Goal: Task Accomplishment & Management: Manage account settings

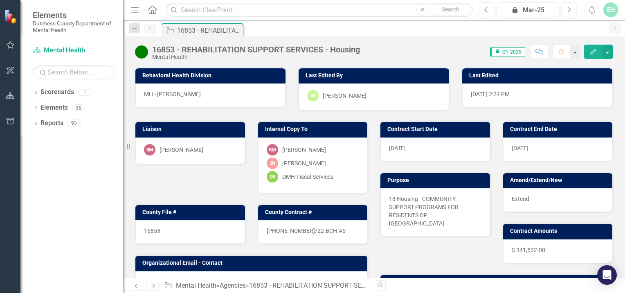
click at [508, 50] on span "icon.lock Q1-2025" at bounding box center [507, 51] width 35 height 9
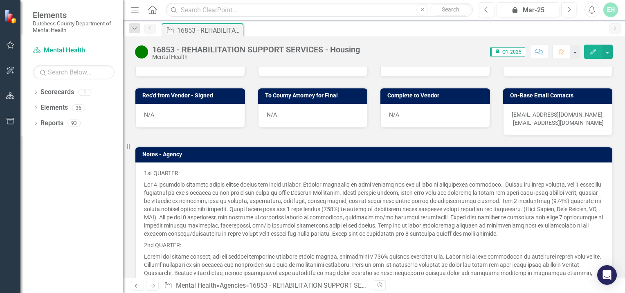
scroll to position [470, 0]
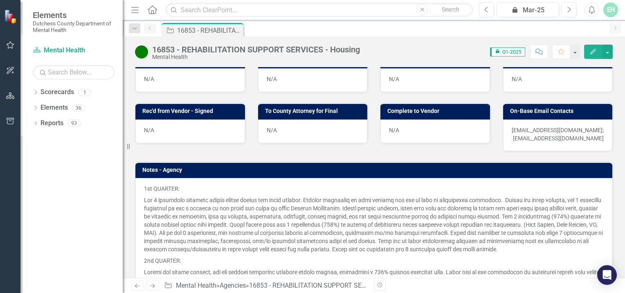
click at [163, 167] on h3 "Notes - Agency" at bounding box center [375, 170] width 466 height 6
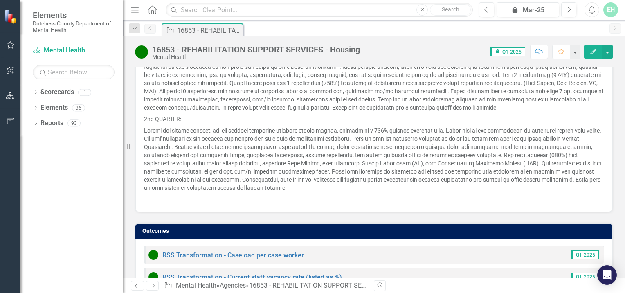
scroll to position [644, 0]
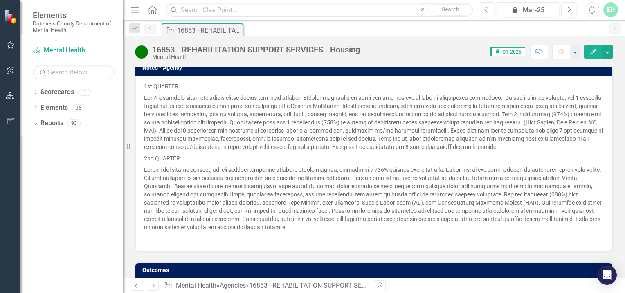
click at [227, 164] on p at bounding box center [374, 198] width 460 height 69
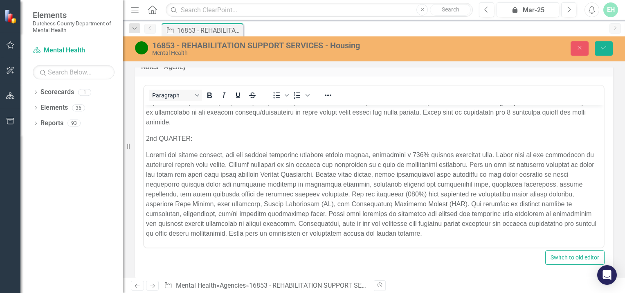
scroll to position [90, 0]
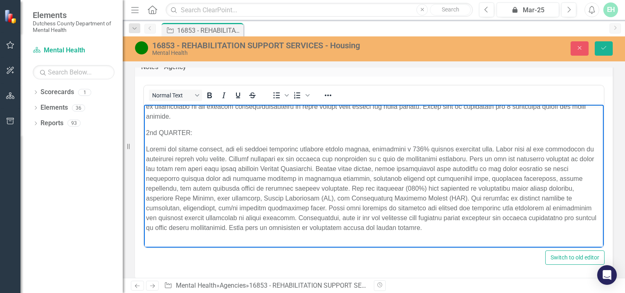
click at [166, 227] on body "1st QUARTER: 2nd QUARTER:" at bounding box center [374, 135] width 460 height 243
click at [171, 161] on p "Rich Text Area. Press ALT-0 for help." at bounding box center [374, 188] width 456 height 88
drag, startPoint x: 146, startPoint y: 119, endPoint x: 238, endPoint y: 182, distance: 111.1
click at [365, 215] on body "1st QUARTER: 2nd QUARTER:" at bounding box center [374, 135] width 460 height 243
copy body "3lo IPSUMDO: Sitame con adipis elitsed, doe tem incidid utlaboree dolorema aliq…"
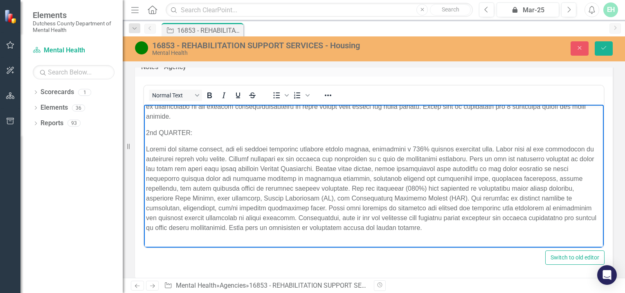
scroll to position [586, 0]
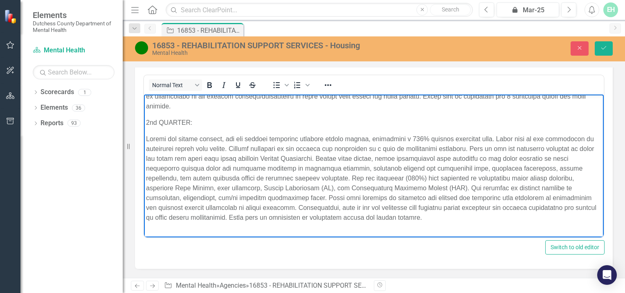
click at [166, 229] on p "Rich Text Area. Press ALT-0 for help." at bounding box center [374, 234] width 456 height 10
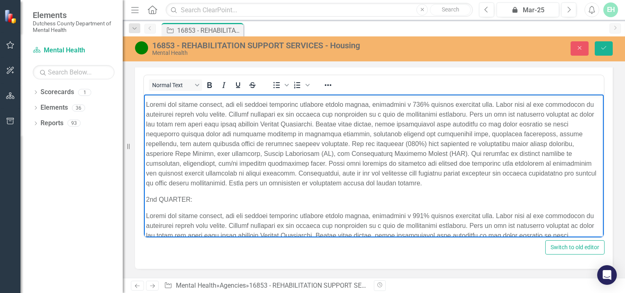
scroll to position [124, 0]
click at [158, 195] on p "2nd QUARTER:" at bounding box center [374, 200] width 456 height 10
click at [199, 211] on p "Rich Text Area. Press ALT-0 for help." at bounding box center [374, 255] width 456 height 88
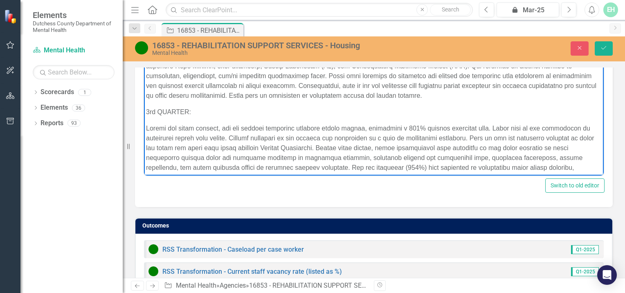
scroll to position [185, 0]
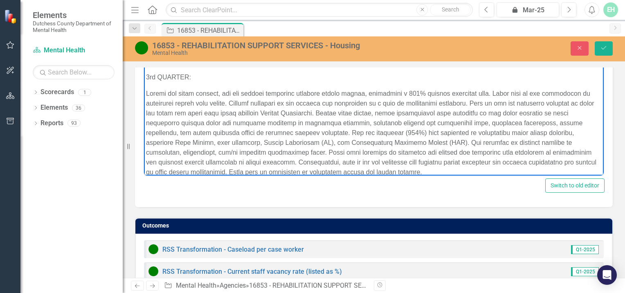
click at [299, 160] on p "Rich Text Area. Press ALT-0 for help." at bounding box center [374, 132] width 456 height 88
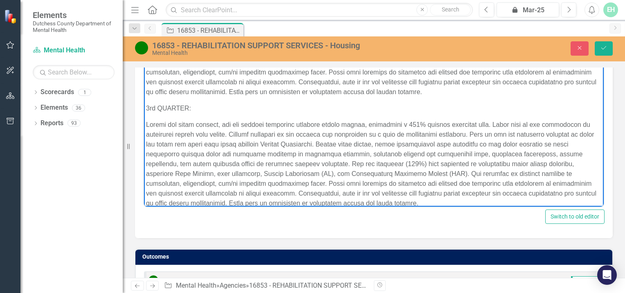
click at [222, 182] on p "Rich Text Area. Press ALT-0 for help." at bounding box center [374, 163] width 456 height 88
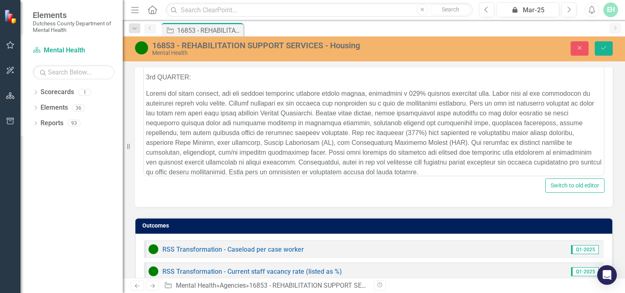
drag, startPoint x: 463, startPoint y: 164, endPoint x: 467, endPoint y: 177, distance: 14.0
click at [467, 177] on div "Pushed for Contract Prep N/A Sent to Vendor for Signature N/A ACH Form Sent (Ne…" at bounding box center [374, 167] width 490 height 605
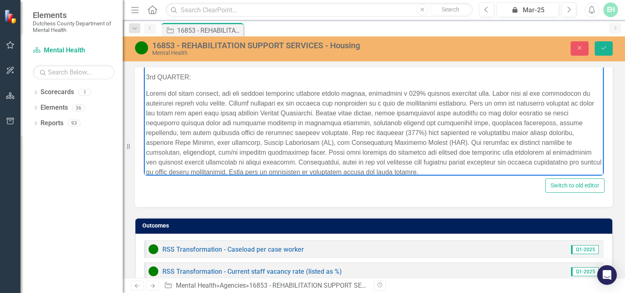
drag, startPoint x: 594, startPoint y: 144, endPoint x: 753, endPoint y: 155, distance: 159.4
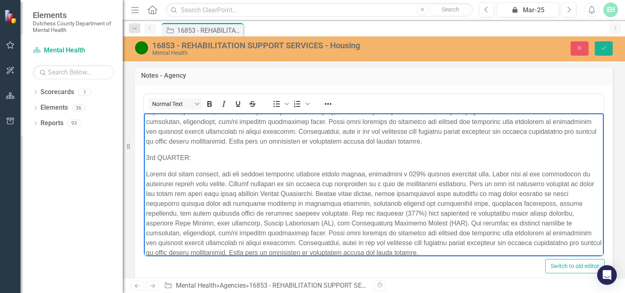
scroll to position [574, 0]
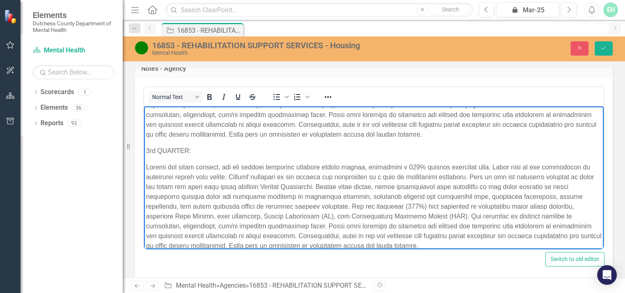
drag, startPoint x: 146, startPoint y: 137, endPoint x: 333, endPoint y: 232, distance: 209.6
click at [333, 232] on body "1st QUARTER: 2nd QUARTER: 3rd QUARTER:" at bounding box center [374, 90] width 460 height 338
copy body "3rd QUARTER: During the third quarter, all six program residents remained stabl…"
click at [241, 168] on p "Rich Text Area. Press ALT-0 for help." at bounding box center [374, 206] width 456 height 88
drag, startPoint x: 146, startPoint y: 155, endPoint x: 324, endPoint y: 244, distance: 199.0
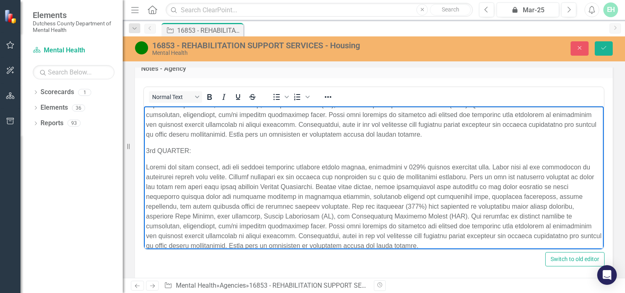
click at [324, 244] on body "1st QUARTER: 2nd QUARTER: 3rd QUARTER:" at bounding box center [374, 90] width 460 height 338
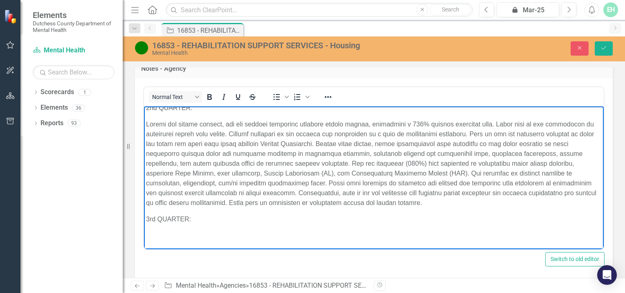
scroll to position [106, 0]
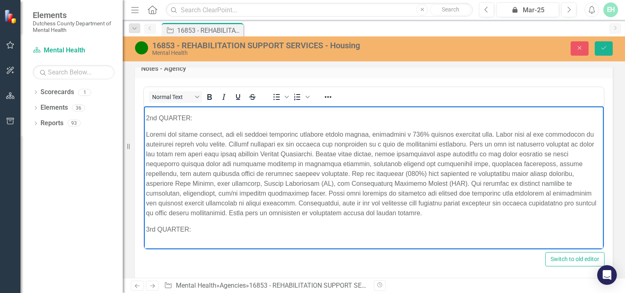
click at [151, 240] on p "Rich Text Area. Press ALT-0 for help." at bounding box center [374, 245] width 456 height 10
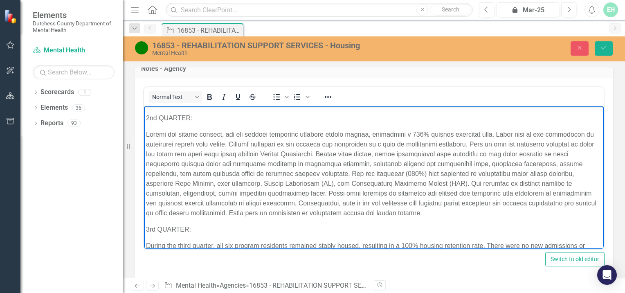
scroll to position [211, 0]
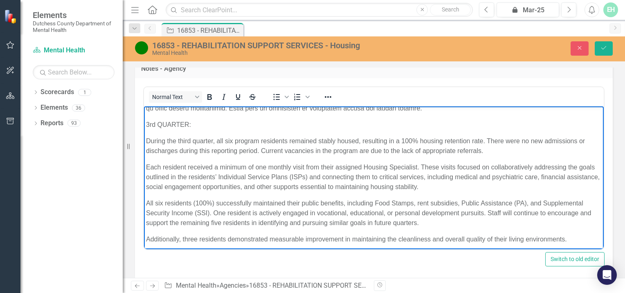
click at [156, 162] on p "Each resident received a minimum of one monthly visit from their assigned Housi…" at bounding box center [374, 176] width 456 height 29
click at [146, 162] on p "Each resident received a minimum of one monthly visit from their assigned Housi…" at bounding box center [374, 176] width 456 height 29
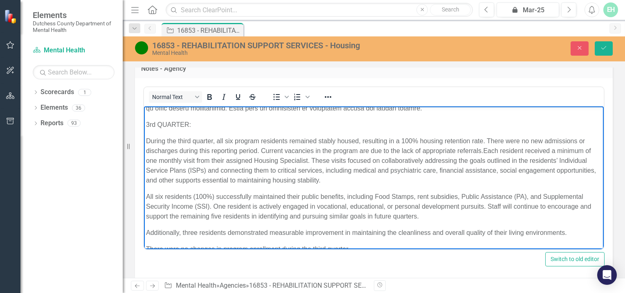
click at [146, 191] on p "All six residents (100%) successfully maintained their public benefits, includi…" at bounding box center [374, 205] width 456 height 29
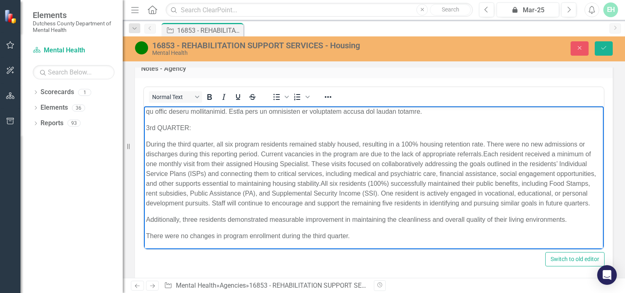
click at [359, 185] on p "During the third quarter, all six program residents remained stably housed, res…" at bounding box center [374, 173] width 456 height 69
click at [356, 203] on p "During the third quarter, all six program residents remained stably housed, res…" at bounding box center [374, 173] width 456 height 69
click at [421, 192] on p "During the third quarter, all six program residents remained stably housed, res…" at bounding box center [374, 173] width 456 height 69
click at [146, 217] on p "Additionally, three residents demonstrated measurable improvement in maintainin…" at bounding box center [374, 219] width 456 height 10
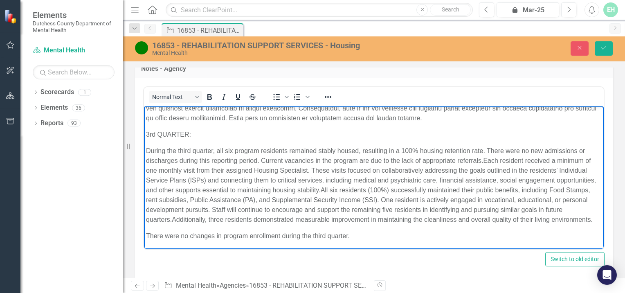
click at [147, 234] on p "There were no changes in program enrollment during the third quarter." at bounding box center [374, 236] width 456 height 10
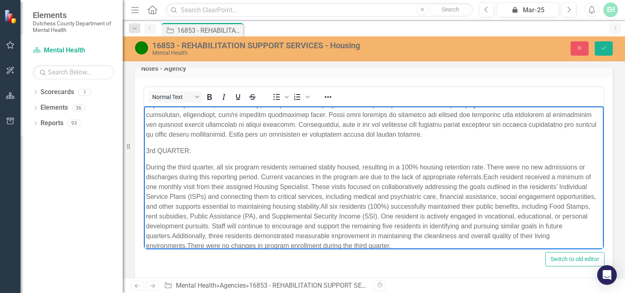
click at [402, 219] on div "Normal Text To open the popup, press Shift+Enter To open the popup, press Shift…" at bounding box center [373, 168] width 461 height 164
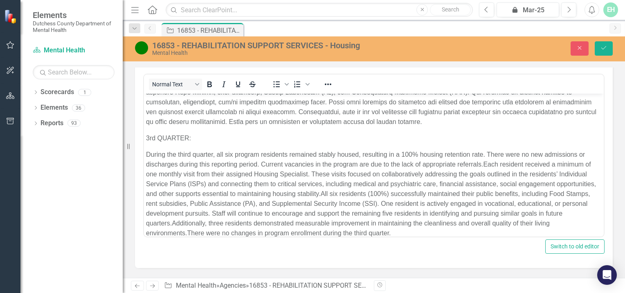
scroll to position [594, 0]
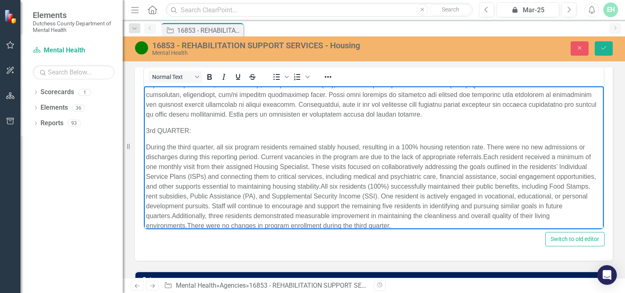
click at [494, 186] on p "During the third quarter, all six program residents remained stably housed, res…" at bounding box center [374, 186] width 456 height 88
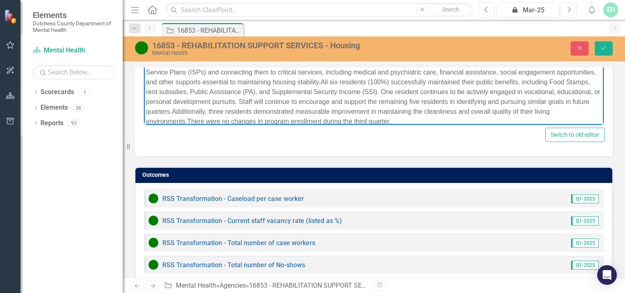
scroll to position [748, 0]
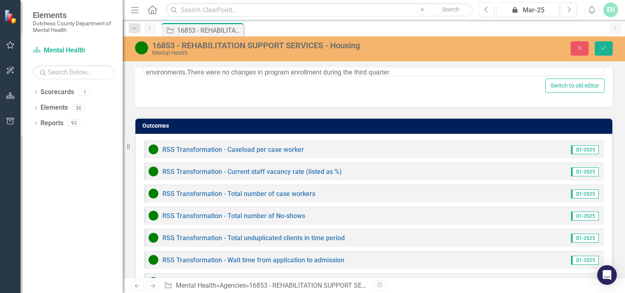
click at [180, 144] on div "RSS Transformation - Caseload per case worker" at bounding box center [225, 149] width 155 height 10
click at [183, 146] on link "RSS Transformation - Caseload per case worker" at bounding box center [233, 150] width 142 height 8
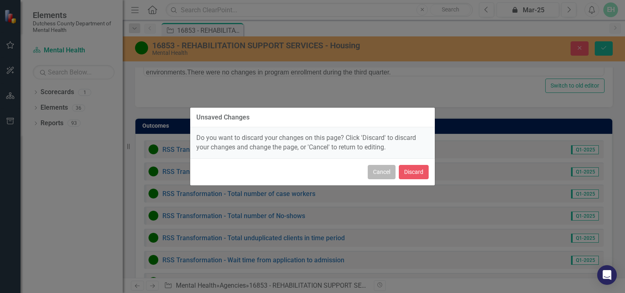
click at [382, 175] on button "Cancel" at bounding box center [382, 172] width 28 height 14
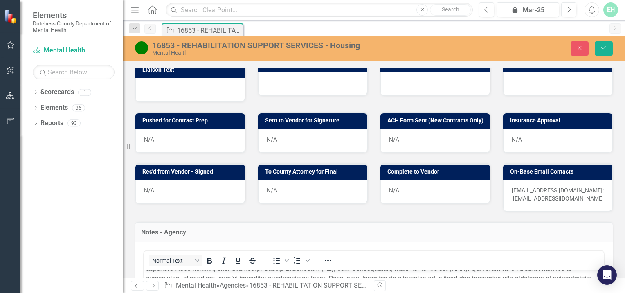
scroll to position [411, 0]
click at [604, 45] on button "Save" at bounding box center [604, 48] width 18 height 14
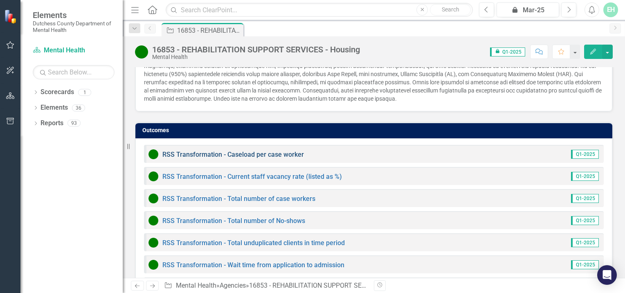
scroll to position [763, 0]
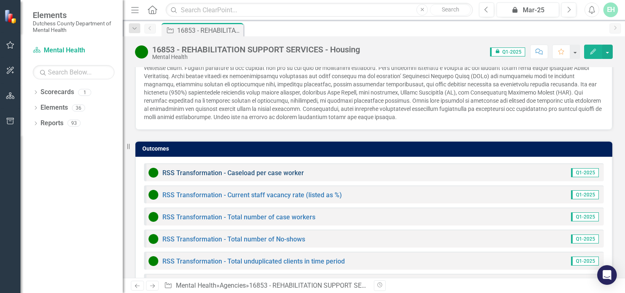
click at [205, 169] on link "RSS Transformation - Caseload per case worker" at bounding box center [233, 173] width 142 height 8
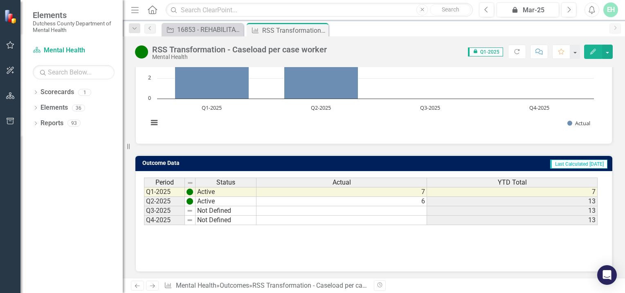
scroll to position [142, 0]
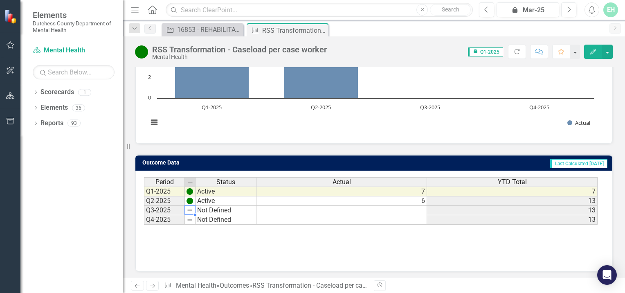
click at [190, 208] on img at bounding box center [189, 210] width 7 height 7
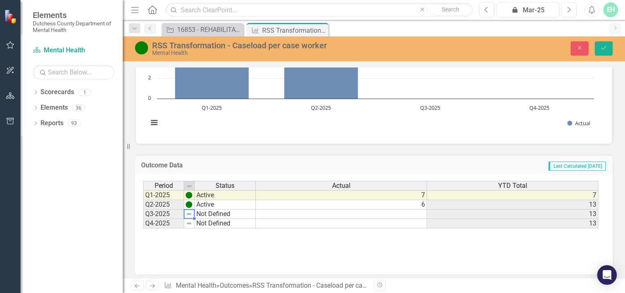
click at [189, 214] on img at bounding box center [189, 214] width 7 height 7
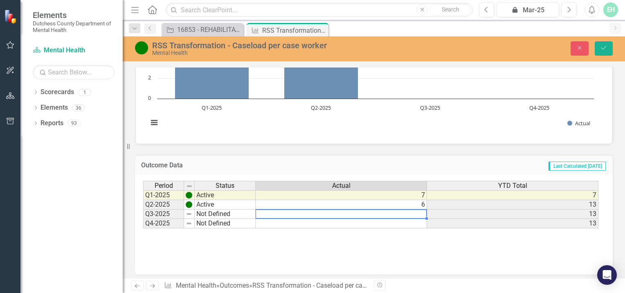
click at [421, 211] on td at bounding box center [341, 213] width 171 height 9
type textarea "6"
click at [281, 222] on td at bounding box center [341, 223] width 171 height 9
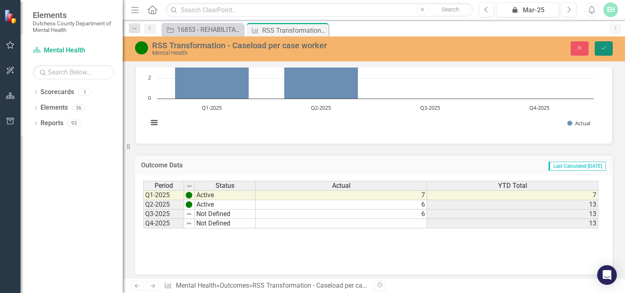
click at [606, 45] on icon "Save" at bounding box center [603, 48] width 7 height 6
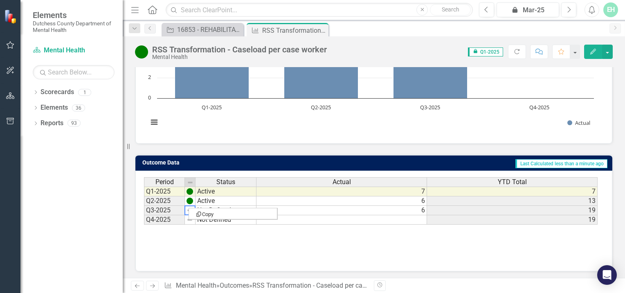
click at [189, 207] on img at bounding box center [189, 210] width 7 height 7
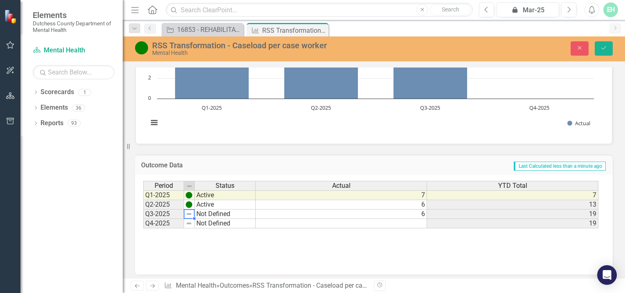
click at [210, 212] on td "Not Defined" at bounding box center [225, 213] width 61 height 9
click at [219, 211] on td "Not Defined" at bounding box center [225, 213] width 61 height 9
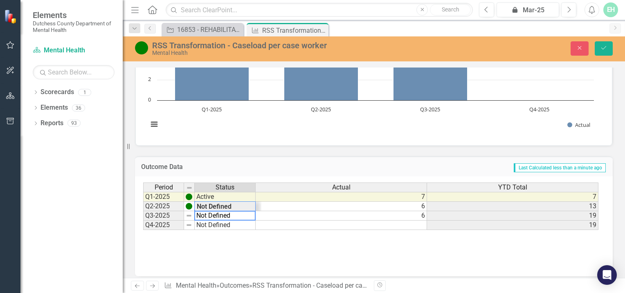
scroll to position [146, 0]
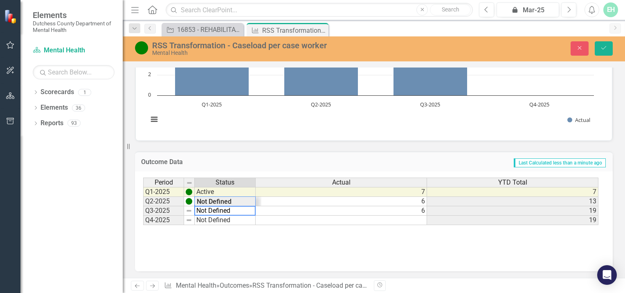
click at [241, 209] on textarea "Not Defined" at bounding box center [224, 211] width 61 height 10
click at [250, 209] on textarea "Not Defined" at bounding box center [224, 211] width 61 height 10
drag, startPoint x: 252, startPoint y: 211, endPoint x: 241, endPoint y: 213, distance: 11.2
click at [244, 213] on textarea "Not Defined" at bounding box center [224, 211] width 61 height 10
click at [239, 211] on textarea "Not Defined" at bounding box center [224, 211] width 61 height 10
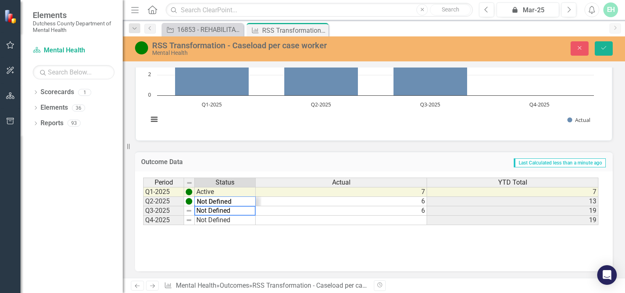
click at [282, 216] on td at bounding box center [341, 220] width 171 height 9
click at [229, 209] on td "Not Defined" at bounding box center [225, 210] width 61 height 9
click at [240, 209] on td "Not Defined" at bounding box center [225, 210] width 61 height 9
click at [240, 209] on textarea "Not Defined" at bounding box center [224, 211] width 61 height 10
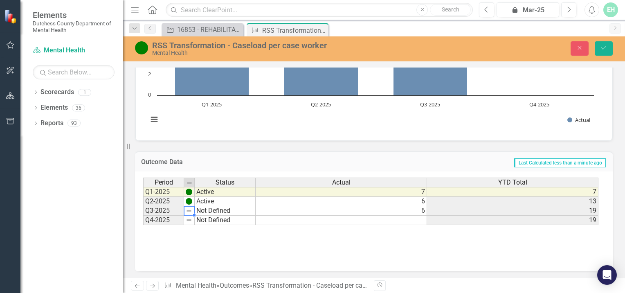
click at [165, 211] on td "Q3-2025" at bounding box center [163, 210] width 41 height 9
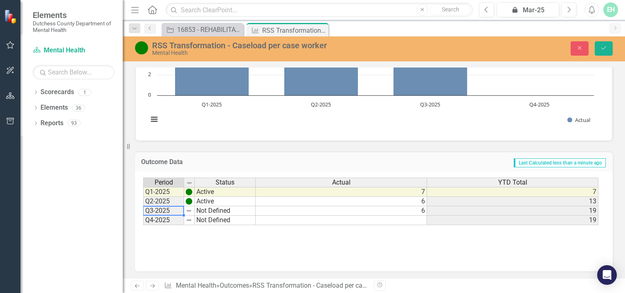
click at [165, 211] on td "Q3-2025" at bounding box center [163, 210] width 41 height 9
click at [188, 209] on img at bounding box center [189, 210] width 7 height 7
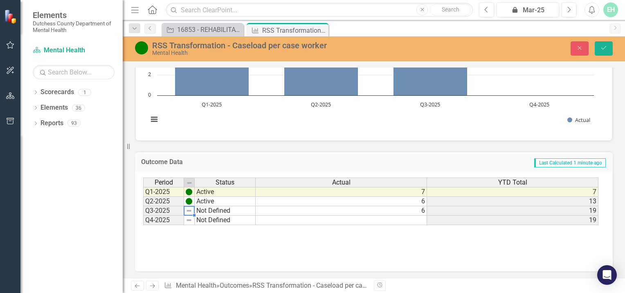
click at [188, 209] on img at bounding box center [189, 210] width 7 height 7
click at [191, 209] on img at bounding box center [189, 210] width 7 height 7
click at [209, 207] on td "Not Defined" at bounding box center [225, 210] width 61 height 9
click at [252, 211] on td "Not Defined" at bounding box center [225, 210] width 61 height 9
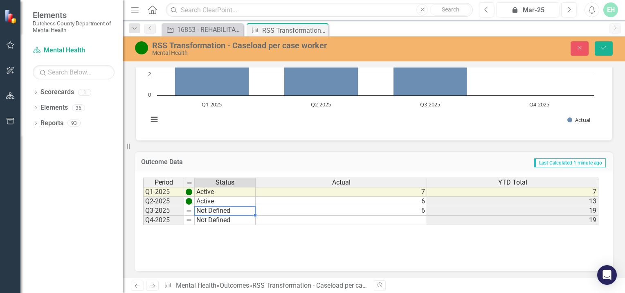
click at [246, 209] on td "Not Defined" at bounding box center [225, 210] width 61 height 9
type textarea "N"
type textarea "Active"
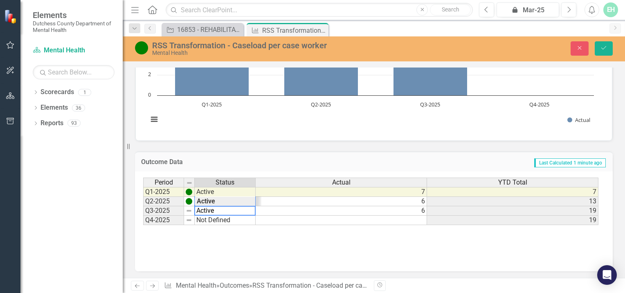
type textarea "6"
click at [263, 209] on td "6" at bounding box center [341, 210] width 171 height 9
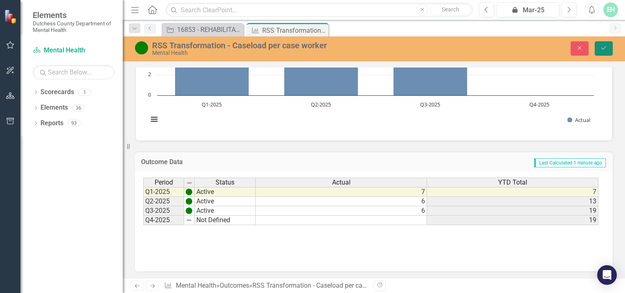
click at [604, 45] on icon "Save" at bounding box center [603, 48] width 7 height 6
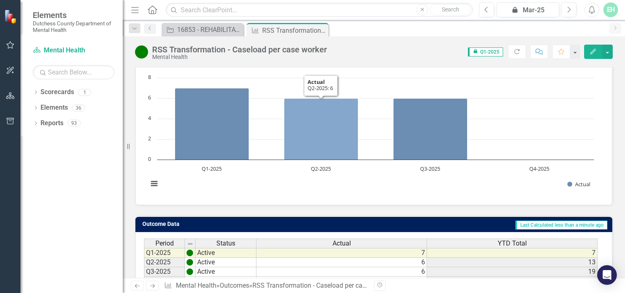
scroll to position [0, 0]
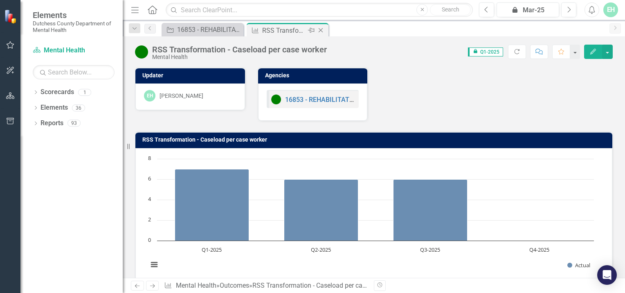
click at [286, 33] on div "RSS Transformation - Caseload per case worker" at bounding box center [284, 30] width 44 height 10
click at [285, 31] on div "RSS Transformation - Caseload per case worker" at bounding box center [284, 30] width 44 height 10
click at [286, 31] on div "RSS Transformation - Caseload per case worker" at bounding box center [284, 30] width 44 height 10
drag, startPoint x: 286, startPoint y: 31, endPoint x: 274, endPoint y: 28, distance: 13.2
click at [274, 28] on div "RSS Transformation - Caseload per case worker" at bounding box center [284, 30] width 44 height 10
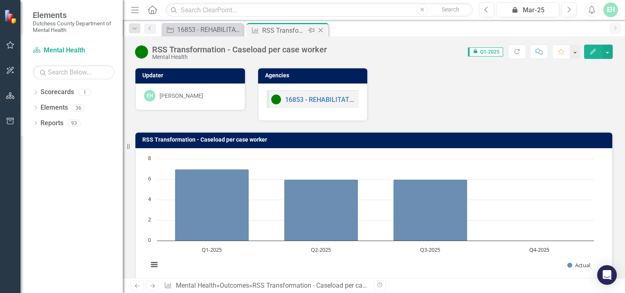
click at [321, 31] on icon "Close" at bounding box center [321, 30] width 8 height 7
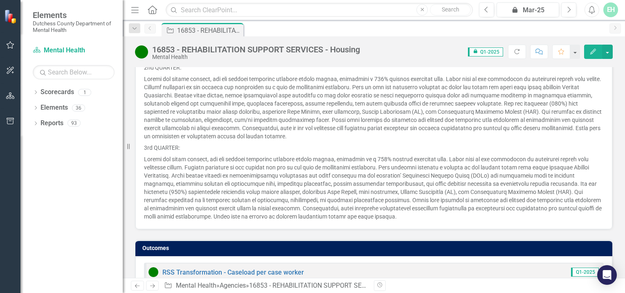
scroll to position [767, 0]
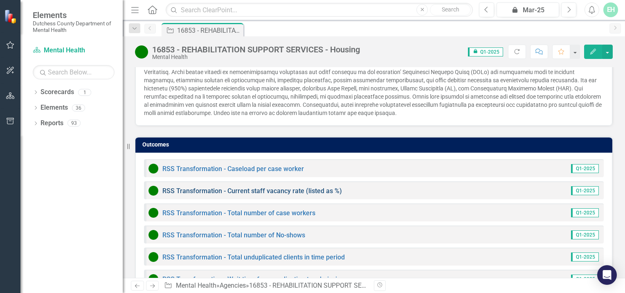
click at [234, 187] on link "RSS Transformation - Current staff vacancy rate (listed as %)" at bounding box center [252, 191] width 180 height 8
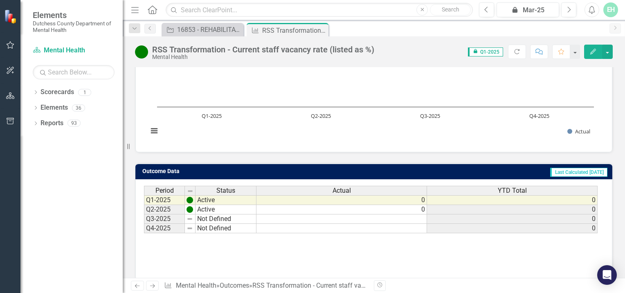
scroll to position [142, 0]
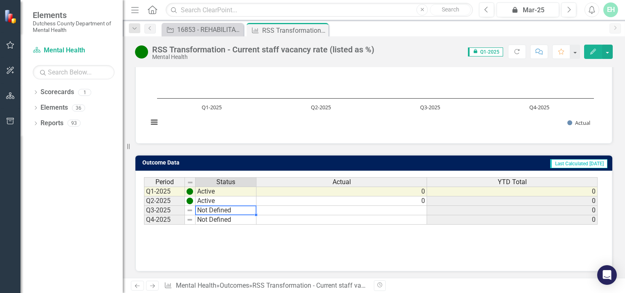
click at [217, 209] on td "Not Defined" at bounding box center [225, 210] width 61 height 9
click at [230, 209] on td "Not Defined" at bounding box center [225, 210] width 61 height 9
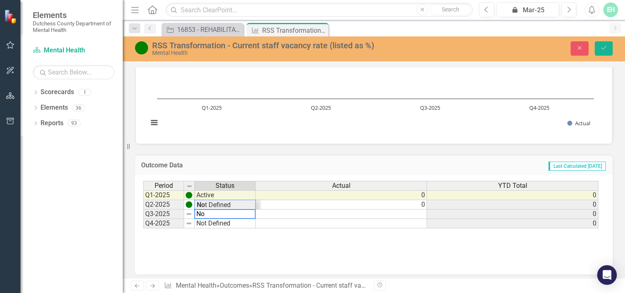
type textarea "N"
type textarea "Active"
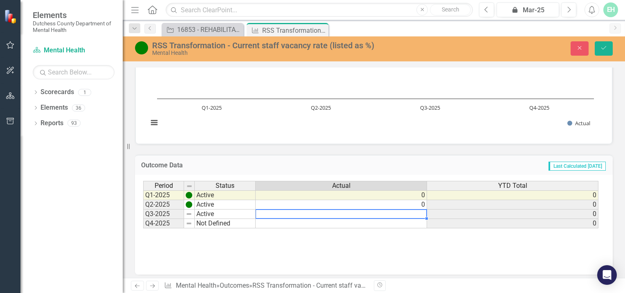
click at [418, 210] on td at bounding box center [341, 213] width 171 height 9
type textarea "0"
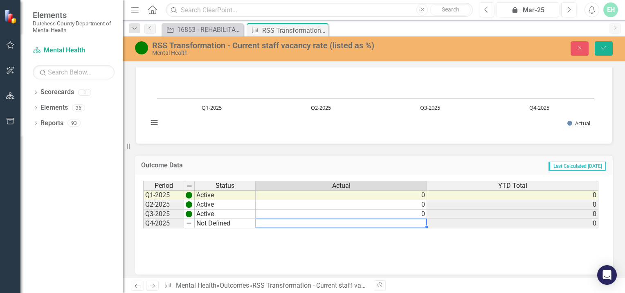
click at [398, 221] on td at bounding box center [341, 223] width 171 height 9
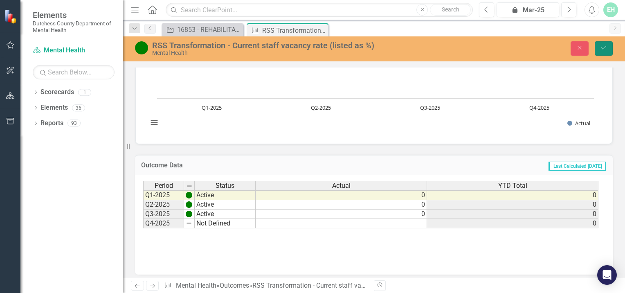
click at [607, 45] on button "Save" at bounding box center [604, 48] width 18 height 14
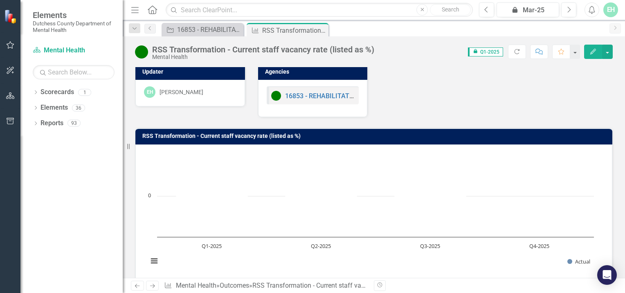
scroll to position [0, 0]
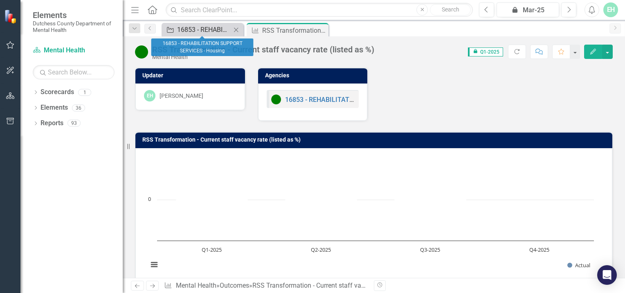
click at [216, 26] on div "16853 - REHABILITATION SUPPORT SERVICES - Housing" at bounding box center [204, 30] width 54 height 10
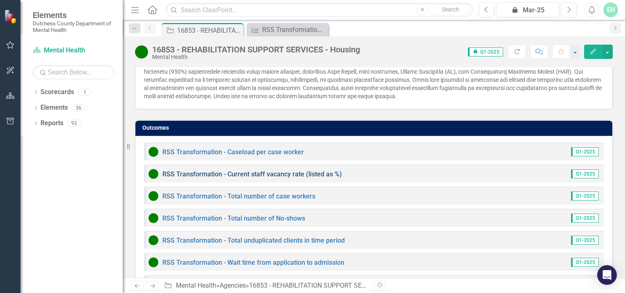
scroll to position [783, 0]
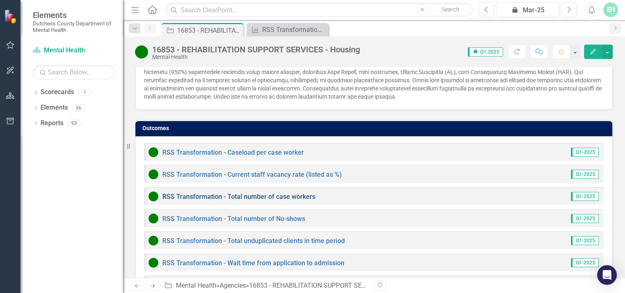
click at [249, 193] on link "RSS Transformation - Total number of case workers" at bounding box center [238, 197] width 153 height 8
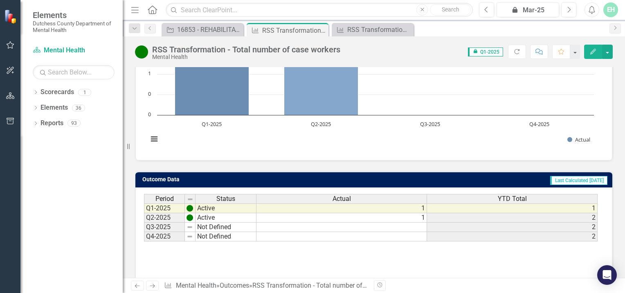
scroll to position [142, 0]
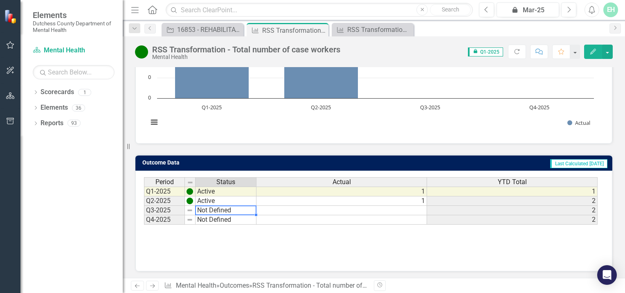
click at [234, 207] on td "Not Defined" at bounding box center [225, 210] width 61 height 9
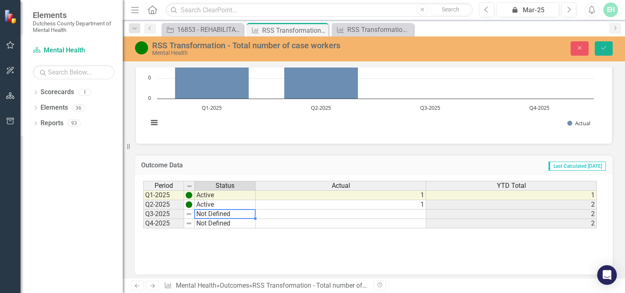
click at [234, 207] on div "Period Status Actual YTD Total Q1-2025 Active 1 1 Q2-2025 Active 1 2 Q3-2025 No…" at bounding box center [370, 205] width 454 height 48
click at [236, 211] on td "Not Defined" at bounding box center [225, 213] width 61 height 9
click at [244, 209] on td "Not Defined" at bounding box center [225, 213] width 61 height 9
type textarea "Active"
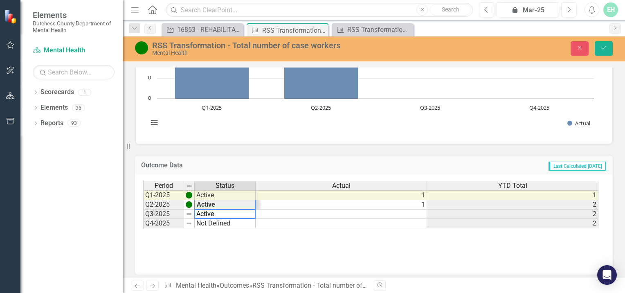
click at [418, 213] on td at bounding box center [341, 213] width 171 height 9
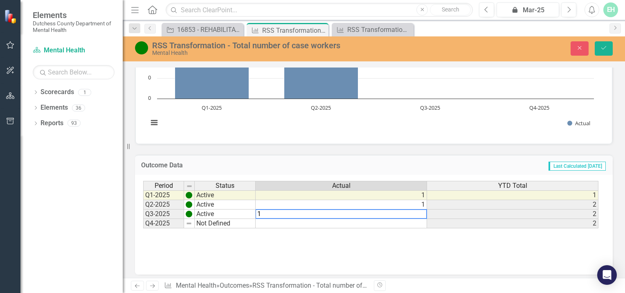
type textarea "1"
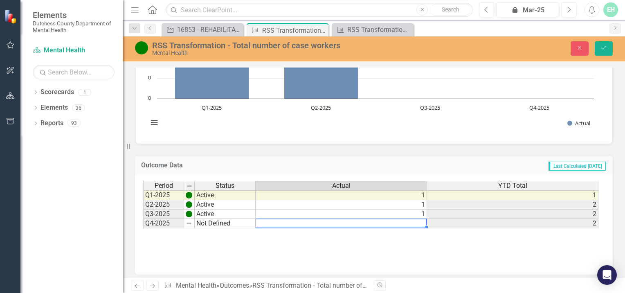
click at [143, 226] on div "Period Status Actual YTD Total Q1-2025 Active 1 1 Q2-2025 Active 1 2 Q3-2025 Ac…" at bounding box center [143, 204] width 0 height 47
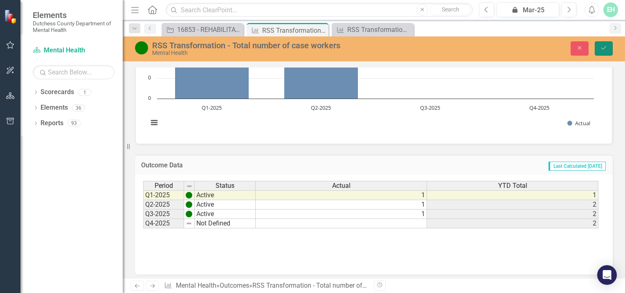
click at [605, 46] on icon "Save" at bounding box center [603, 48] width 7 height 6
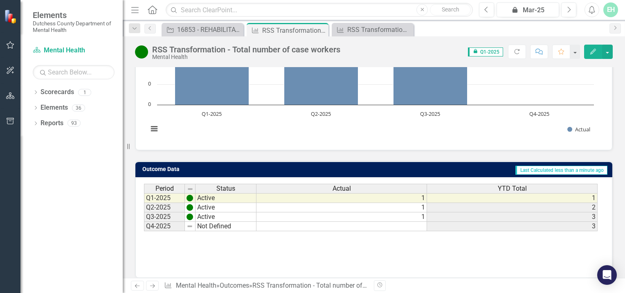
scroll to position [133, 0]
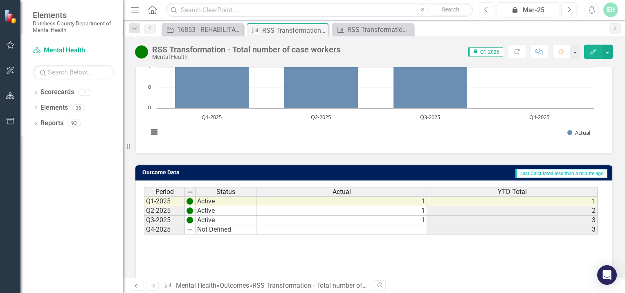
click at [572, 208] on td "2" at bounding box center [512, 210] width 171 height 9
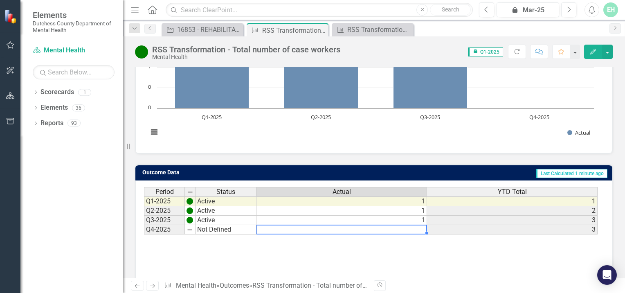
click at [421, 226] on td at bounding box center [341, 229] width 171 height 9
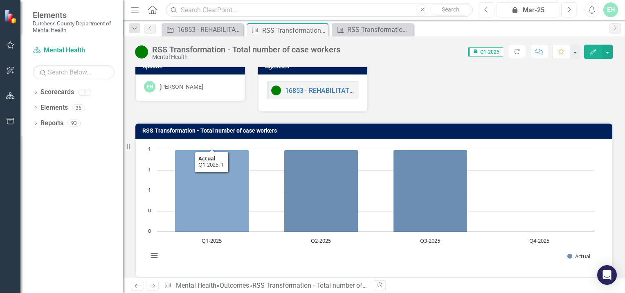
scroll to position [0, 0]
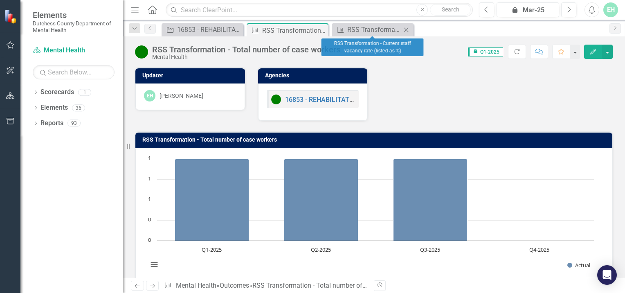
click at [407, 29] on icon "Close" at bounding box center [406, 30] width 8 height 7
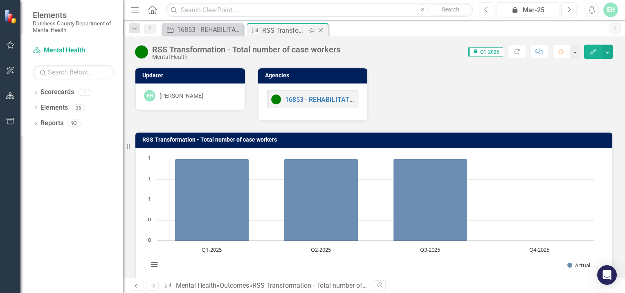
click at [322, 29] on icon "Close" at bounding box center [321, 30] width 8 height 7
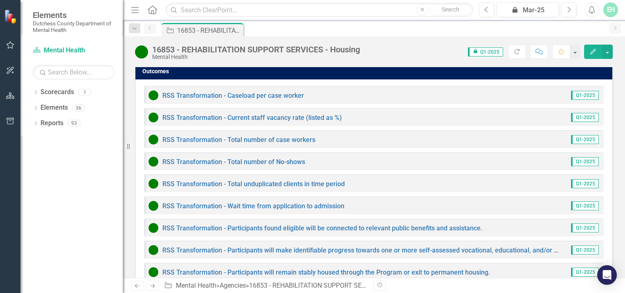
scroll to position [855, 0]
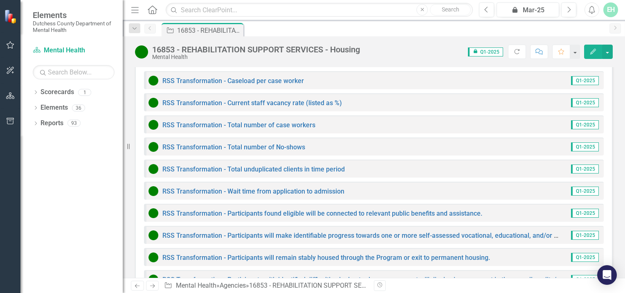
click at [154, 142] on img at bounding box center [153, 147] width 10 height 10
click at [193, 143] on link "RSS Transformation - Total number of No-shows" at bounding box center [233, 147] width 143 height 8
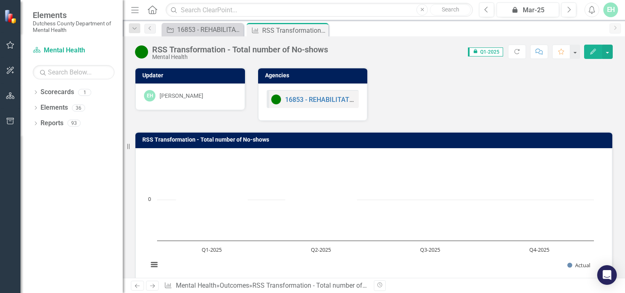
scroll to position [142, 0]
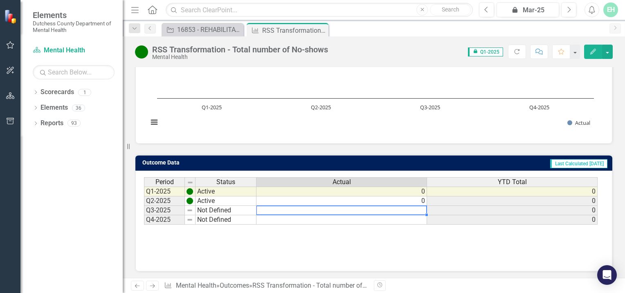
click at [422, 206] on td at bounding box center [341, 210] width 171 height 9
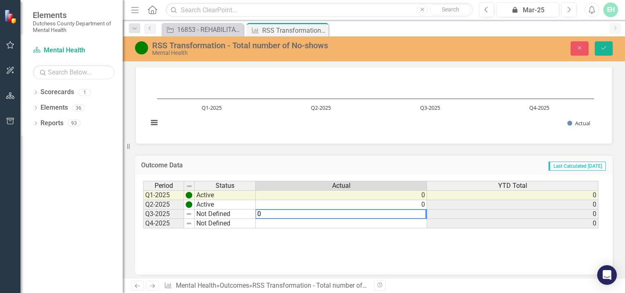
click at [420, 213] on textarea "0" at bounding box center [340, 214] width 171 height 10
type textarea "0"
click at [219, 212] on td "Not Defined" at bounding box center [225, 213] width 61 height 9
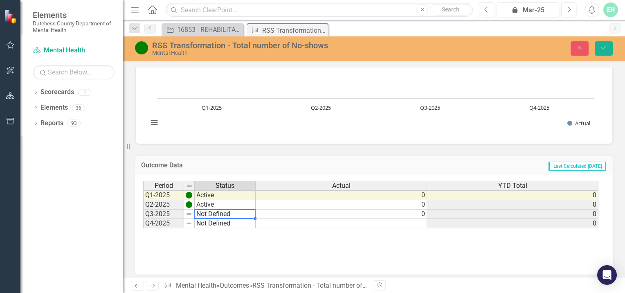
drag, startPoint x: 219, startPoint y: 212, endPoint x: 236, endPoint y: 186, distance: 30.2
click at [236, 194] on tbody "Q1-2025 Active Q2-2025 Active Q3-2025 Not Defined Q4-2025 Not Defined" at bounding box center [199, 209] width 112 height 38
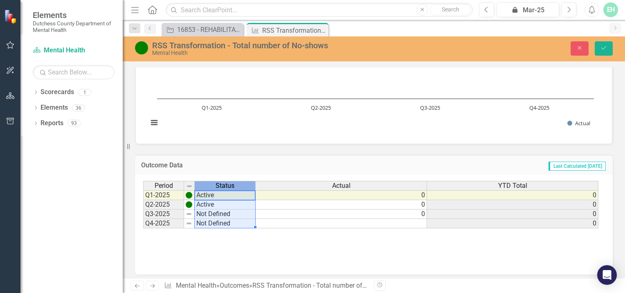
click at [238, 181] on div "Status" at bounding box center [225, 185] width 61 height 9
click at [232, 206] on td "Active" at bounding box center [225, 204] width 61 height 9
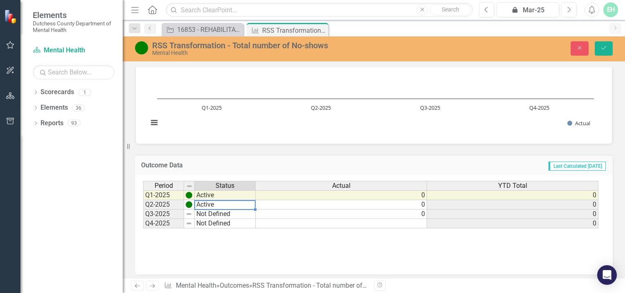
click at [232, 204] on td "Active" at bounding box center [225, 204] width 61 height 9
click at [214, 214] on td "Not Defined" at bounding box center [225, 213] width 61 height 9
click at [213, 211] on td "Not Defined" at bounding box center [225, 213] width 61 height 9
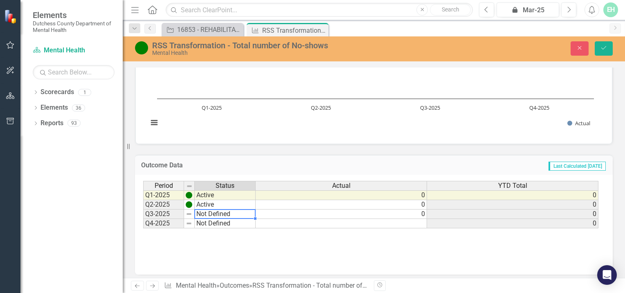
click at [213, 211] on td "Not Defined" at bounding box center [225, 213] width 61 height 9
click at [237, 211] on textarea "Not Defined" at bounding box center [224, 214] width 61 height 10
click at [233, 213] on textarea "Not Defined" at bounding box center [224, 214] width 61 height 10
click at [216, 201] on div "Period Status Actual YTD Total Q1-2025 Active 0 0 Q2-2025 Active 0 0 Q3-2025 Ac…" at bounding box center [370, 205] width 455 height 48
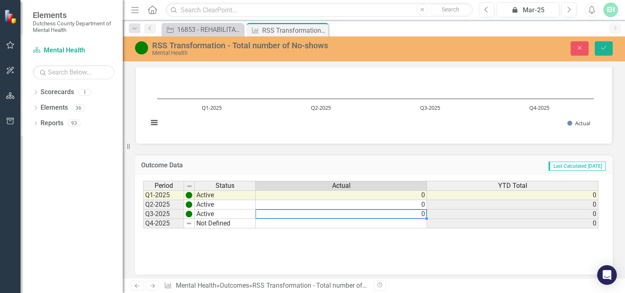
click at [276, 210] on td "0" at bounding box center [341, 213] width 171 height 9
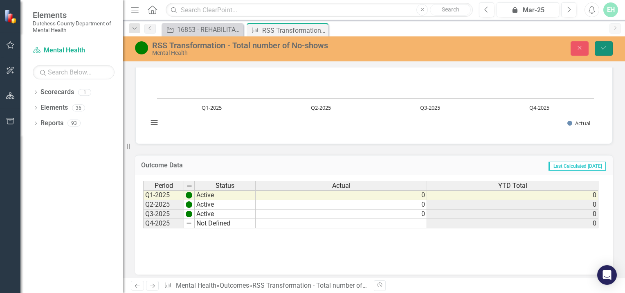
click at [608, 45] on button "Save" at bounding box center [604, 48] width 18 height 14
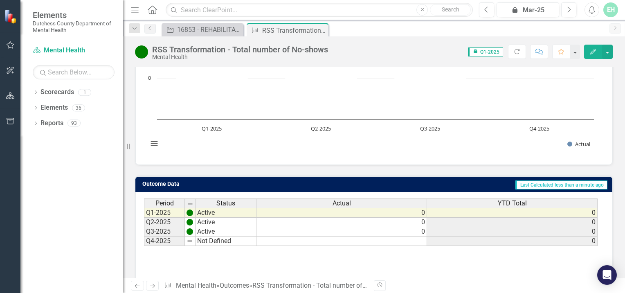
scroll to position [0, 0]
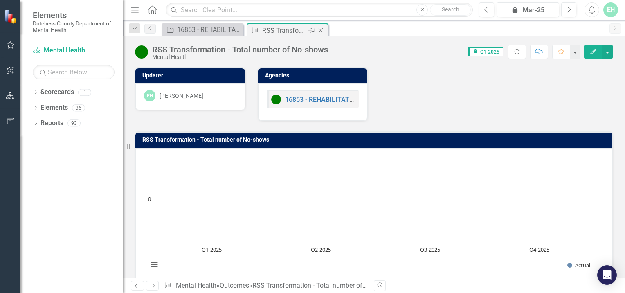
click at [321, 31] on icon "Close" at bounding box center [321, 30] width 8 height 7
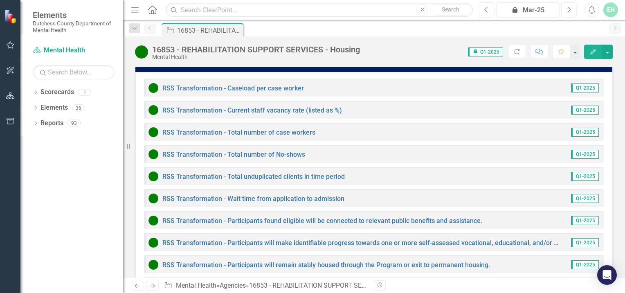
scroll to position [855, 0]
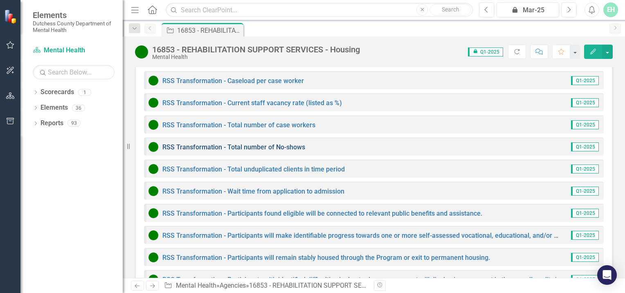
click at [220, 143] on link "RSS Transformation - Total number of No-shows" at bounding box center [233, 147] width 143 height 8
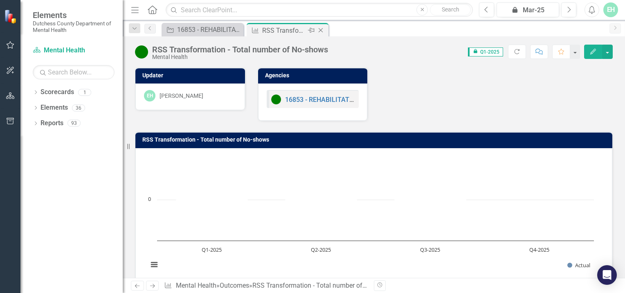
click at [319, 29] on icon "Close" at bounding box center [321, 30] width 8 height 7
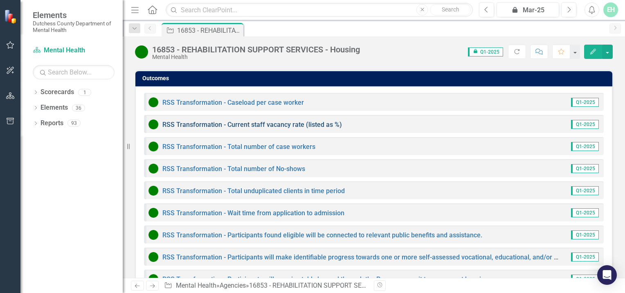
scroll to position [855, 0]
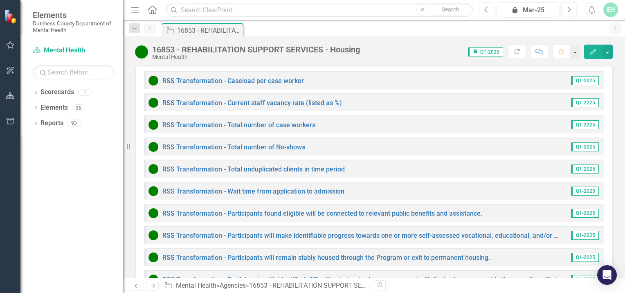
click at [153, 164] on img at bounding box center [153, 169] width 10 height 10
click at [171, 165] on link "RSS Transformation - Total unduplicated clients in time period" at bounding box center [253, 169] width 182 height 8
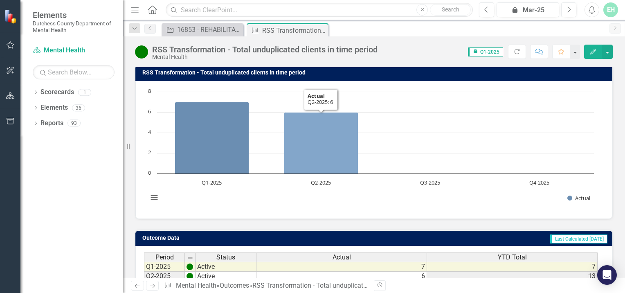
scroll to position [142, 0]
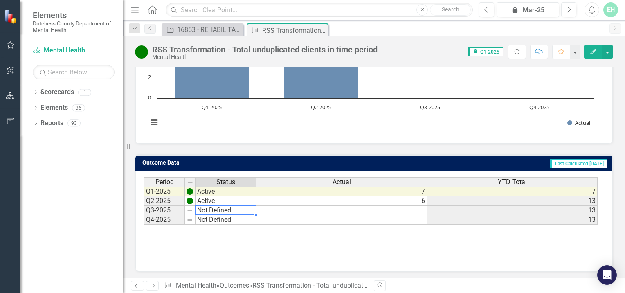
click at [213, 208] on td "Not Defined" at bounding box center [225, 210] width 61 height 9
click at [226, 209] on td "Not Defined" at bounding box center [225, 210] width 61 height 9
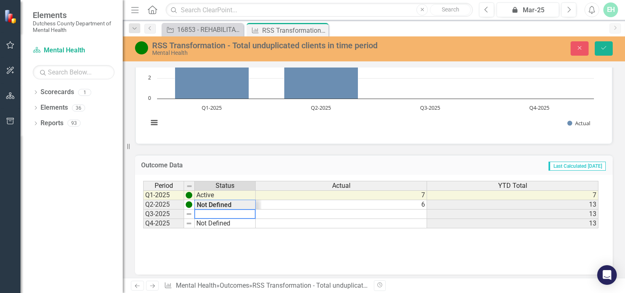
type textarea "Not Defined"
click at [216, 201] on div "Period Status Actual YTD Total Q1-2025 Active 7 7 Q2-2025 Active 6 13 Q3-2025 N…" at bounding box center [370, 205] width 455 height 48
click at [417, 211] on td at bounding box center [341, 213] width 171 height 9
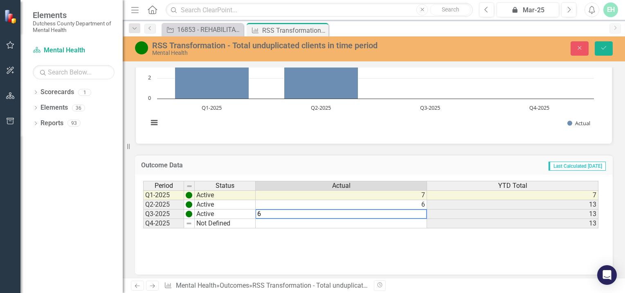
type textarea "6"
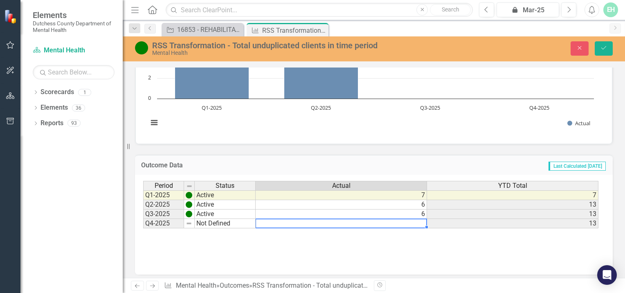
click at [422, 222] on td at bounding box center [341, 223] width 171 height 9
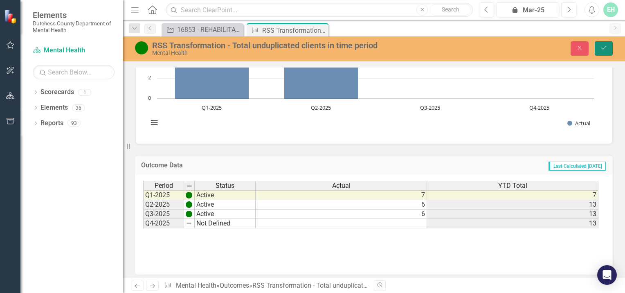
click at [604, 48] on icon "submit" at bounding box center [603, 47] width 5 height 3
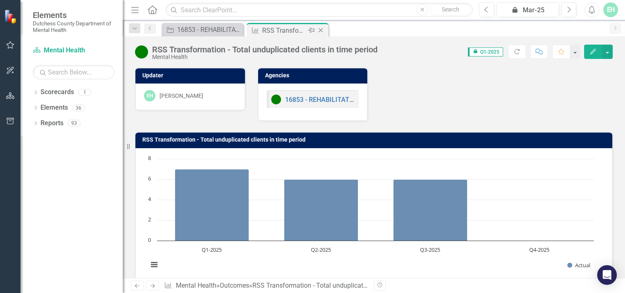
click at [319, 28] on icon "Close" at bounding box center [321, 30] width 8 height 7
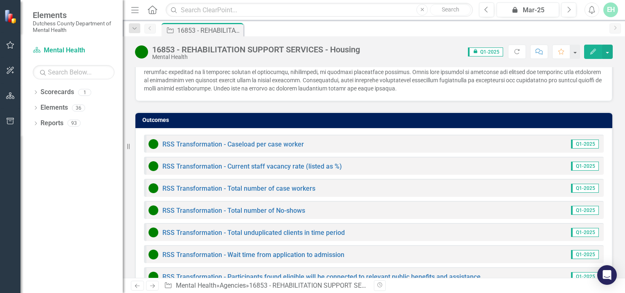
scroll to position [828, 0]
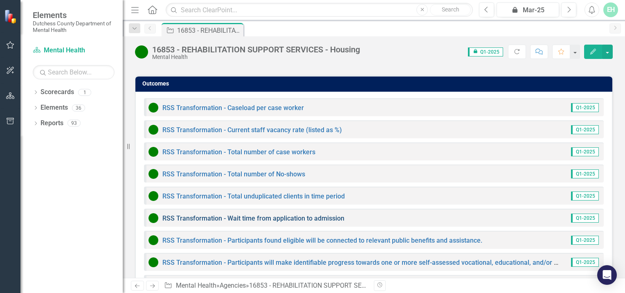
click at [276, 214] on link "RSS Transformation - Wait time from application to admission" at bounding box center [253, 218] width 182 height 8
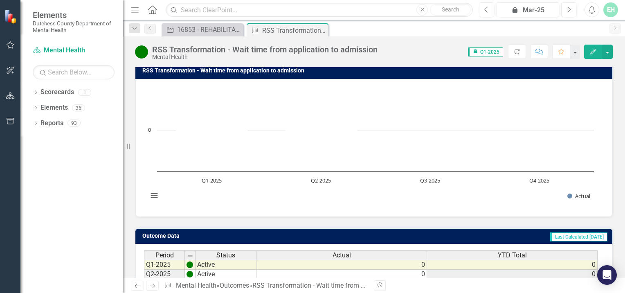
scroll to position [142, 0]
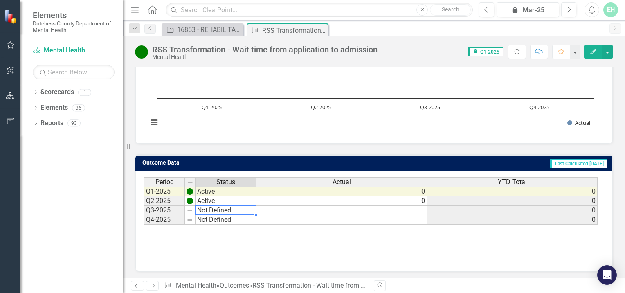
click at [215, 209] on td "Not Defined" at bounding box center [225, 210] width 61 height 9
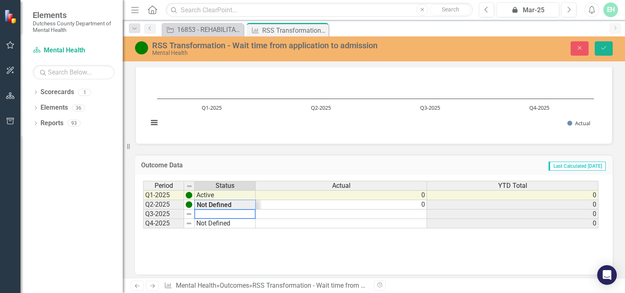
type textarea "Not Defined"
click at [222, 204] on div "Period Status Actual YTD Total Q1-2025 Active 0 0 Q2-2025 Active 0 0 Q3-2025 No…" at bounding box center [370, 205] width 455 height 48
click at [423, 213] on td at bounding box center [341, 213] width 171 height 9
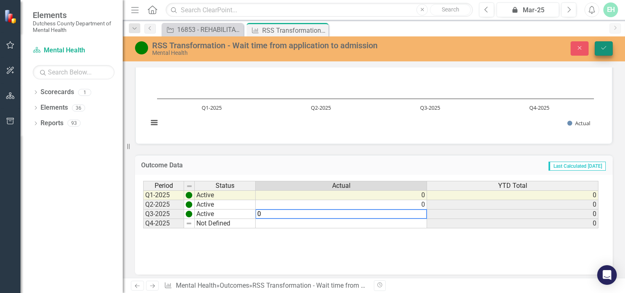
type textarea "0"
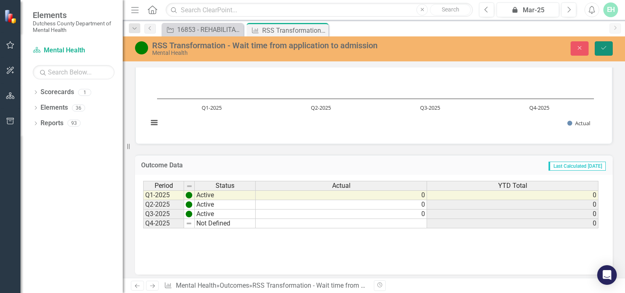
click at [604, 47] on icon "Save" at bounding box center [603, 48] width 7 height 6
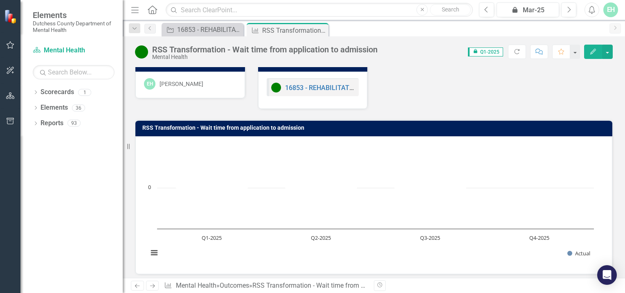
scroll to position [0, 0]
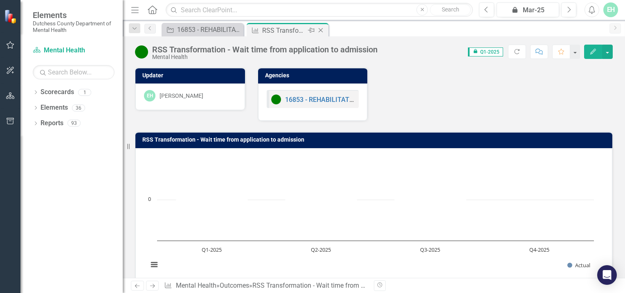
click at [321, 30] on icon "Close" at bounding box center [321, 30] width 8 height 7
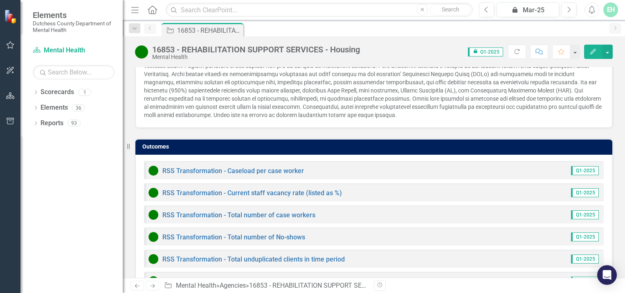
scroll to position [855, 0]
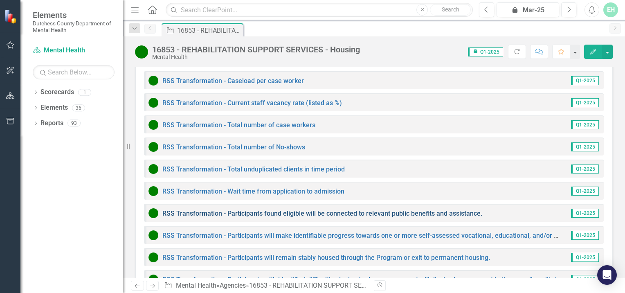
click at [295, 209] on link "RSS Transformation - Participants found eligible will be connected to relevant …" at bounding box center [322, 213] width 320 height 8
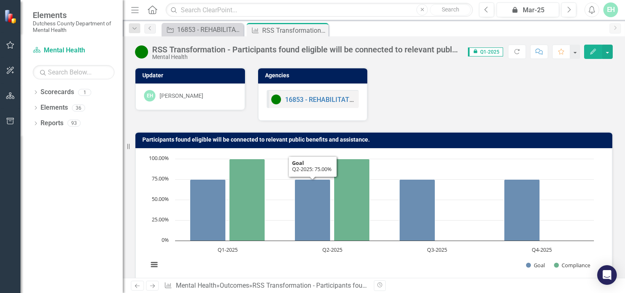
scroll to position [142, 0]
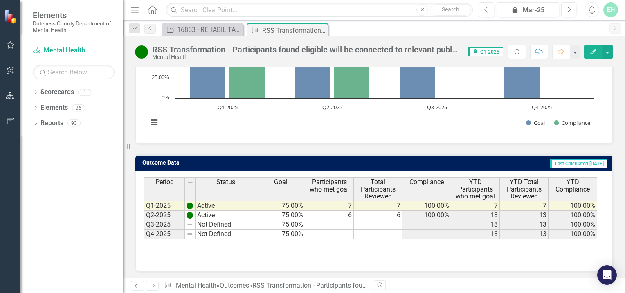
click at [346, 222] on td at bounding box center [329, 224] width 49 height 9
click at [220, 221] on td "Not Defined" at bounding box center [225, 224] width 61 height 9
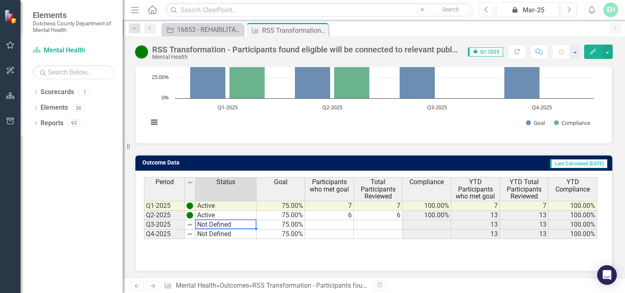
click at [220, 221] on td "Not Defined" at bounding box center [225, 224] width 61 height 9
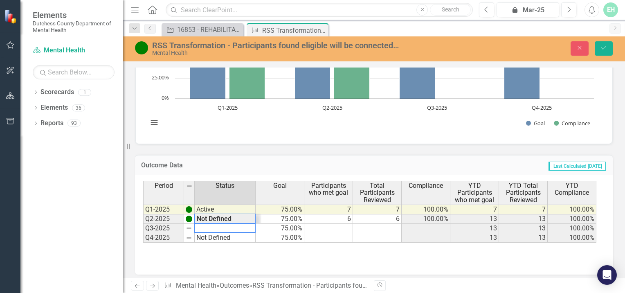
type textarea "Not Defined"
click at [204, 216] on div "Period Status Goal Participants who met goal Total Participants Reviewed Compli…" at bounding box center [370, 212] width 455 height 62
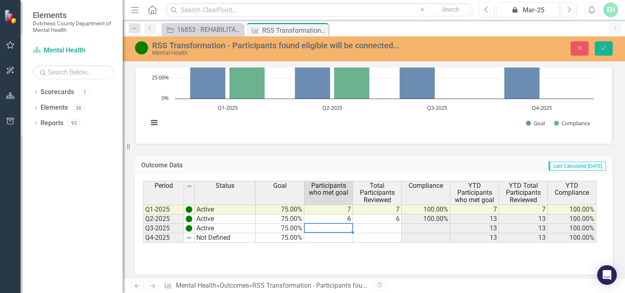
click at [345, 227] on td at bounding box center [328, 228] width 49 height 9
click at [345, 226] on td at bounding box center [328, 228] width 49 height 9
click at [389, 224] on td at bounding box center [377, 228] width 49 height 9
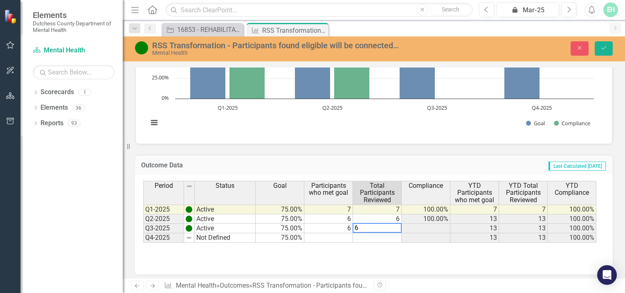
type textarea "6"
click at [339, 236] on td at bounding box center [328, 237] width 49 height 9
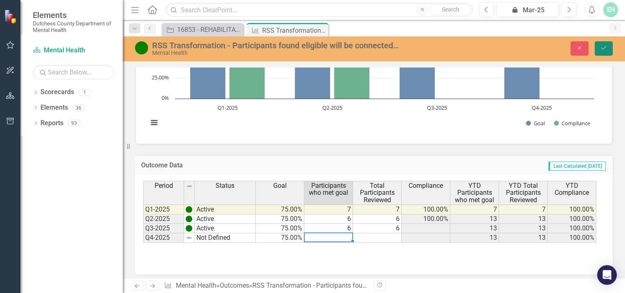
click at [608, 45] on button "Save" at bounding box center [604, 48] width 18 height 14
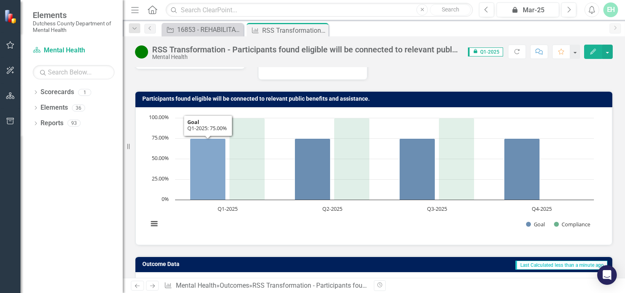
scroll to position [0, 0]
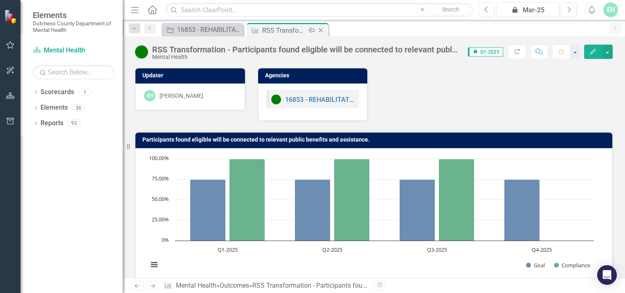
click at [319, 28] on icon "Close" at bounding box center [321, 30] width 8 height 7
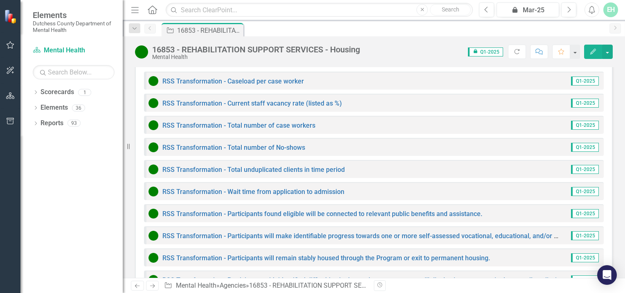
scroll to position [855, 0]
click at [262, 231] on link "RSS Transformation - Participants will make identifiable progress towards one o…" at bounding box center [400, 235] width 476 height 8
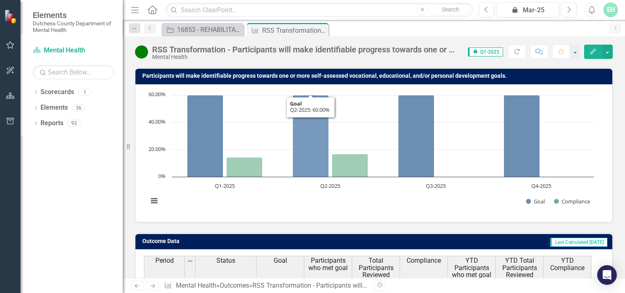
scroll to position [142, 0]
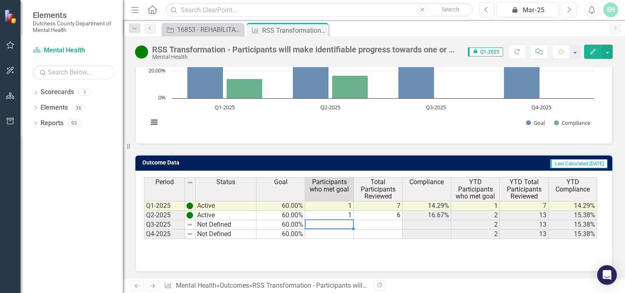
click at [346, 221] on td at bounding box center [329, 224] width 49 height 9
click at [213, 220] on td "Not Defined" at bounding box center [225, 224] width 61 height 9
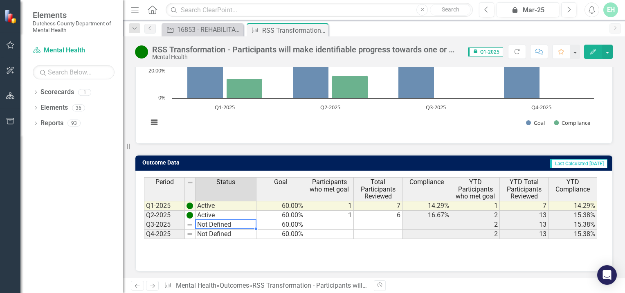
click at [214, 220] on td "Not Defined" at bounding box center [225, 224] width 61 height 9
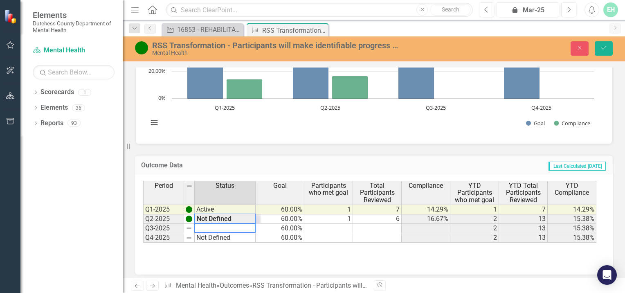
type textarea "Not Defined"
click at [220, 216] on div "Period Status Goal Participants who met goal Total Participants Reviewed Compli…" at bounding box center [370, 212] width 455 height 62
click at [339, 226] on td at bounding box center [328, 228] width 49 height 9
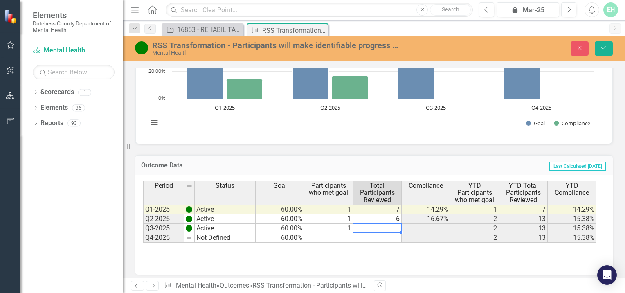
click at [385, 225] on td at bounding box center [377, 228] width 49 height 9
type textarea "6"
click at [315, 235] on td at bounding box center [328, 237] width 49 height 9
click at [607, 47] on icon "Save" at bounding box center [603, 48] width 7 height 6
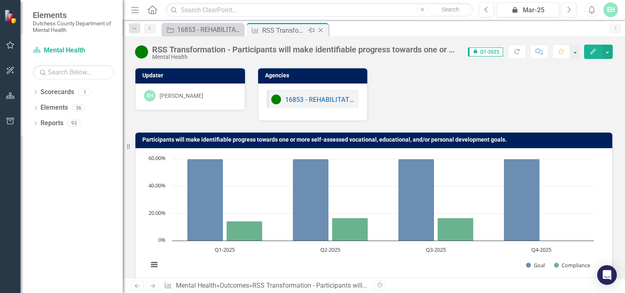
click at [321, 29] on icon "Close" at bounding box center [321, 30] width 8 height 7
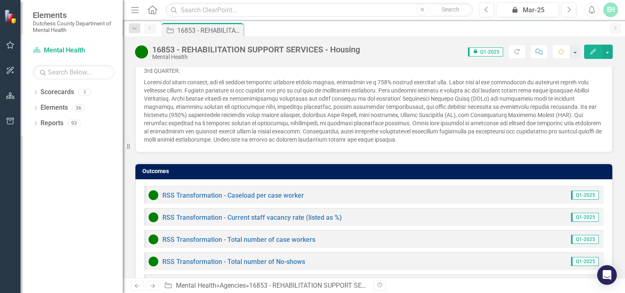
scroll to position [855, 0]
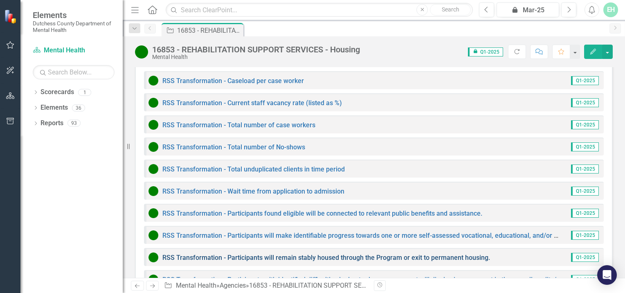
click at [335, 254] on link "RSS Transformation - Participants will remain stably housed through the Program…" at bounding box center [326, 258] width 328 height 8
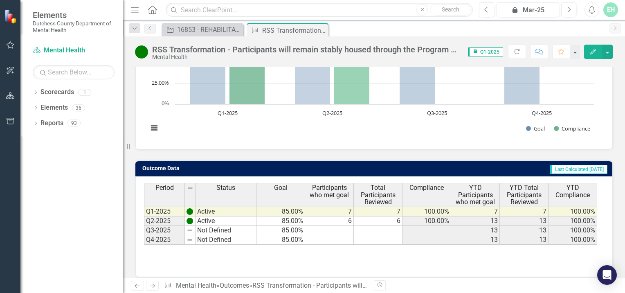
scroll to position [142, 0]
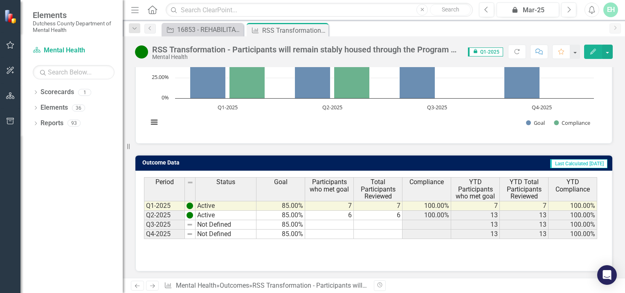
click at [206, 223] on td "Not Defined" at bounding box center [225, 224] width 61 height 9
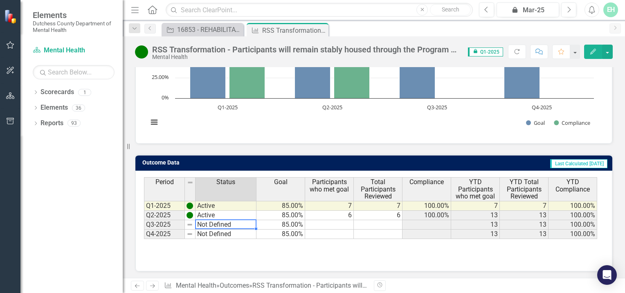
click at [206, 223] on td "Not Defined" at bounding box center [225, 224] width 61 height 9
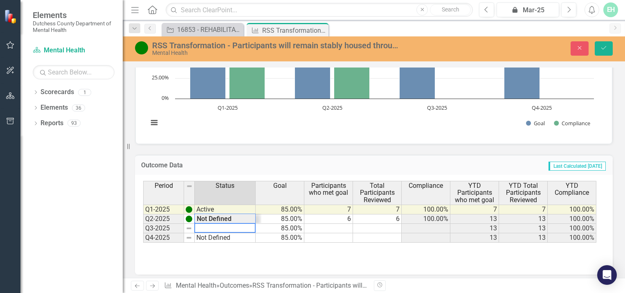
type textarea "Not Defined"
click at [216, 216] on div "Period Status Goal Participants who met goal Total Participants Reviewed Compli…" at bounding box center [370, 212] width 455 height 62
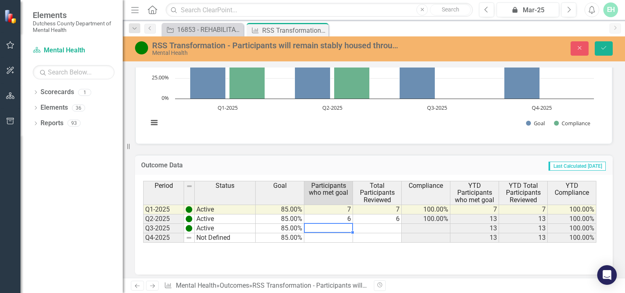
click at [344, 225] on td at bounding box center [328, 228] width 49 height 9
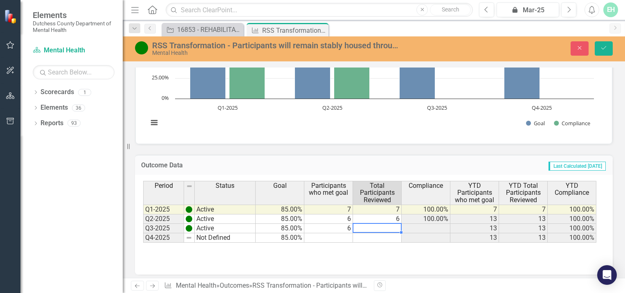
click at [384, 224] on td at bounding box center [377, 228] width 49 height 9
type textarea "6"
click at [374, 234] on td at bounding box center [377, 237] width 49 height 9
click at [607, 50] on button "Save" at bounding box center [604, 48] width 18 height 14
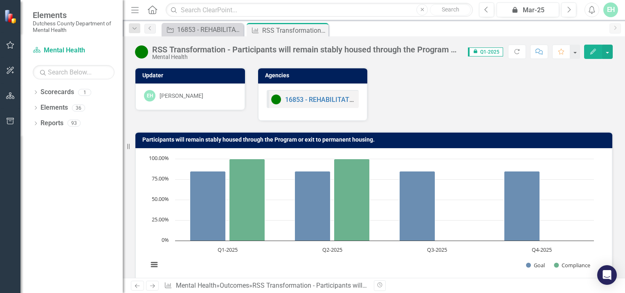
drag, startPoint x: 324, startPoint y: 29, endPoint x: 324, endPoint y: 34, distance: 5.3
click at [0, 0] on icon "Close" at bounding box center [0, 0] width 0 height 0
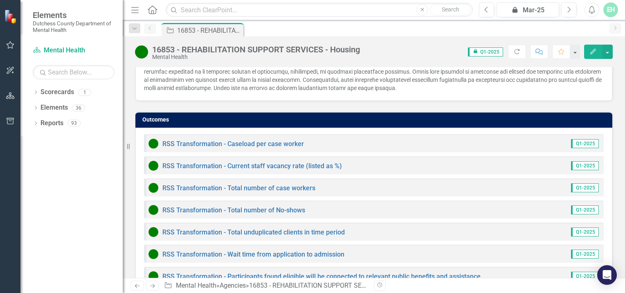
scroll to position [855, 0]
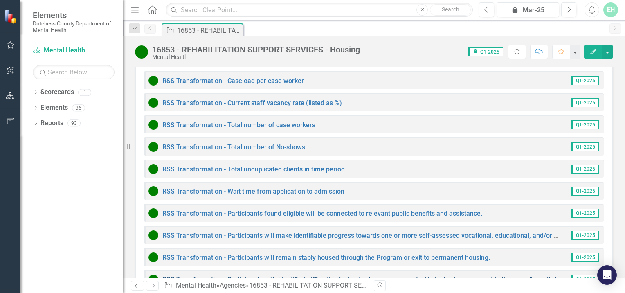
click at [244, 276] on link "RSS Transformation - Participants with identified difficulties in day-to-day ma…" at bounding box center [406, 280] width 488 height 8
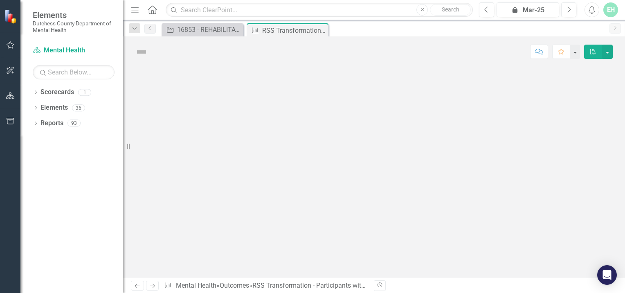
click at [244, 249] on div at bounding box center [374, 172] width 502 height 211
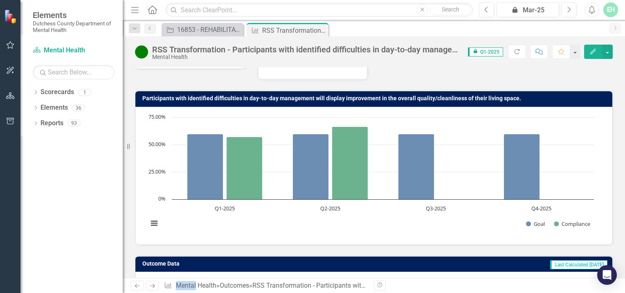
scroll to position [142, 0]
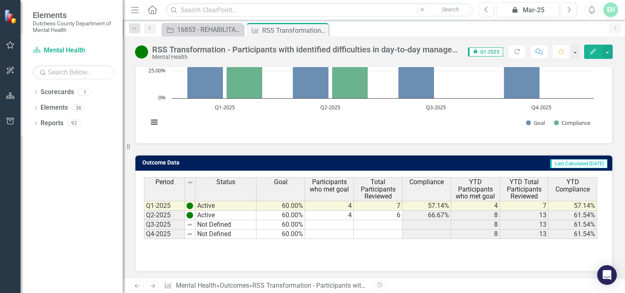
click at [348, 220] on td at bounding box center [329, 224] width 49 height 9
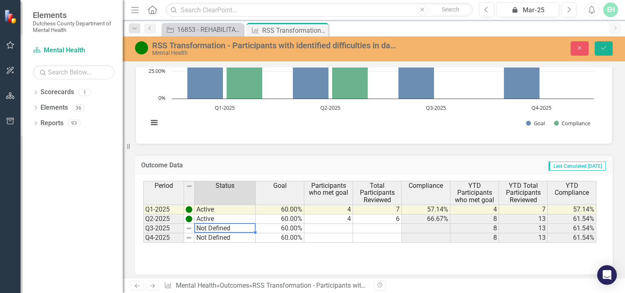
click at [217, 225] on td "Not Defined" at bounding box center [225, 228] width 61 height 9
click at [220, 225] on td "Not Defined" at bounding box center [225, 228] width 61 height 9
click at [214, 215] on div "Period Status Goal Participants who met goal Total Participants Reviewed Compli…" at bounding box center [370, 212] width 455 height 62
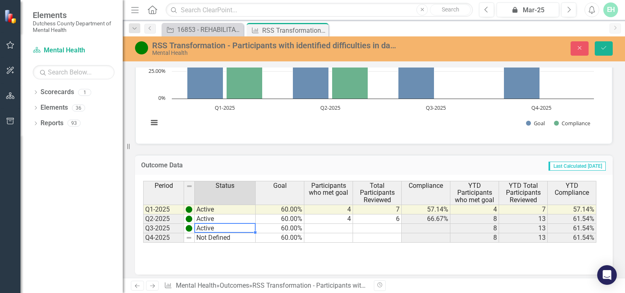
click at [334, 227] on td at bounding box center [328, 228] width 49 height 9
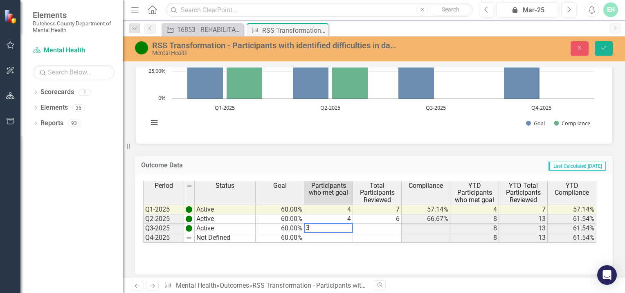
type textarea "3"
click at [393, 224] on td at bounding box center [377, 228] width 49 height 9
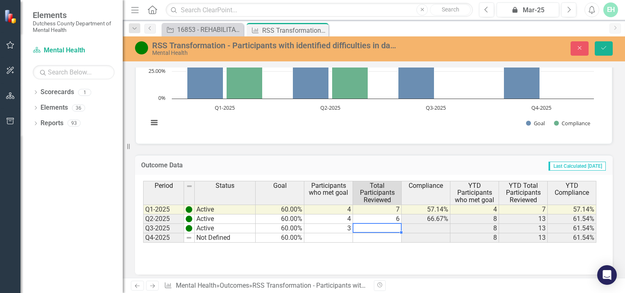
click at [393, 225] on td at bounding box center [377, 228] width 49 height 9
type textarea "6"
click at [337, 236] on td at bounding box center [328, 237] width 49 height 9
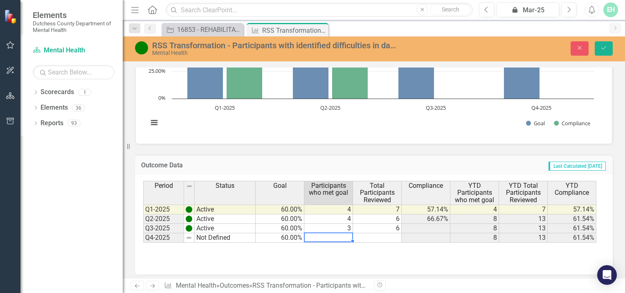
click at [337, 236] on td at bounding box center [328, 237] width 49 height 9
click at [607, 44] on button "Save" at bounding box center [604, 48] width 18 height 14
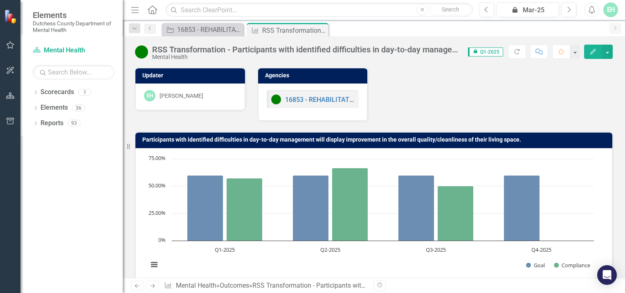
scroll to position [0, 0]
click at [0, 0] on icon "Close" at bounding box center [0, 0] width 0 height 0
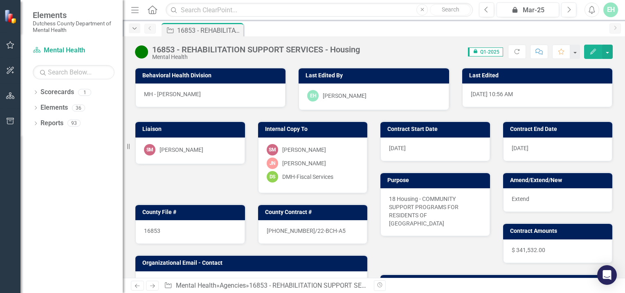
click at [134, 27] on icon "Dropdown" at bounding box center [134, 29] width 7 height 6
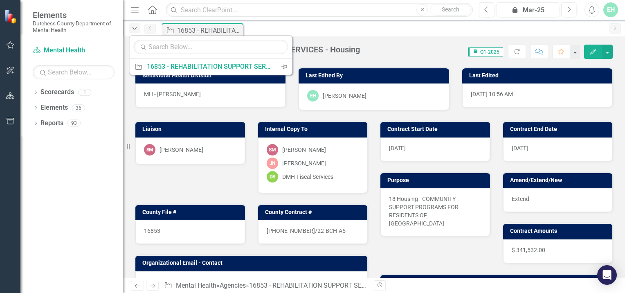
click at [134, 27] on icon "Dropdown" at bounding box center [134, 29] width 7 height 6
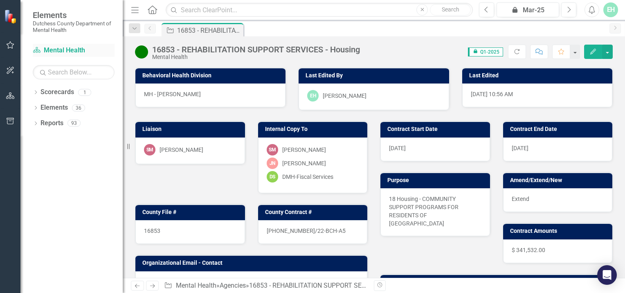
click at [57, 47] on link "Scorecard Mental Health" at bounding box center [74, 50] width 82 height 9
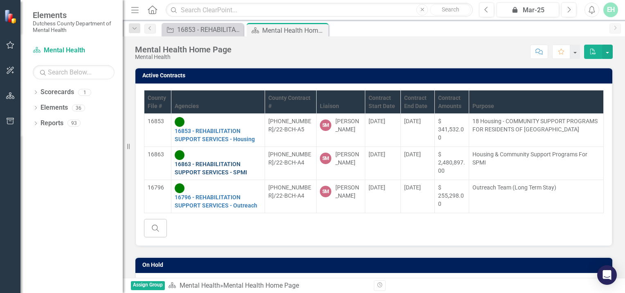
click at [230, 175] on link "16863 - REHABILITATION SUPPORT SERVICES - SPMI" at bounding box center [211, 168] width 72 height 15
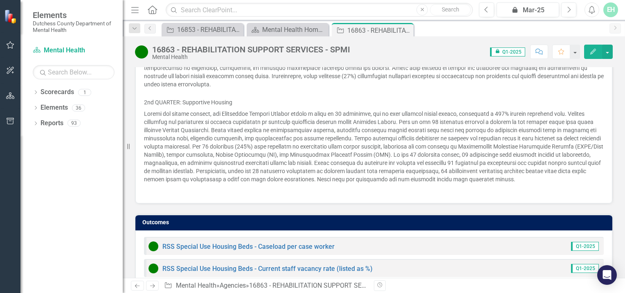
scroll to position [777, 0]
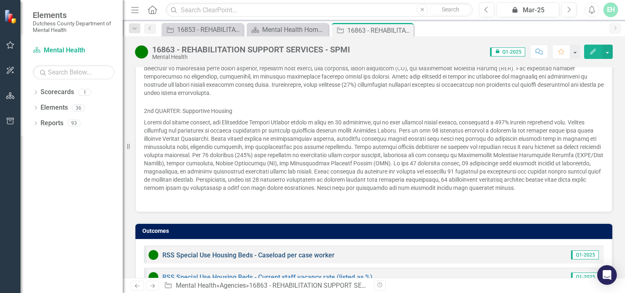
click at [219, 251] on link "RSS Special Use Housing Beds - Caseload per case worker" at bounding box center [248, 255] width 172 height 8
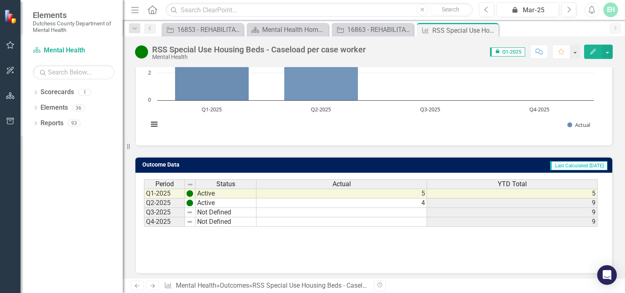
scroll to position [142, 0]
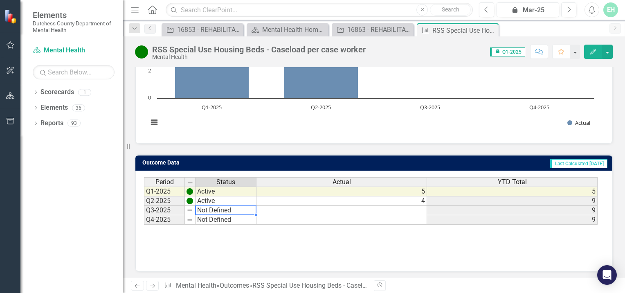
click at [204, 209] on td "Not Defined" at bounding box center [225, 210] width 61 height 9
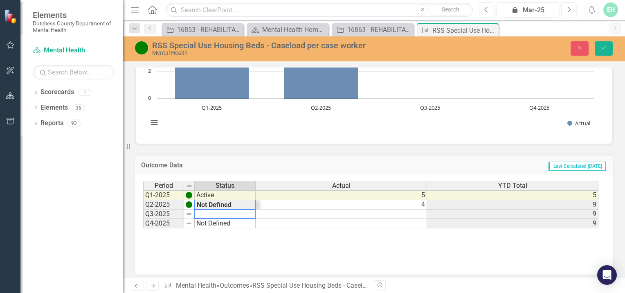
type textarea "Not Defined"
click at [208, 202] on div "Period Status Actual YTD Total Q1-2025 Active 5 5 Q2-2025 Active 4 9 Q3-2025 Ac…" at bounding box center [370, 205] width 455 height 48
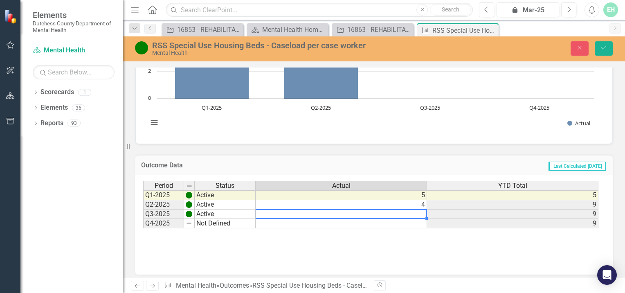
click at [418, 211] on td at bounding box center [341, 213] width 171 height 9
type textarea "4"
click at [403, 222] on td at bounding box center [341, 223] width 171 height 9
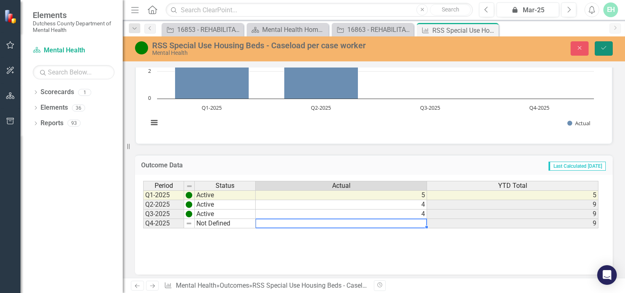
click at [603, 48] on icon "Save" at bounding box center [603, 48] width 7 height 6
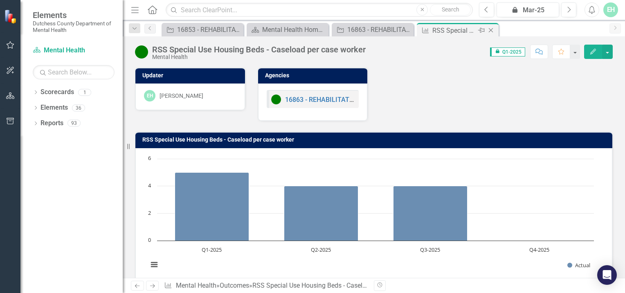
click at [489, 29] on icon "Close" at bounding box center [491, 30] width 8 height 7
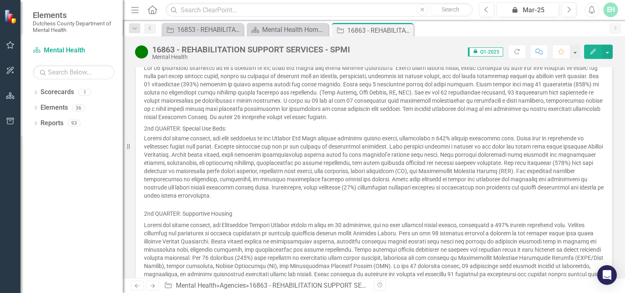
scroll to position [838, 0]
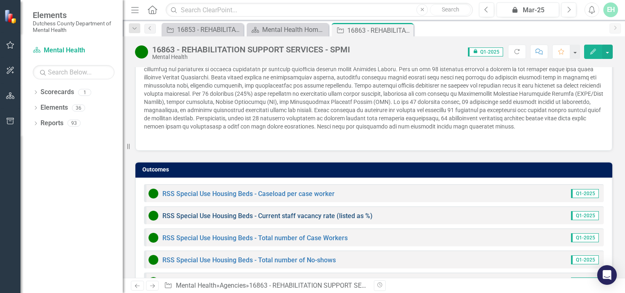
click at [211, 212] on link "RSS Special Use Housing Beds - Current staff vacancy rate (listed as %)" at bounding box center [267, 216] width 210 height 8
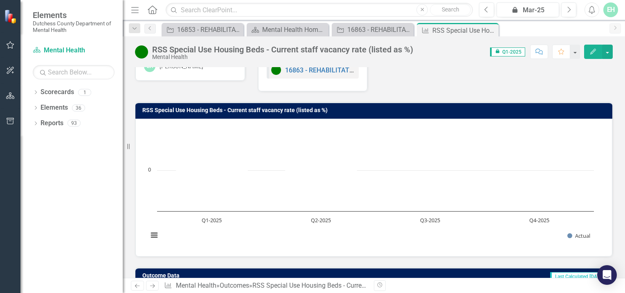
scroll to position [142, 0]
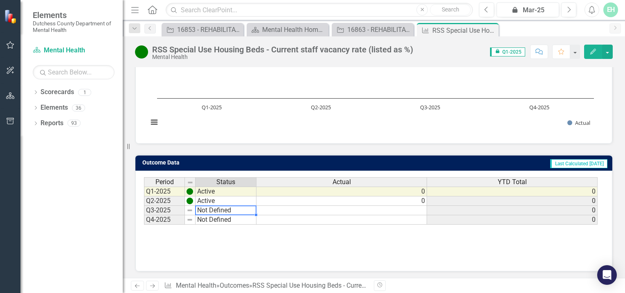
click at [227, 207] on td "Not Defined" at bounding box center [225, 210] width 61 height 9
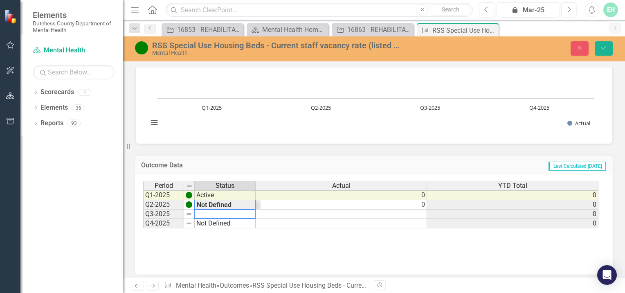
type textarea "Not Defined"
click at [224, 199] on div "Period Status Actual YTD Total Q1-2025 Active 0 0 Q2-2025 Active 0 0 Q3-2025 No…" at bounding box center [370, 205] width 455 height 48
click at [410, 213] on td at bounding box center [341, 213] width 171 height 9
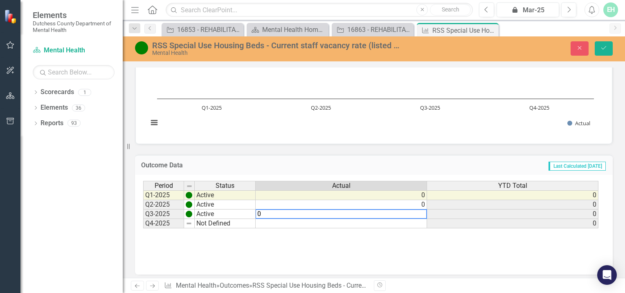
type textarea "0"
click at [407, 222] on td at bounding box center [341, 223] width 171 height 9
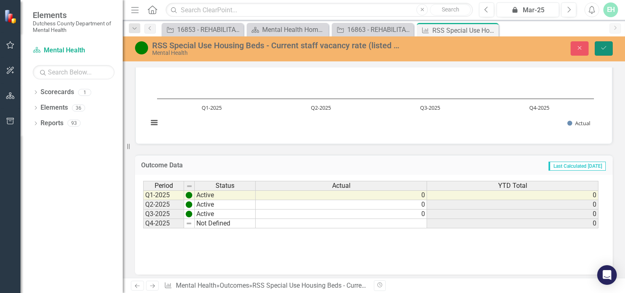
click at [600, 48] on icon "Save" at bounding box center [603, 48] width 7 height 6
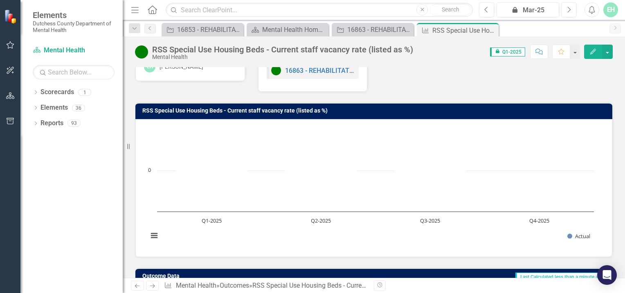
scroll to position [0, 0]
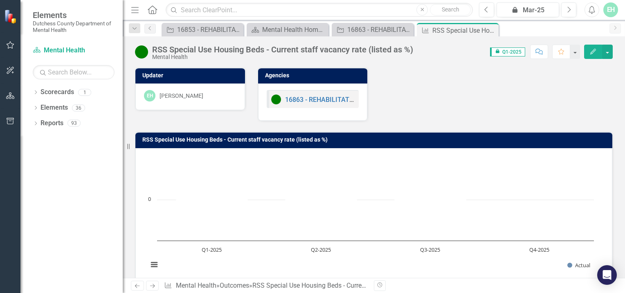
drag, startPoint x: 495, startPoint y: 30, endPoint x: 438, endPoint y: 36, distance: 57.2
click at [0, 0] on div "Close" at bounding box center [0, 0] width 0 height 0
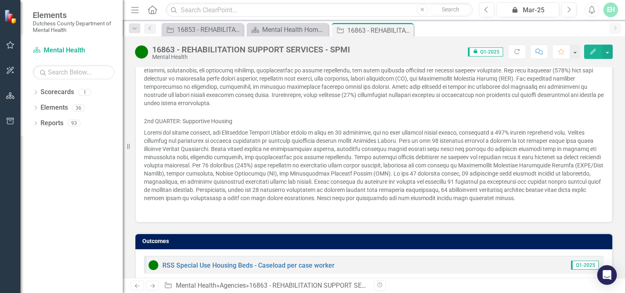
scroll to position [869, 0]
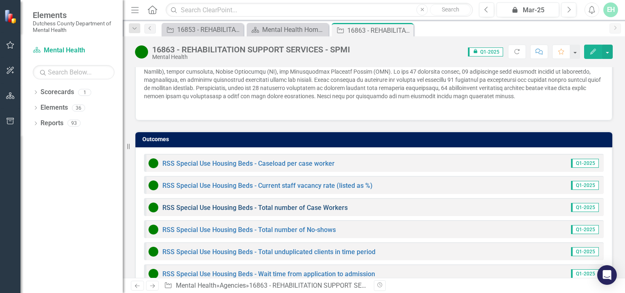
click at [251, 204] on link "RSS Special Use Housing Beds - Total number of Case Workers" at bounding box center [254, 208] width 185 height 8
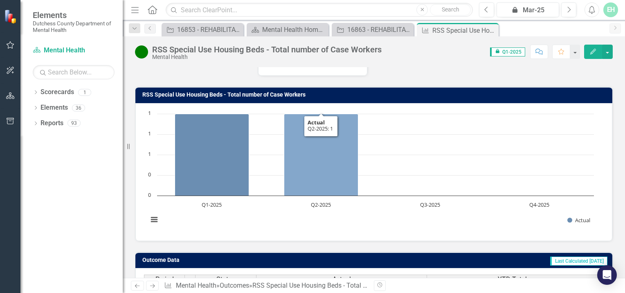
scroll to position [142, 0]
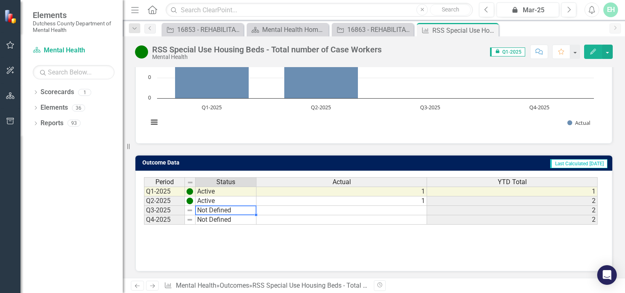
click at [233, 206] on td "Not Defined" at bounding box center [225, 210] width 61 height 9
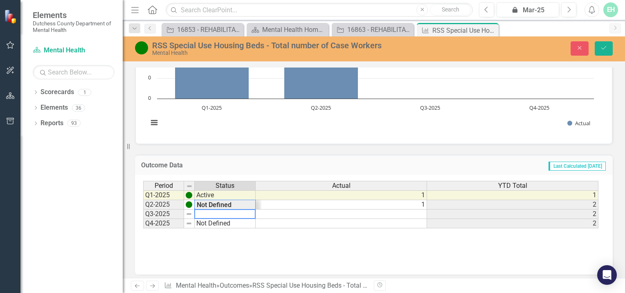
type textarea "Not Defined"
click at [214, 201] on div "Period Status Actual YTD Total Q1-2025 Active 1 1 Q2-2025 Active 1 2 Q3-2025 Ac…" at bounding box center [370, 205] width 455 height 48
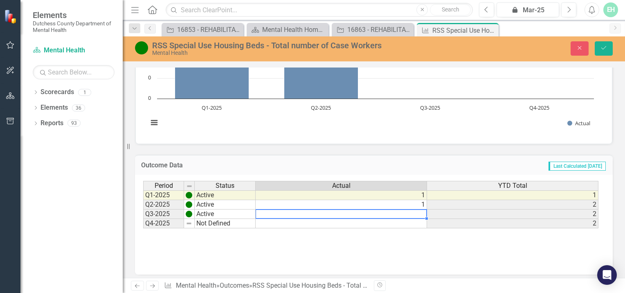
click at [415, 211] on td at bounding box center [341, 213] width 171 height 9
type textarea "1"
click at [422, 222] on td at bounding box center [341, 223] width 171 height 9
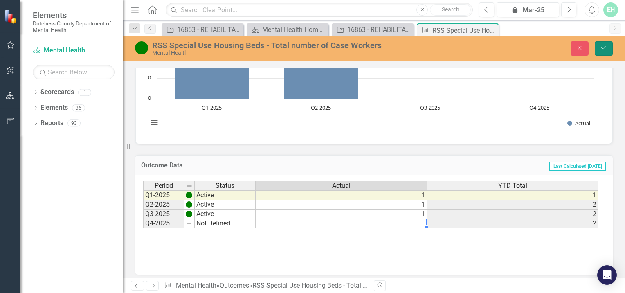
click at [605, 45] on icon "Save" at bounding box center [603, 48] width 7 height 6
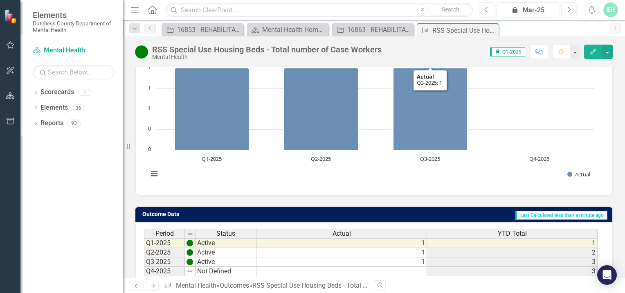
scroll to position [0, 0]
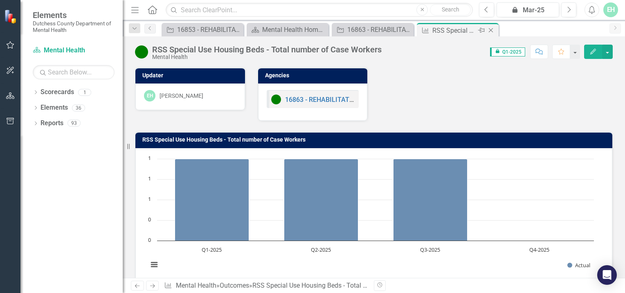
click at [495, 29] on div "Close" at bounding box center [491, 30] width 10 height 10
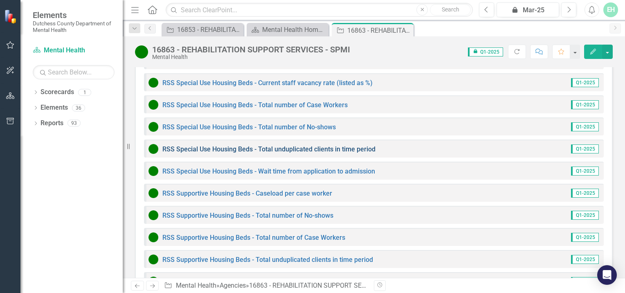
scroll to position [950, 0]
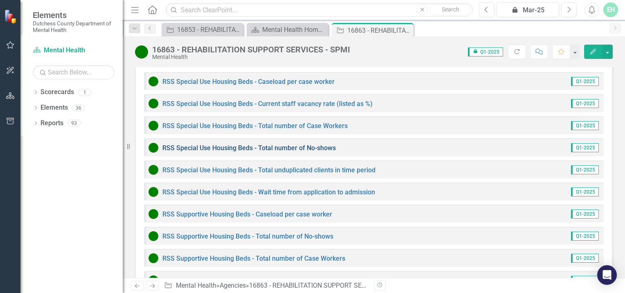
click at [220, 144] on link "RSS Special Use Housing Beds - Total number of No-shows" at bounding box center [248, 148] width 173 height 8
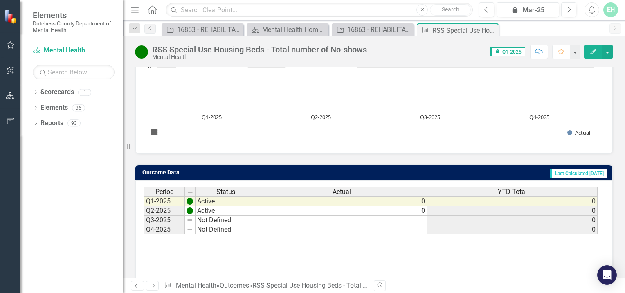
scroll to position [142, 0]
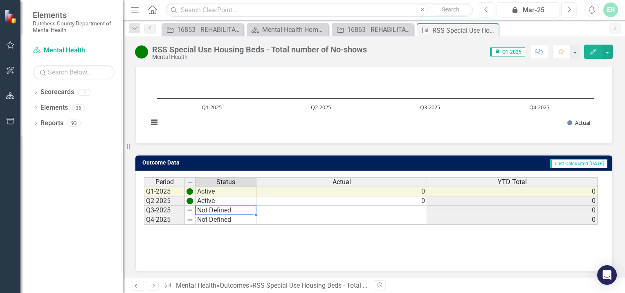
click at [209, 209] on td "Not Defined" at bounding box center [225, 210] width 61 height 9
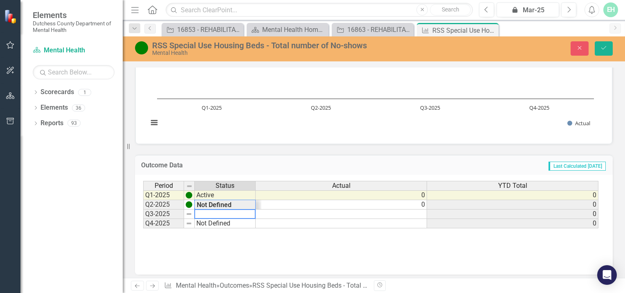
type textarea "Not Defined"
click at [226, 200] on div "Period Status Actual YTD Total Q1-2025 Active 0 0 Q2-2025 Active 0 0 Q3-2025 No…" at bounding box center [370, 205] width 455 height 48
click at [414, 213] on td at bounding box center [341, 213] width 171 height 9
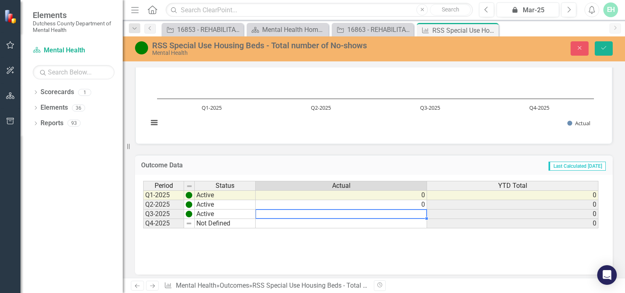
click at [414, 213] on td at bounding box center [341, 213] width 171 height 9
type textarea "0"
click at [415, 222] on td at bounding box center [341, 223] width 171 height 9
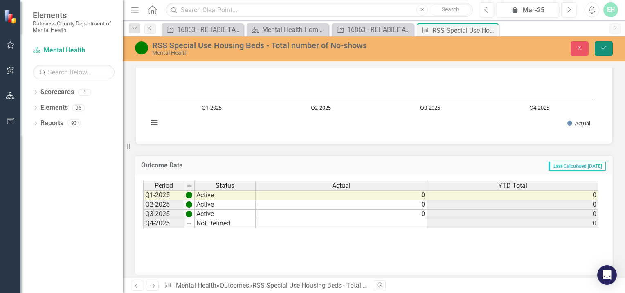
click at [606, 49] on icon "Save" at bounding box center [603, 48] width 7 height 6
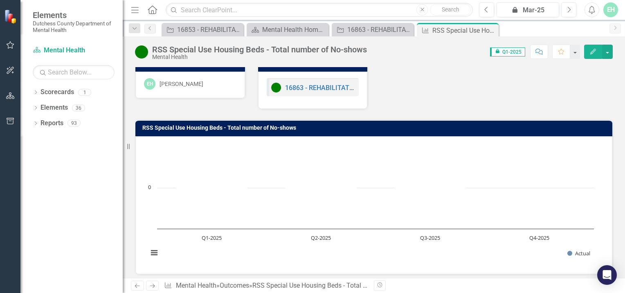
scroll to position [0, 0]
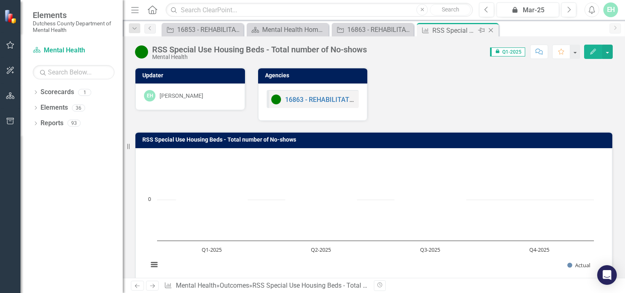
click at [498, 29] on div "Outcome RSS Special Use Housing Beds - Total number of No-shows Pin Close" at bounding box center [458, 29] width 82 height 13
click at [495, 28] on div "Close" at bounding box center [491, 30] width 10 height 10
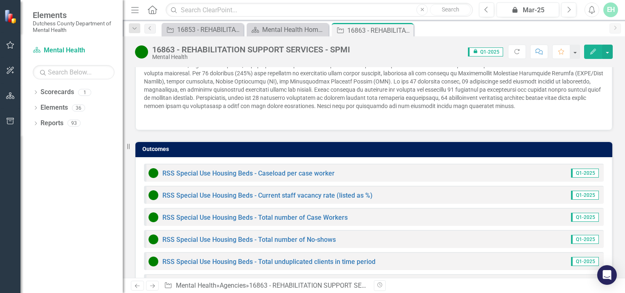
scroll to position [950, 0]
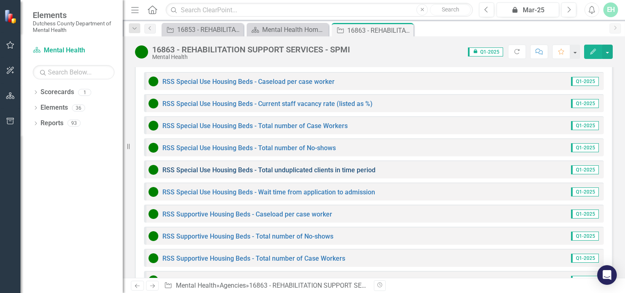
click at [301, 166] on link "RSS Special Use Housing Beds - Total unduplicated clients in time period" at bounding box center [268, 170] width 213 height 8
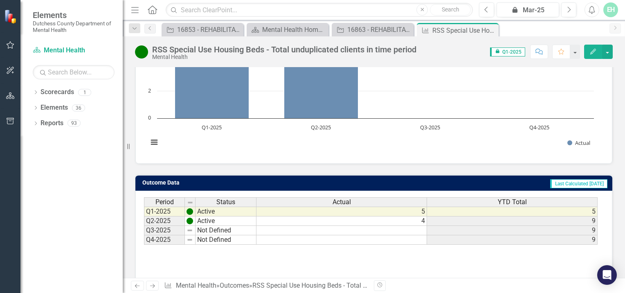
scroll to position [142, 0]
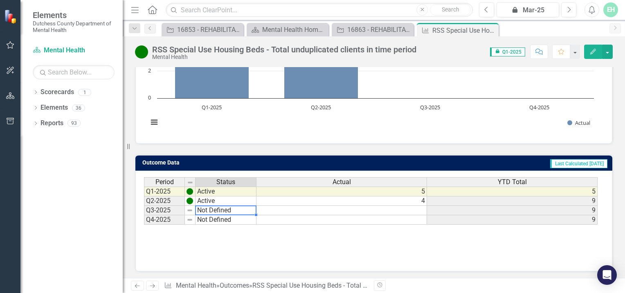
click at [208, 208] on td "Not Defined" at bounding box center [225, 210] width 61 height 9
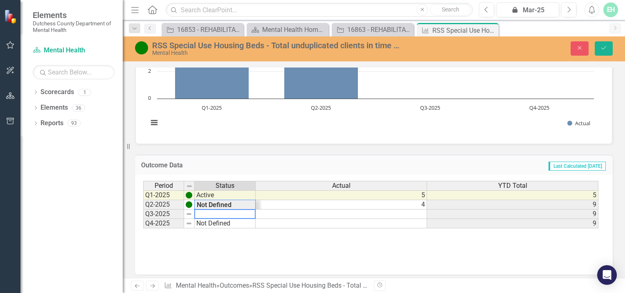
type textarea "Not Defined"
click at [211, 206] on div "Period Status Actual YTD Total Q1-2025 Active 5 5 Q2-2025 Active 4 9 Q3-2025 Ac…" at bounding box center [370, 205] width 455 height 48
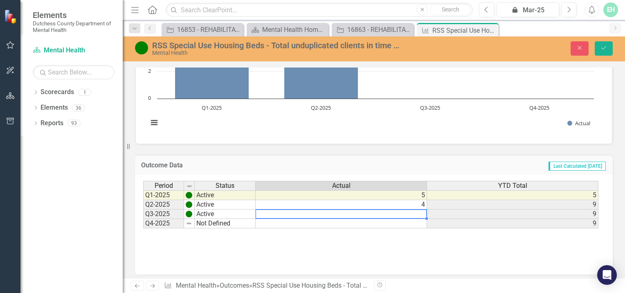
click at [411, 211] on td at bounding box center [341, 213] width 171 height 9
type textarea "4"
click at [143, 226] on div "Period Status Actual YTD Total Q1-2025 Active 5 5 Q2-2025 Active 4 9 Q3-2025 Ac…" at bounding box center [143, 204] width 0 height 47
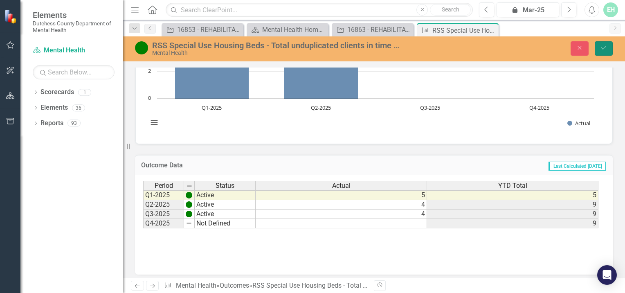
click at [603, 48] on icon "Save" at bounding box center [603, 48] width 7 height 6
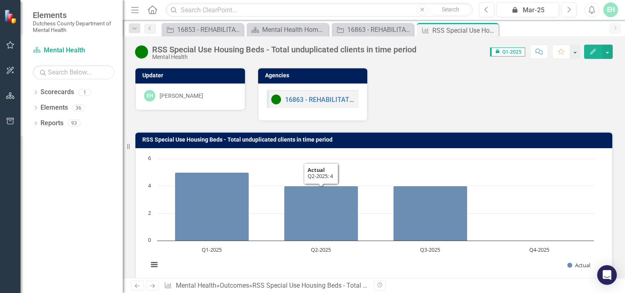
scroll to position [0, 0]
click at [492, 31] on icon "Close" at bounding box center [491, 30] width 8 height 7
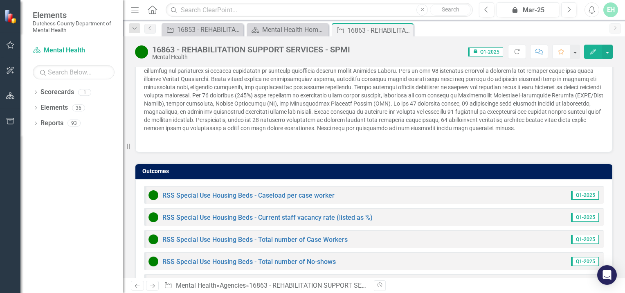
scroll to position [910, 0]
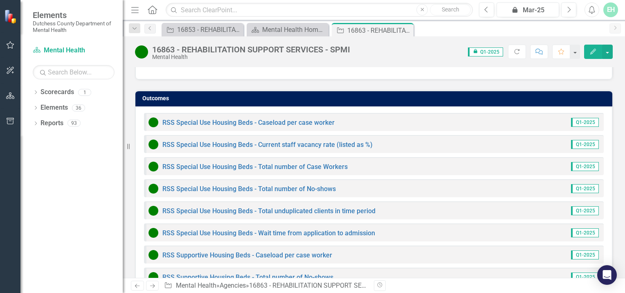
click at [305, 223] on div "RSS Special Use Housing Beds - Wait time from application to admission Q1-2025" at bounding box center [374, 232] width 460 height 18
click at [235, 229] on link "RSS Special Use Housing Beds - Wait time from application to admission" at bounding box center [268, 233] width 213 height 8
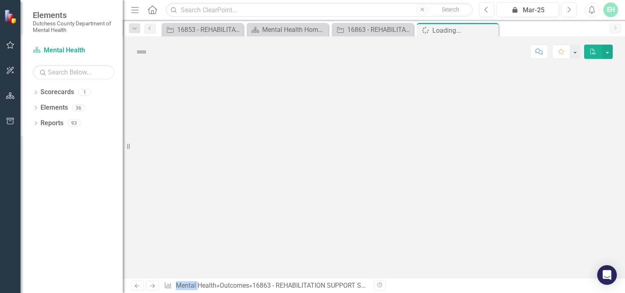
click at [235, 202] on div at bounding box center [374, 172] width 502 height 211
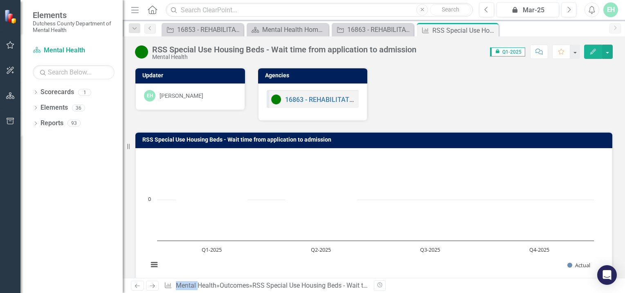
scroll to position [142, 0]
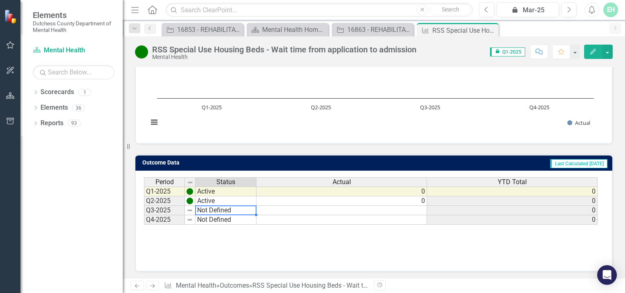
click at [232, 210] on td "Not Defined" at bounding box center [225, 210] width 61 height 9
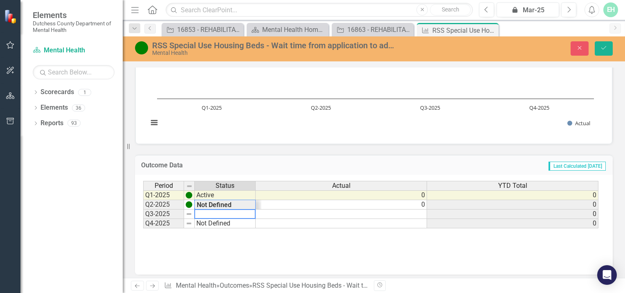
type textarea "Not Defined"
click at [227, 201] on div "Period Status Actual YTD Total Q1-2025 Active 0 0 Q2-2025 Active 0 0 Q3-2025 Ac…" at bounding box center [370, 205] width 455 height 48
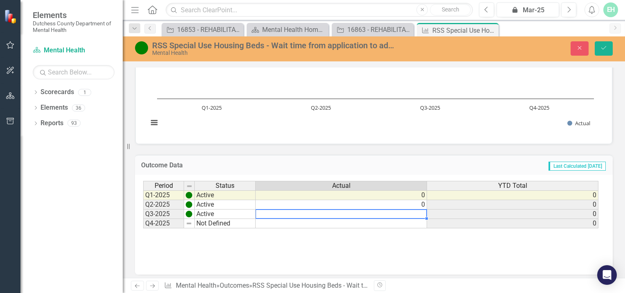
click at [407, 209] on td at bounding box center [341, 213] width 171 height 9
type textarea "0"
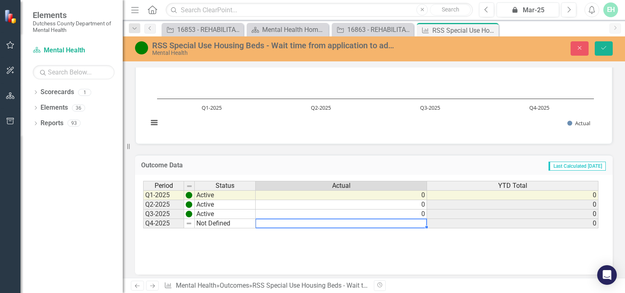
click at [317, 224] on td at bounding box center [341, 223] width 171 height 9
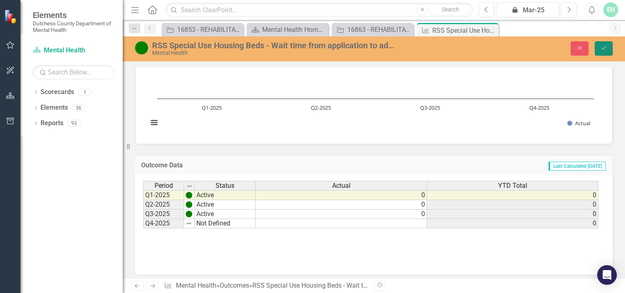
click at [604, 45] on button "Save" at bounding box center [604, 48] width 18 height 14
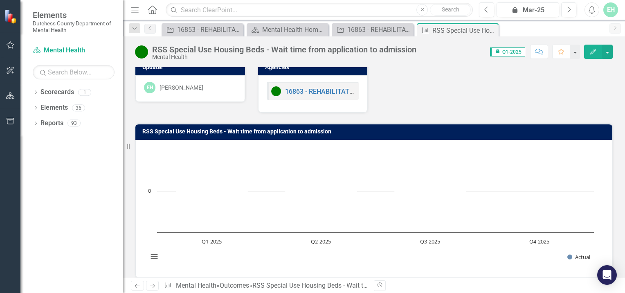
scroll to position [0, 0]
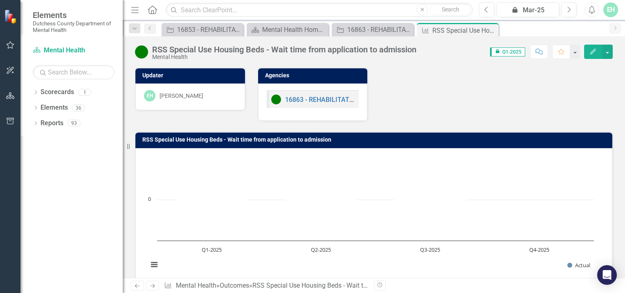
drag, startPoint x: 492, startPoint y: 28, endPoint x: 483, endPoint y: 29, distance: 9.1
click at [0, 0] on icon "Close" at bounding box center [0, 0] width 0 height 0
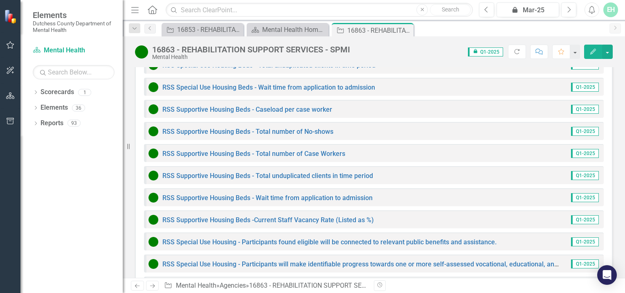
scroll to position [1053, 0]
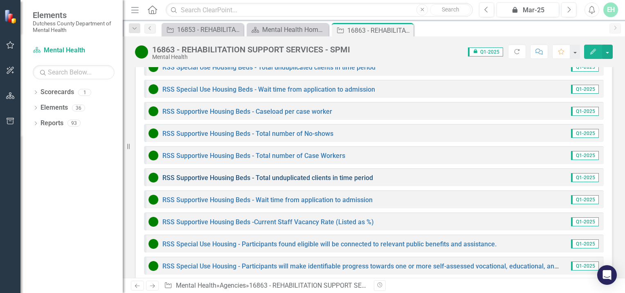
click at [292, 174] on link "RSS Supportive Housing Beds - Total unduplicated clients in time period" at bounding box center [267, 178] width 211 height 8
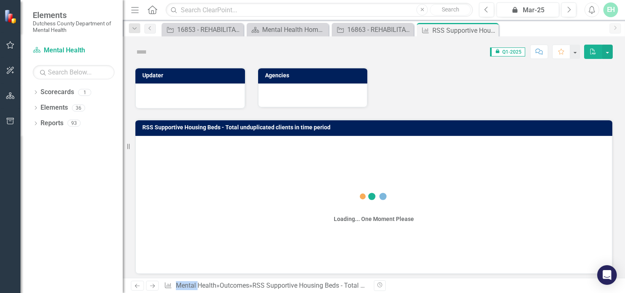
click at [292, 145] on div "Updater Agencies RSS Supportive Housing Beds - Total unduplicated clients in ti…" at bounding box center [374, 172] width 502 height 211
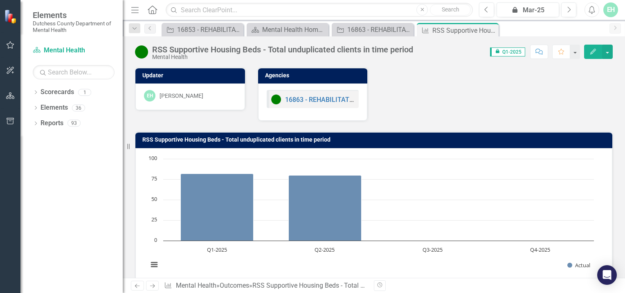
click at [0, 0] on icon "Close" at bounding box center [0, 0] width 0 height 0
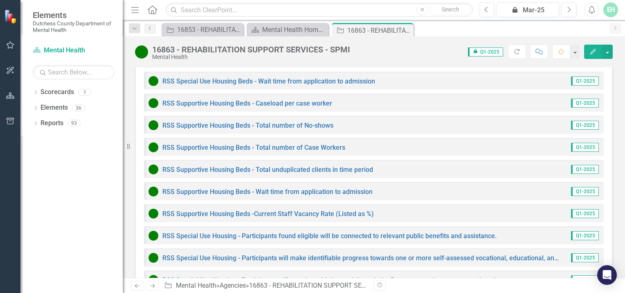
scroll to position [1063, 0]
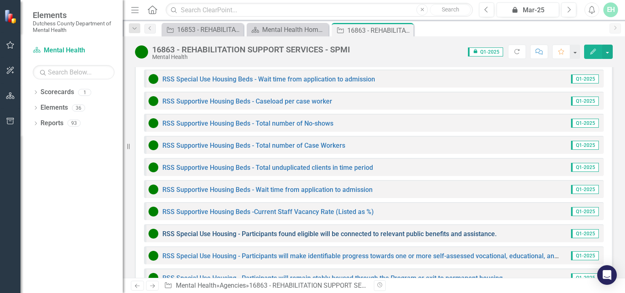
click at [282, 230] on link "RSS Special Use Housing - Participants found eligible will be connected to rele…" at bounding box center [329, 234] width 334 height 8
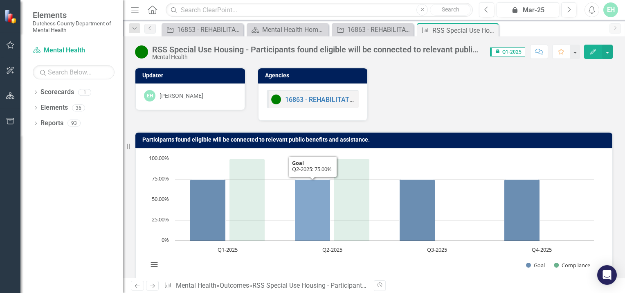
scroll to position [142, 0]
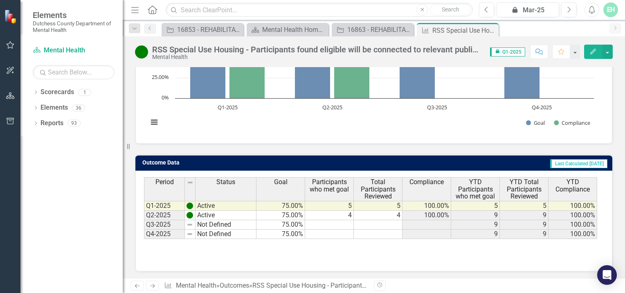
click at [206, 221] on td "Not Defined" at bounding box center [225, 224] width 61 height 9
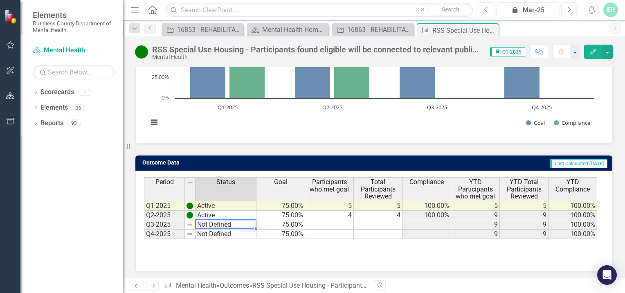
click at [206, 221] on td "Not Defined" at bounding box center [225, 224] width 61 height 9
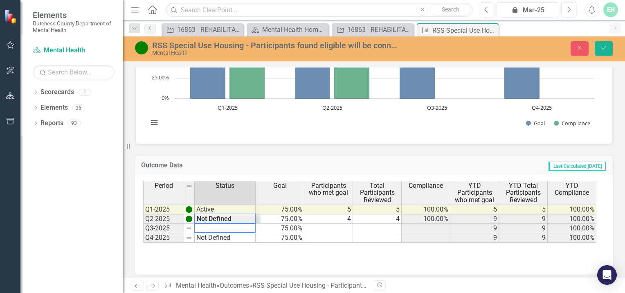
type textarea "Not Defined"
click at [209, 219] on div "Period Status Goal Participants who met goal Total Participants Reviewed Compli…" at bounding box center [370, 212] width 455 height 62
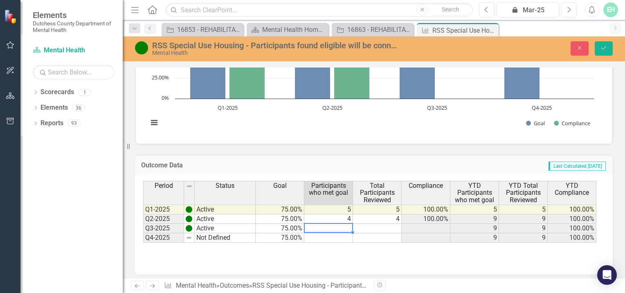
click at [346, 225] on td at bounding box center [328, 228] width 49 height 9
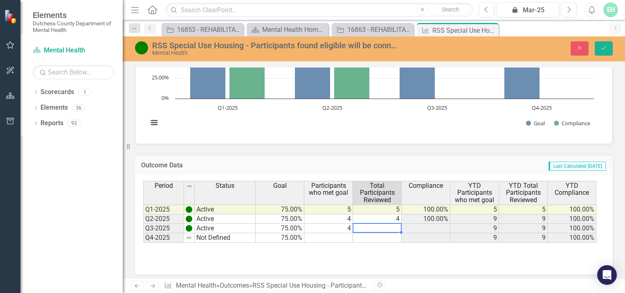
click at [378, 225] on td at bounding box center [377, 228] width 49 height 9
type textarea "4"
click at [368, 238] on td at bounding box center [377, 237] width 49 height 9
click at [608, 45] on button "Save" at bounding box center [604, 48] width 18 height 14
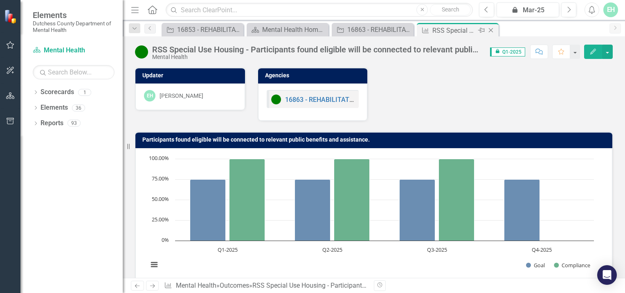
click at [491, 29] on icon "Close" at bounding box center [491, 30] width 8 height 7
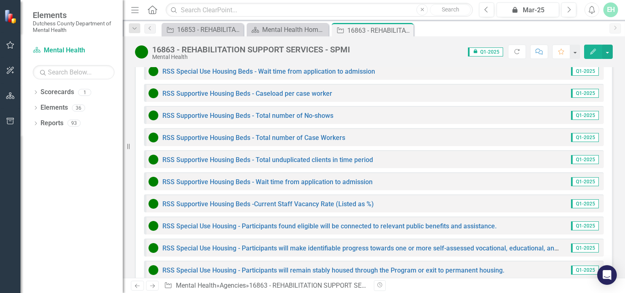
scroll to position [1084, 0]
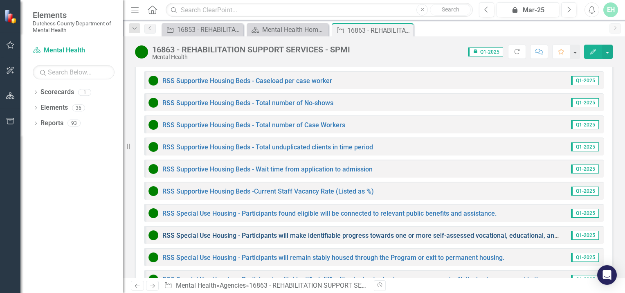
click at [393, 231] on link "RSS Special Use Housing - Participants will make identifiable progress towards …" at bounding box center [407, 235] width 491 height 8
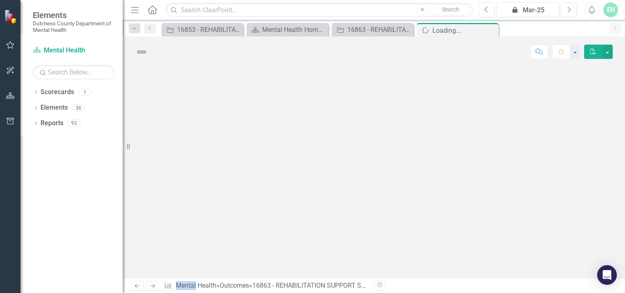
click at [393, 203] on div at bounding box center [374, 172] width 502 height 211
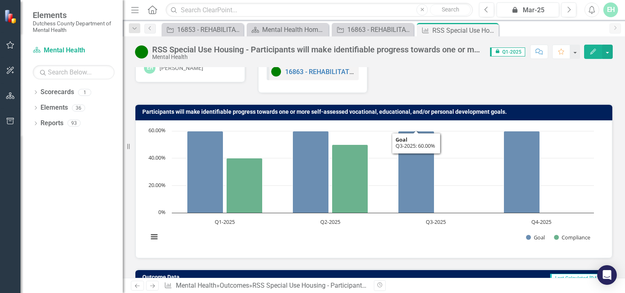
scroll to position [142, 0]
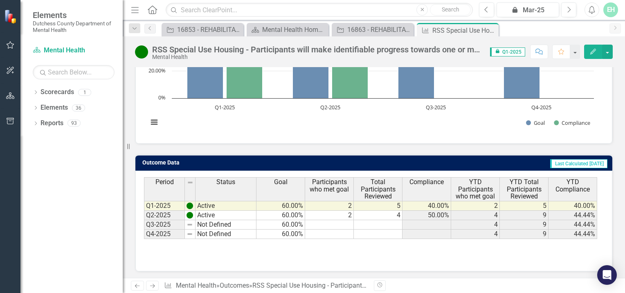
click at [345, 222] on td at bounding box center [329, 224] width 49 height 9
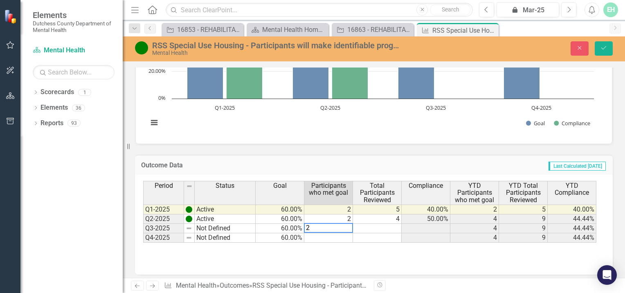
click at [381, 227] on td at bounding box center [377, 228] width 49 height 9
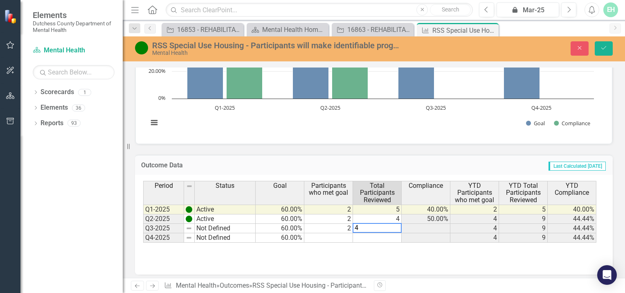
type textarea "4"
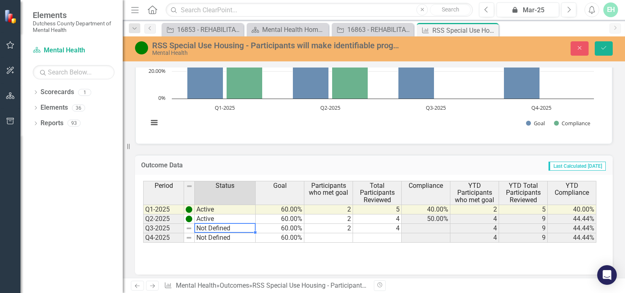
click at [232, 226] on td "Not Defined" at bounding box center [225, 228] width 61 height 9
click at [221, 213] on div "Period Status Goal Participants who met goal Total Participants Reviewed Compli…" at bounding box center [370, 212] width 455 height 62
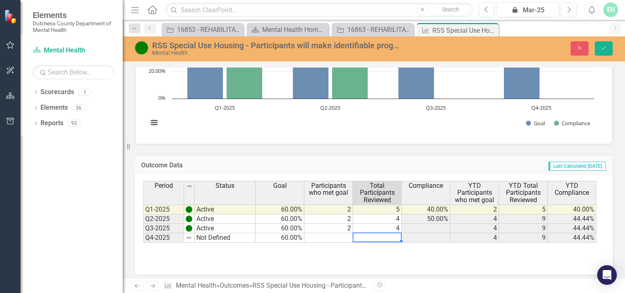
click at [364, 236] on td at bounding box center [377, 237] width 49 height 9
click at [604, 47] on icon "Save" at bounding box center [603, 48] width 7 height 6
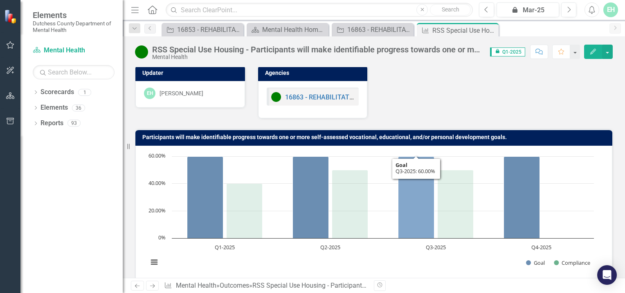
scroll to position [0, 0]
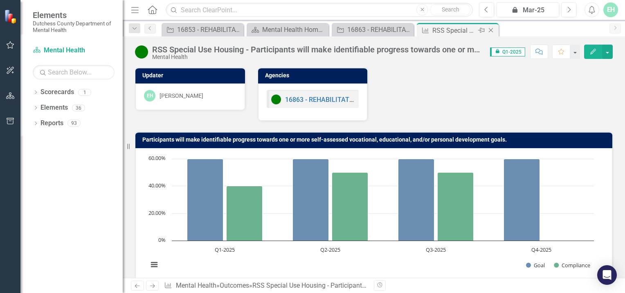
click at [492, 31] on icon at bounding box center [491, 30] width 4 height 4
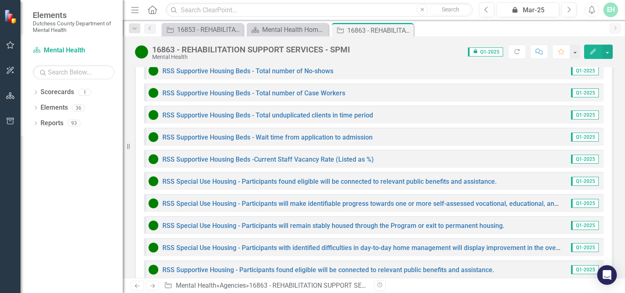
scroll to position [1080, 0]
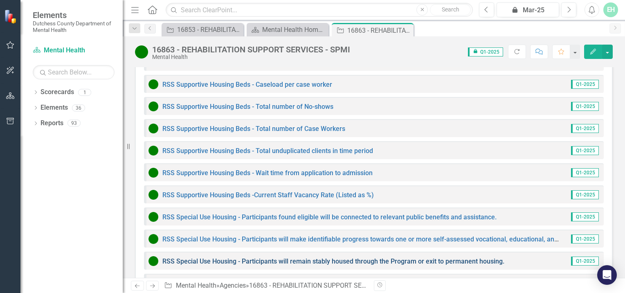
click at [321, 257] on link "RSS Special Use Housing - Participants will remain stably housed through the Pr…" at bounding box center [333, 261] width 342 height 8
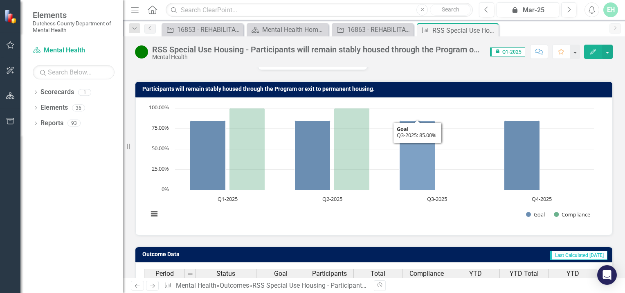
scroll to position [142, 0]
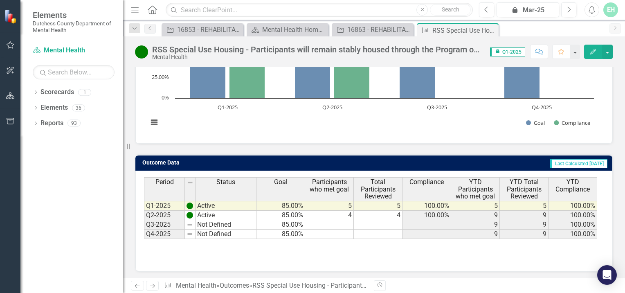
click at [204, 222] on td "Not Defined" at bounding box center [225, 224] width 61 height 9
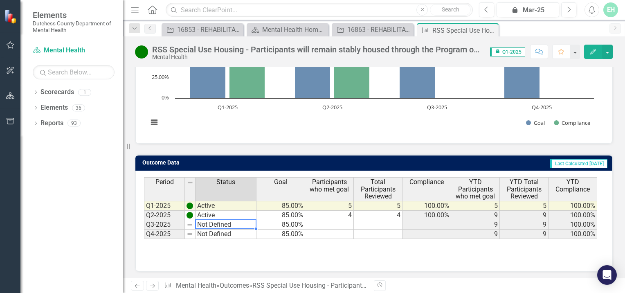
click at [206, 222] on td "Not Defined" at bounding box center [225, 224] width 61 height 9
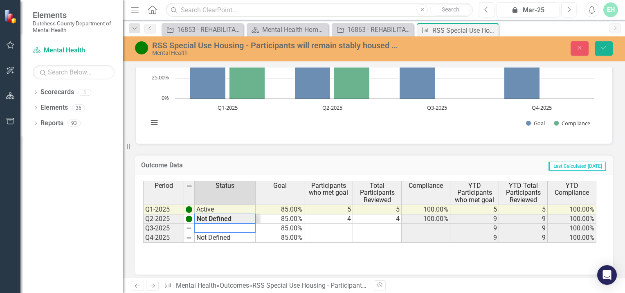
type textarea "Not Defined"
click at [207, 216] on div "Period Status Goal Participants who met goal Total Participants Reviewed Compli…" at bounding box center [370, 212] width 455 height 62
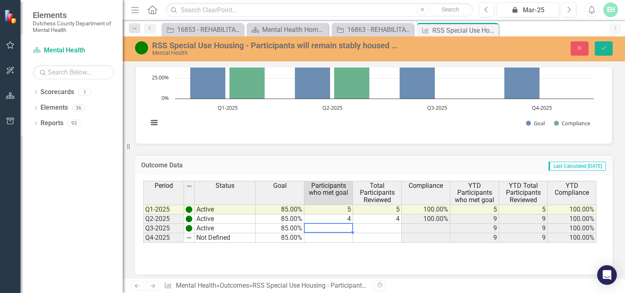
click at [348, 226] on td at bounding box center [328, 228] width 49 height 9
click at [378, 225] on td at bounding box center [377, 228] width 49 height 9
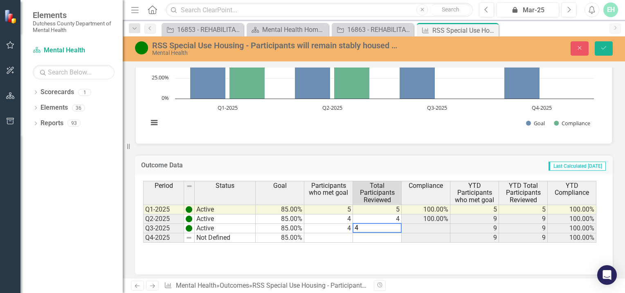
type textarea "4"
click at [383, 237] on td at bounding box center [377, 237] width 49 height 9
click at [607, 47] on icon "Save" at bounding box center [603, 48] width 7 height 6
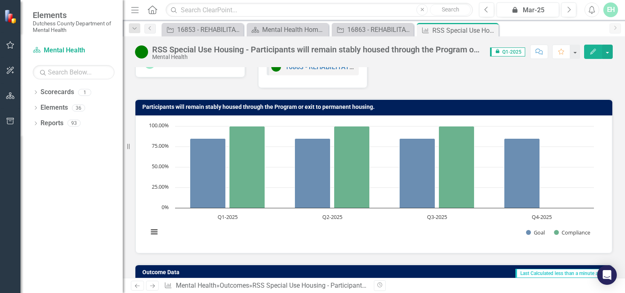
scroll to position [0, 0]
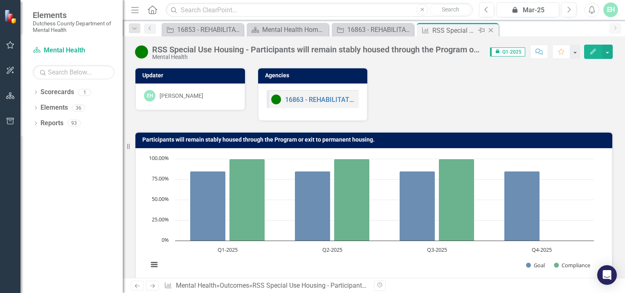
click at [490, 29] on icon "Close" at bounding box center [491, 30] width 8 height 7
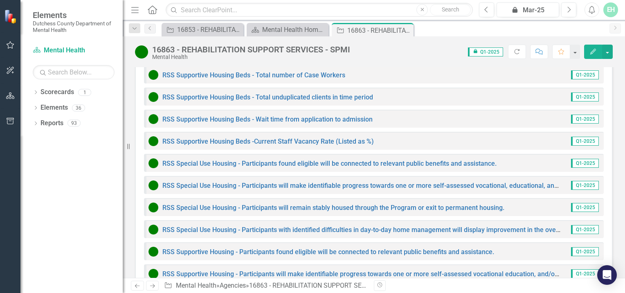
scroll to position [1131, 0]
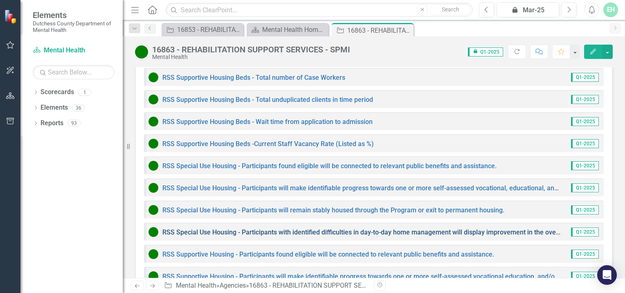
click at [355, 228] on link "RSS Special Use Housing - Participants with identified difficulties in day-to-d…" at bounding box center [422, 232] width 521 height 8
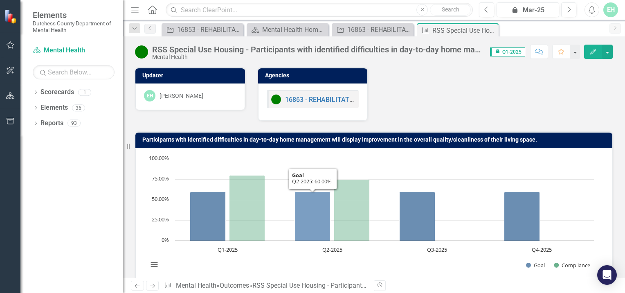
scroll to position [142, 0]
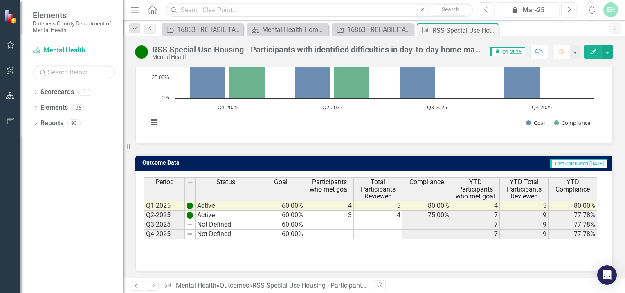
click at [211, 222] on td "Not Defined" at bounding box center [225, 224] width 61 height 9
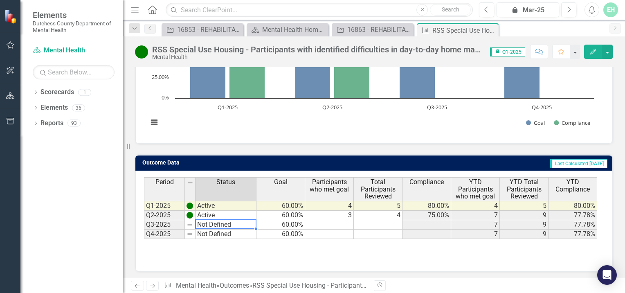
click at [211, 222] on td "Not Defined" at bounding box center [225, 224] width 61 height 9
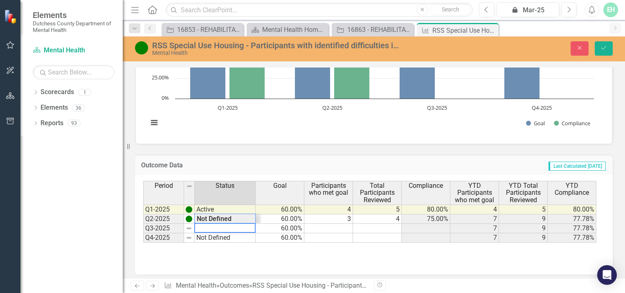
type textarea "Not Defined"
click at [223, 214] on div "Period Status Goal Participants who met goal Total Participants Reviewed Compli…" at bounding box center [370, 212] width 455 height 62
click at [344, 227] on td at bounding box center [328, 228] width 49 height 9
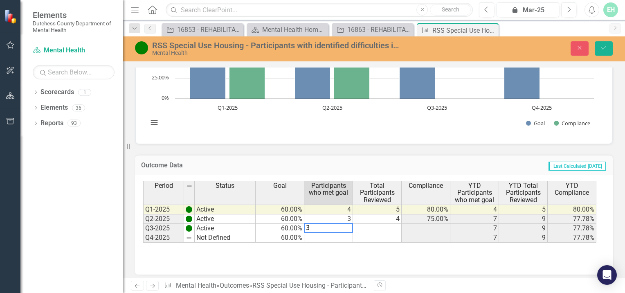
click at [377, 224] on td at bounding box center [377, 228] width 49 height 9
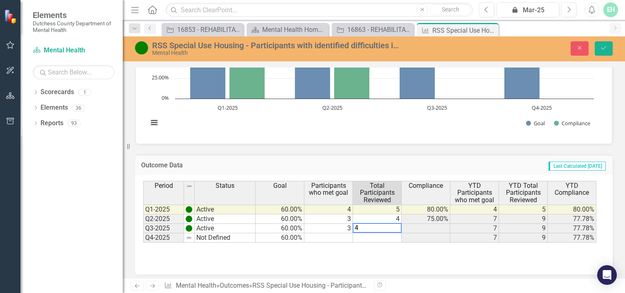
type textarea "4"
click at [380, 237] on td at bounding box center [377, 237] width 49 height 9
click at [604, 48] on icon "Save" at bounding box center [603, 48] width 7 height 6
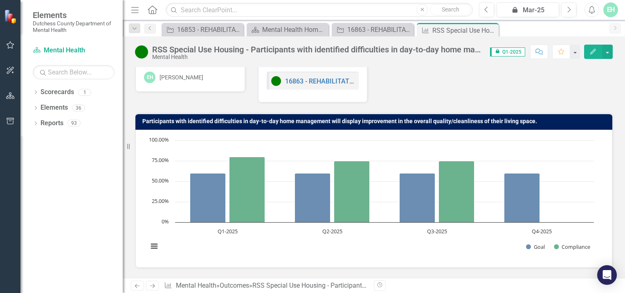
scroll to position [0, 0]
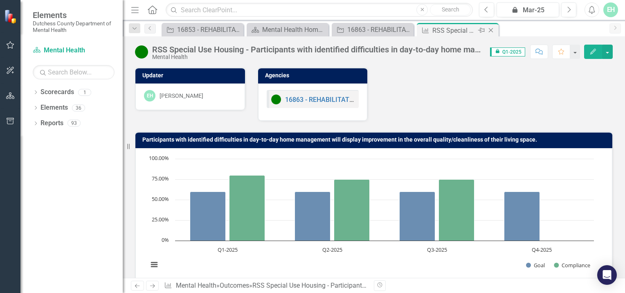
click at [490, 28] on icon "Close" at bounding box center [491, 30] width 8 height 7
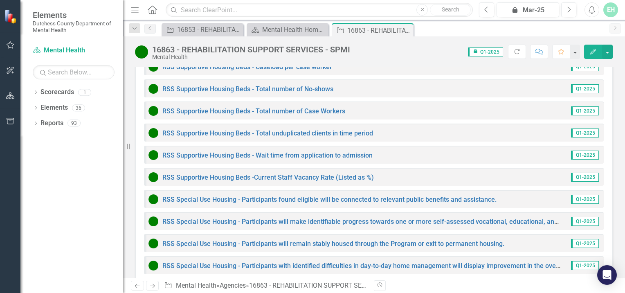
scroll to position [1172, 0]
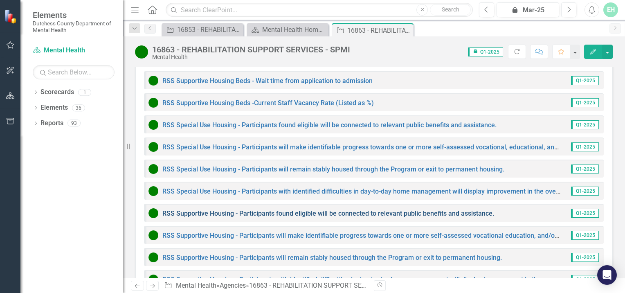
click at [373, 209] on link "RSS Supportive Housing - Participants found eligible will be connected to relev…" at bounding box center [328, 213] width 332 height 8
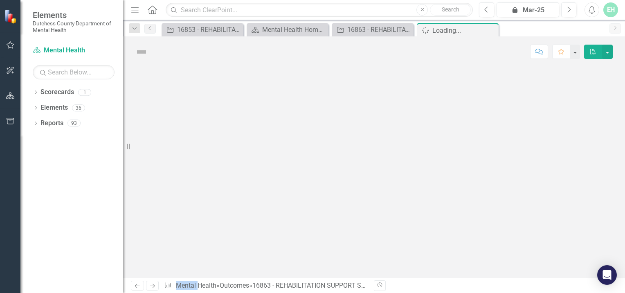
click at [373, 183] on div at bounding box center [374, 172] width 502 height 211
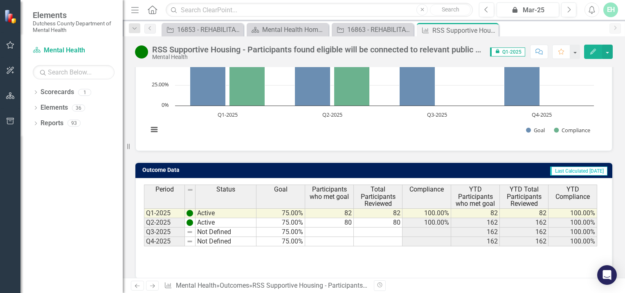
scroll to position [133, 0]
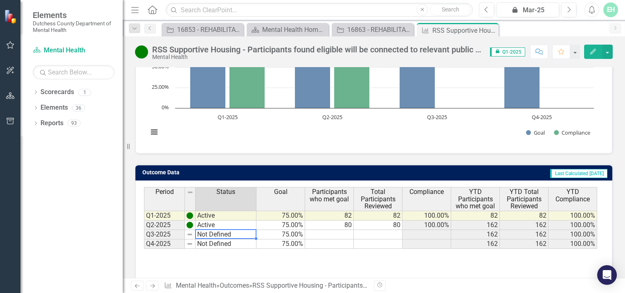
click at [200, 232] on td "Not Defined" at bounding box center [225, 234] width 61 height 9
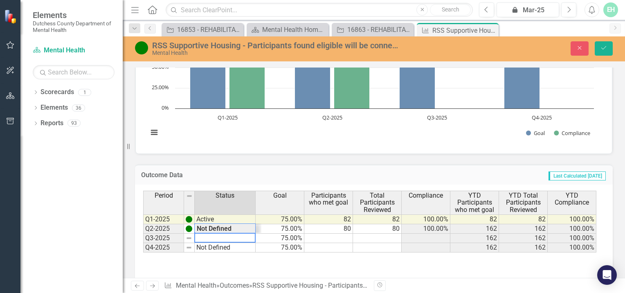
type textarea "Not Defined"
click at [212, 225] on div "Period Status Goal Participants who met goal Total Participants Reviewed Compli…" at bounding box center [370, 222] width 455 height 62
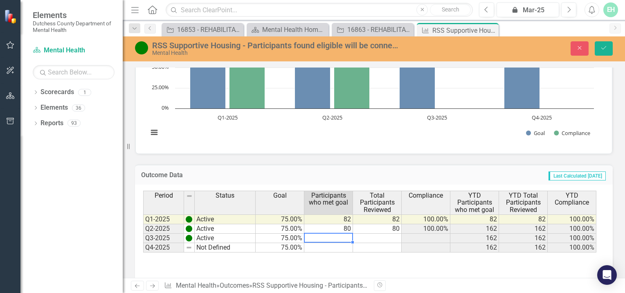
click at [344, 237] on td at bounding box center [328, 238] width 49 height 9
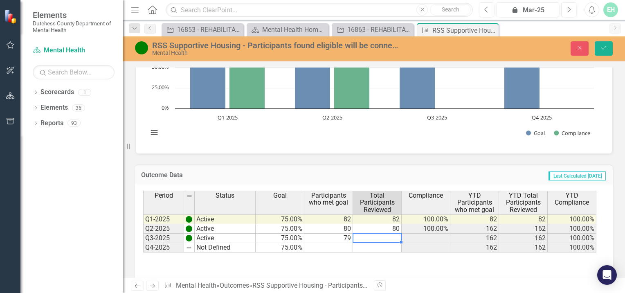
click at [370, 235] on td at bounding box center [377, 238] width 49 height 9
type textarea "79"
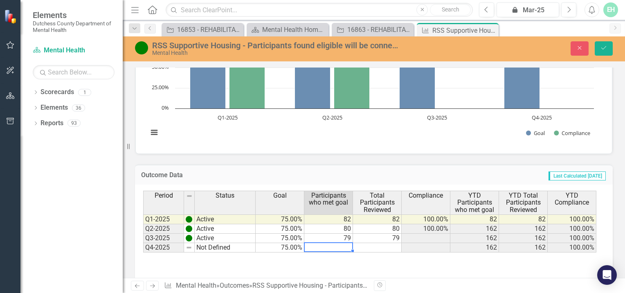
click at [339, 248] on td at bounding box center [328, 247] width 49 height 9
click at [600, 47] on icon "Save" at bounding box center [603, 48] width 7 height 6
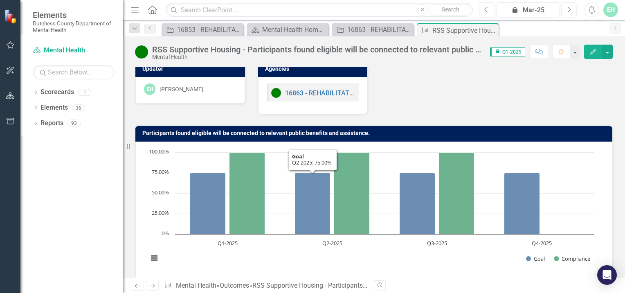
scroll to position [0, 0]
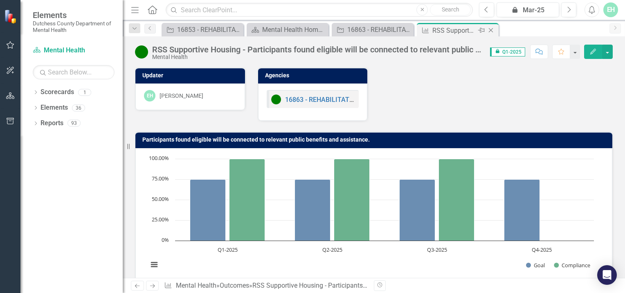
click at [491, 29] on icon "Close" at bounding box center [491, 30] width 8 height 7
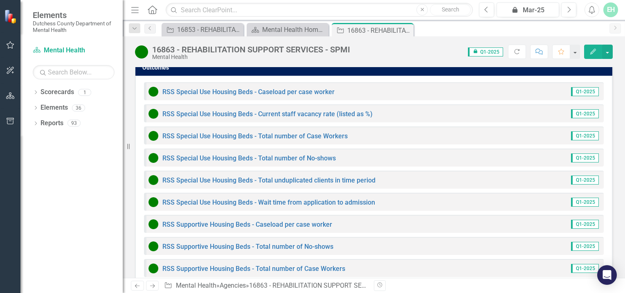
scroll to position [941, 0]
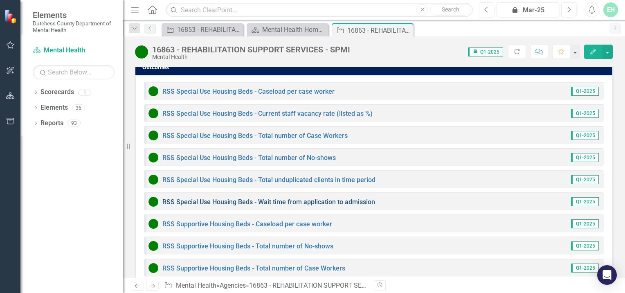
click at [273, 198] on link "RSS Special Use Housing Beds - Wait time from application to admission" at bounding box center [268, 202] width 213 height 8
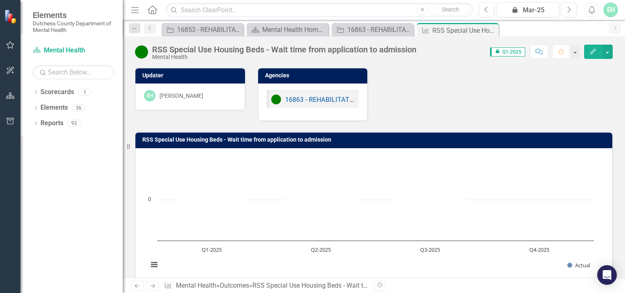
click at [273, 169] on rect "Interactive chart" at bounding box center [371, 216] width 454 height 123
click at [490, 28] on icon "Close" at bounding box center [491, 30] width 8 height 7
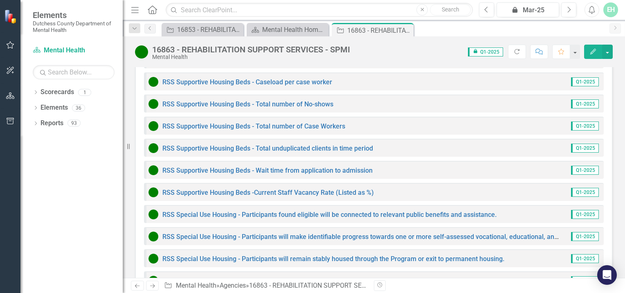
scroll to position [1084, 0]
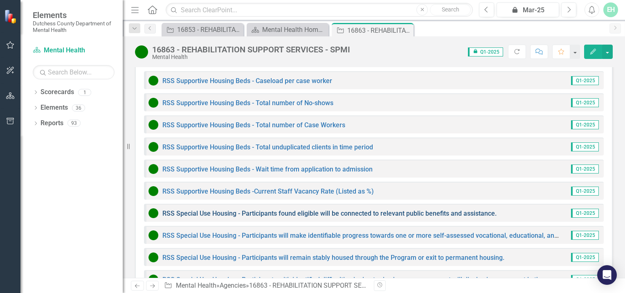
click at [432, 209] on link "RSS Special Use Housing - Participants found eligible will be connected to rele…" at bounding box center [329, 213] width 334 height 8
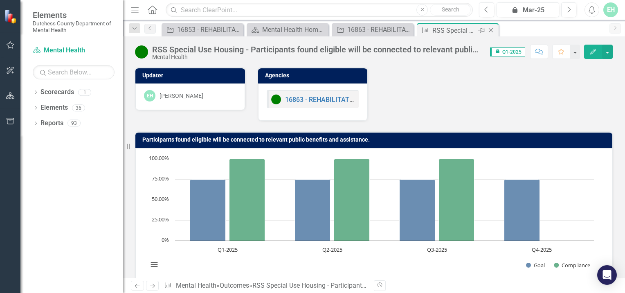
click at [493, 31] on icon "Close" at bounding box center [491, 30] width 8 height 7
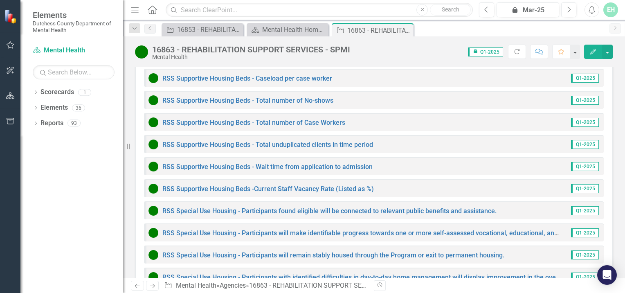
scroll to position [1094, 0]
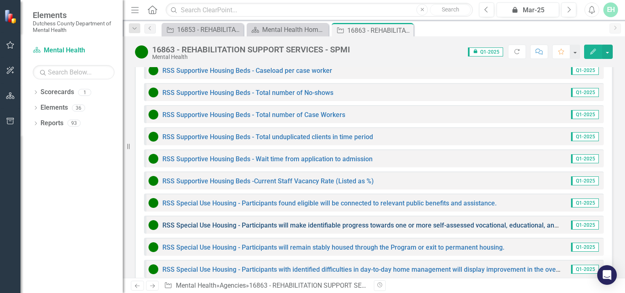
click at [335, 221] on link "RSS Special Use Housing - Participants will make identifiable progress towards …" at bounding box center [407, 225] width 491 height 8
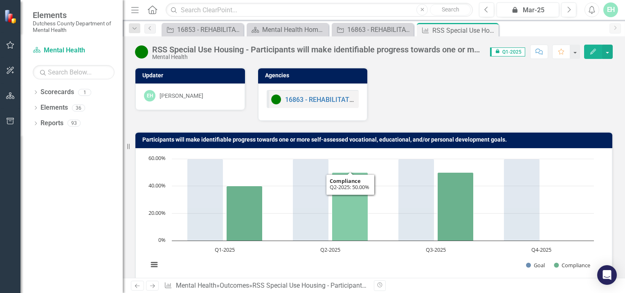
scroll to position [32, 0]
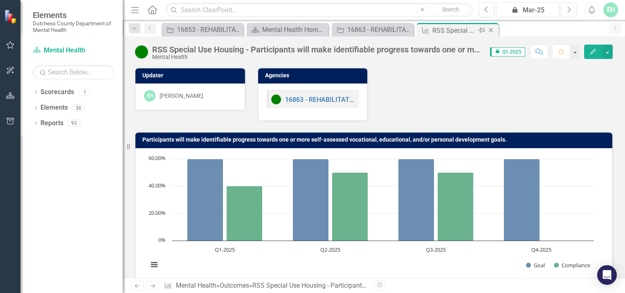
click at [492, 29] on icon at bounding box center [491, 30] width 4 height 4
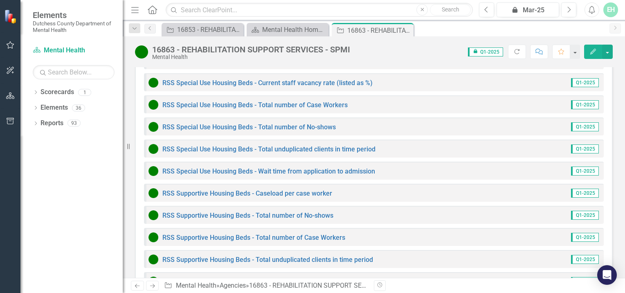
scroll to position [1172, 0]
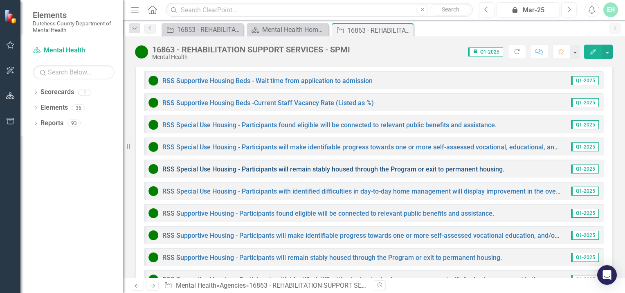
click at [372, 165] on link "RSS Special Use Housing - Participants will remain stably housed through the Pr…" at bounding box center [333, 169] width 342 height 8
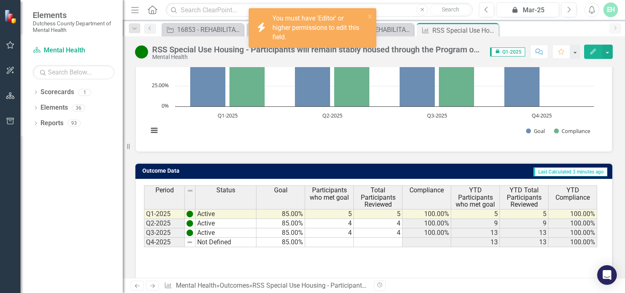
scroll to position [142, 0]
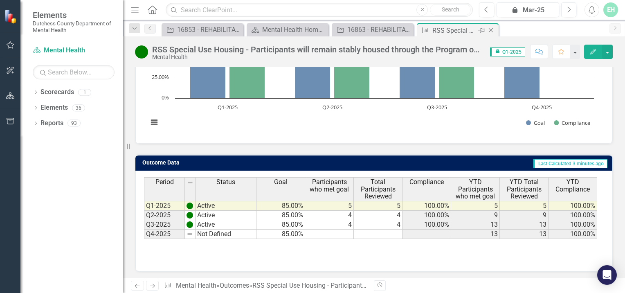
click at [495, 29] on div "Close" at bounding box center [491, 30] width 10 height 10
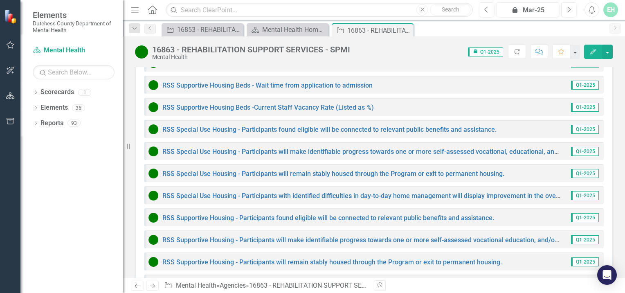
scroll to position [1172, 0]
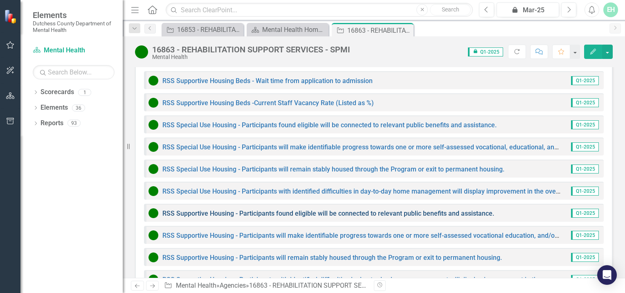
click at [294, 209] on link "RSS Supportive Housing - Participants found eligible will be connected to relev…" at bounding box center [328, 213] width 332 height 8
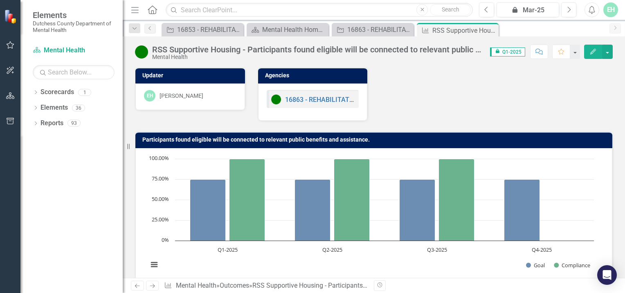
click at [294, 183] on rect "Interactive chart" at bounding box center [371, 216] width 454 height 123
click at [488, 31] on icon "Close" at bounding box center [491, 30] width 8 height 7
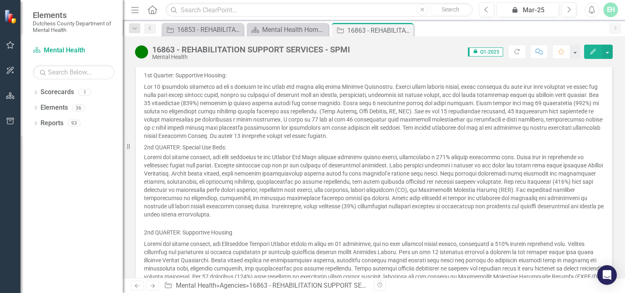
scroll to position [664, 0]
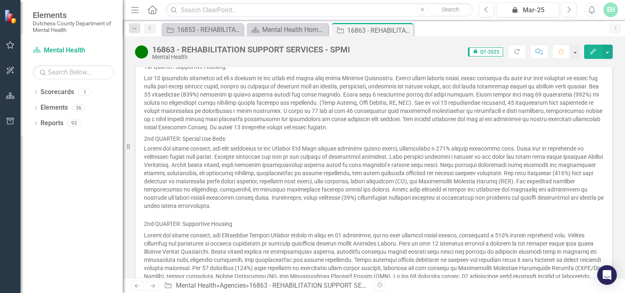
click at [144, 133] on p "2nd QUARTER: Special Use Beds:" at bounding box center [374, 138] width 460 height 11
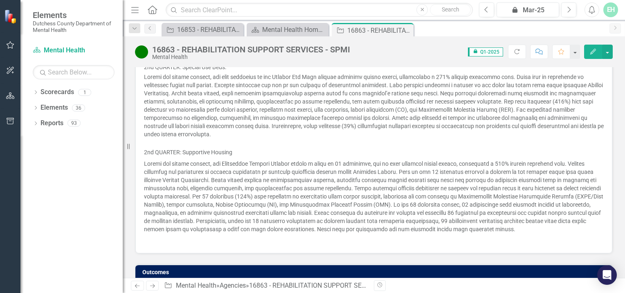
scroll to position [736, 0]
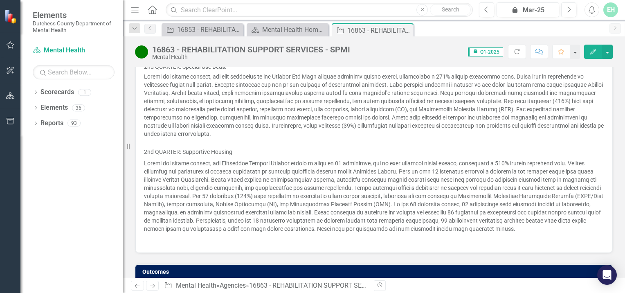
click at [346, 188] on p at bounding box center [374, 195] width 460 height 77
click at [345, 187] on p at bounding box center [374, 195] width 460 height 77
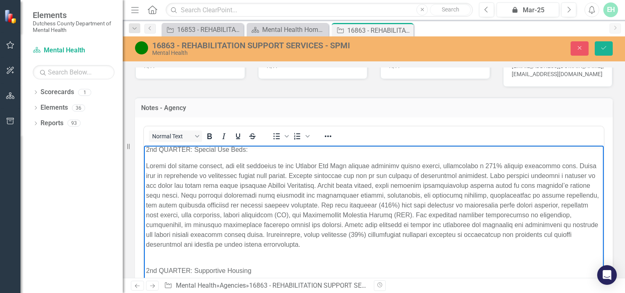
scroll to position [180, 0]
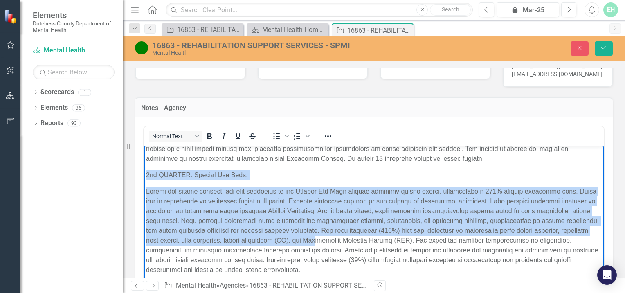
drag, startPoint x: 146, startPoint y: 173, endPoint x: 373, endPoint y: 244, distance: 237.2
click at [373, 244] on body "1st Quarter: Special Use Beds: 1st Quarter: Supportive Housing: 2nd QUARTER: Sp…" at bounding box center [374, 202] width 460 height 475
click at [348, 234] on p "Rich Text Area. Press ALT-0 for help." at bounding box center [374, 230] width 456 height 88
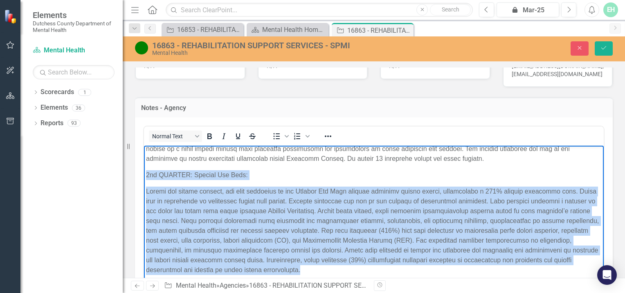
drag, startPoint x: 146, startPoint y: 173, endPoint x: 324, endPoint y: 270, distance: 202.8
click at [335, 271] on body "1st Quarter: Special Use Beds: 1st Quarter: Supportive Housing: 2nd QUARTER: Sp…" at bounding box center [374, 202] width 460 height 475
copy body "2nd QUARTER: Special Use Beds: During the second quarter, all four consumers in…"
click at [423, 240] on p "Rich Text Area. Press ALT-0 for help." at bounding box center [374, 230] width 456 height 88
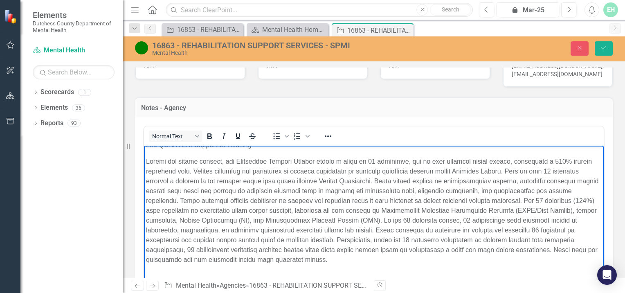
scroll to position [332, 0]
click at [157, 277] on p "Rich Text Area. Press ALT-0 for help." at bounding box center [374, 275] width 456 height 10
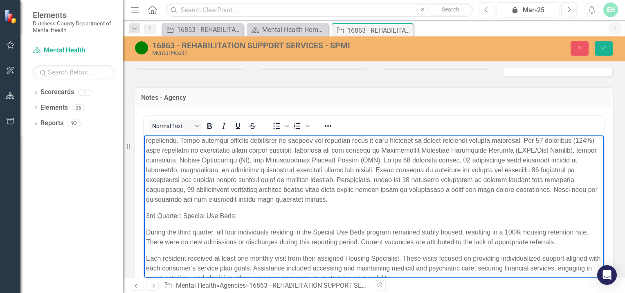
scroll to position [402, 0]
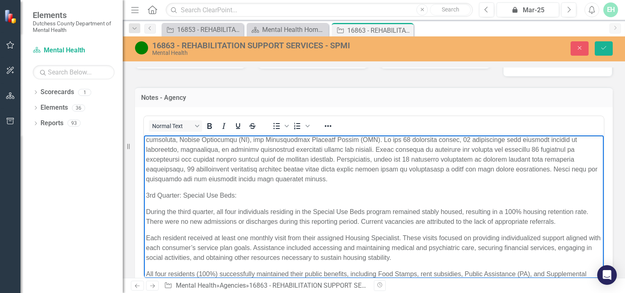
click at [146, 238] on p "Each resident received at least one monthly visit from their assigned Housing S…" at bounding box center [374, 247] width 456 height 29
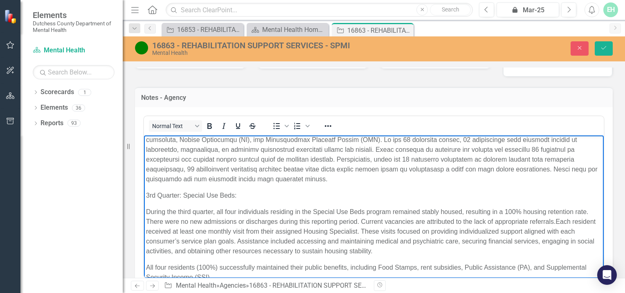
click at [146, 263] on p "All four residents (100%) successfully maintained their public benefits, includ…" at bounding box center [374, 272] width 456 height 20
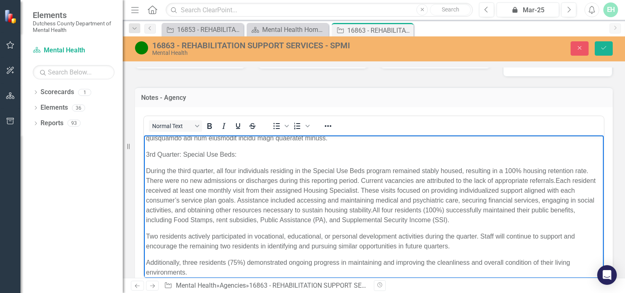
scroll to position [450, 0]
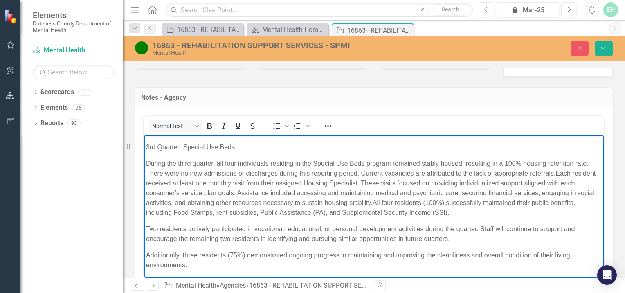
click at [147, 226] on p "Two residents actively participated in vocational, educational, or personal dev…" at bounding box center [374, 234] width 456 height 20
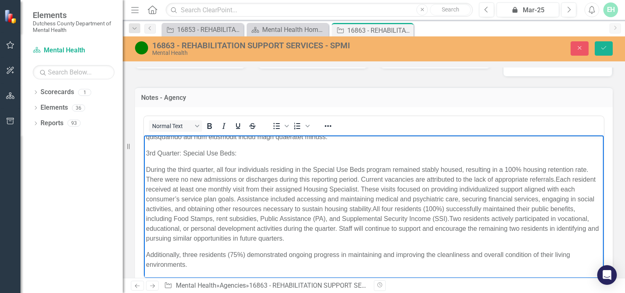
scroll to position [443, 0]
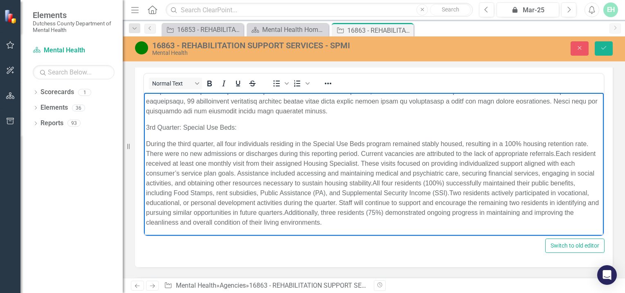
scroll to position [586, 0]
click at [372, 222] on p "During the third quarter, all four individuals residing in the Special Use Beds…" at bounding box center [374, 184] width 456 height 88
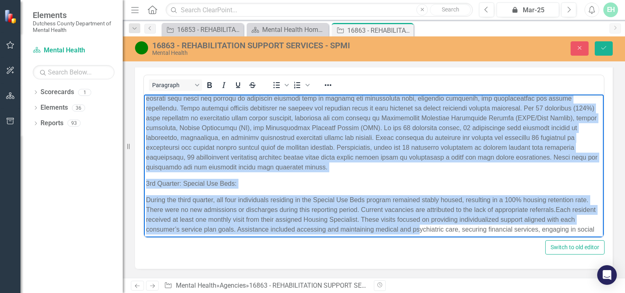
scroll to position [405, 0]
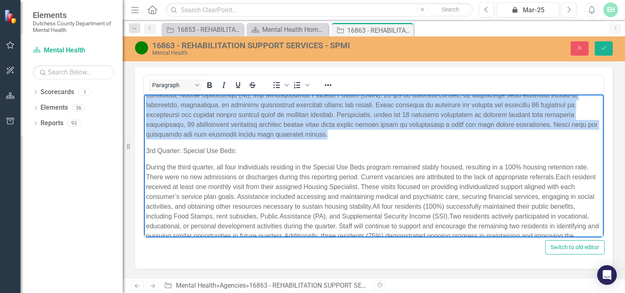
drag, startPoint x: 146, startPoint y: 128, endPoint x: 382, endPoint y: 135, distance: 235.3
copy body "2nd QUARTER: Supportive Housing During the second quarter, the Supportive Housi…"
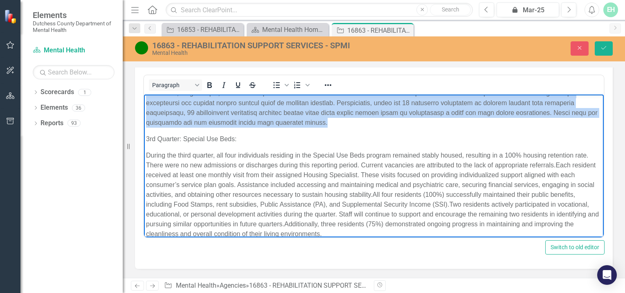
scroll to position [427, 0]
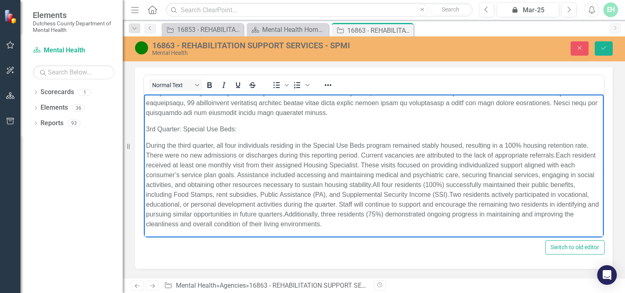
click at [371, 225] on p "During the third quarter, all four individuals residing in the Special Use Beds…" at bounding box center [374, 184] width 456 height 88
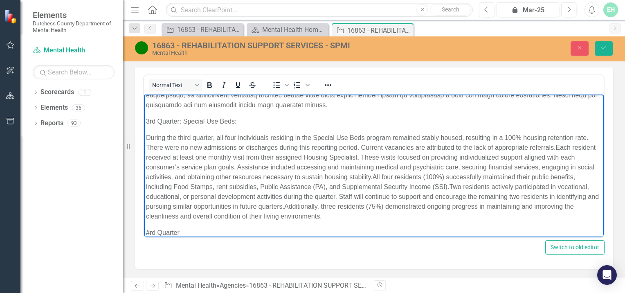
click at [150, 231] on p "#rd Quarter" at bounding box center [374, 232] width 456 height 10
click at [193, 231] on p "3rd Quarter" at bounding box center [374, 232] width 456 height 10
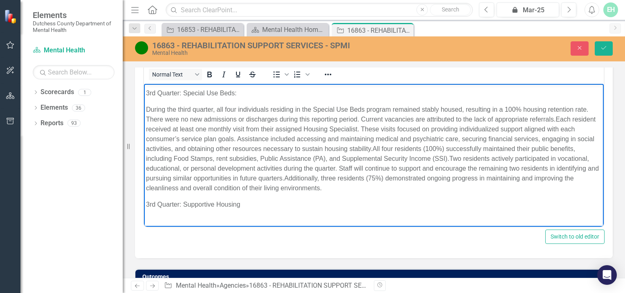
scroll to position [460, 0]
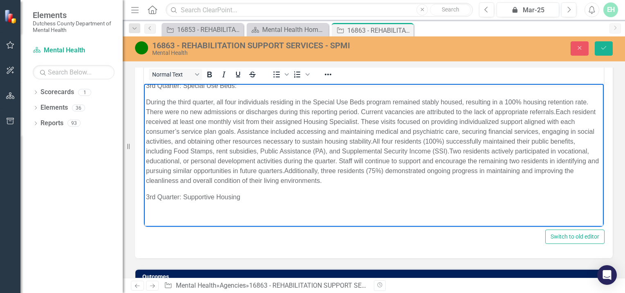
click at [151, 211] on p "Rich Text Area. Press ALT-0 for help." at bounding box center [374, 213] width 456 height 10
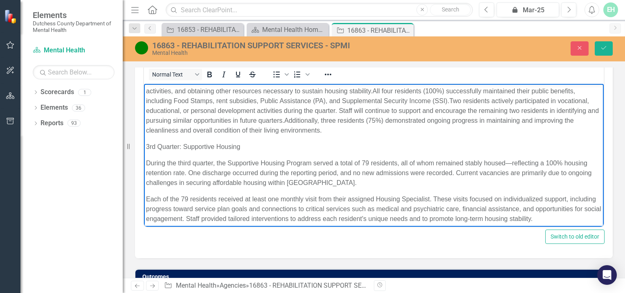
scroll to position [532, 0]
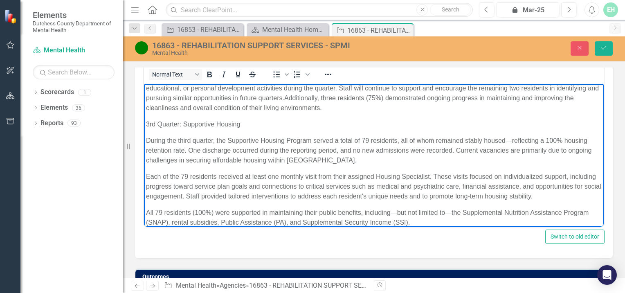
click at [146, 175] on p "Each of the 79 residents received at least one monthly visit from their assigne…" at bounding box center [374, 185] width 456 height 29
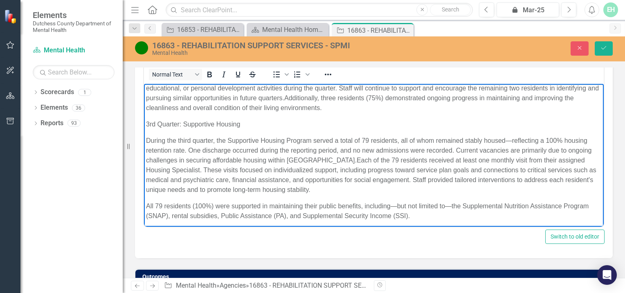
drag, startPoint x: 266, startPoint y: 192, endPoint x: 273, endPoint y: 221, distance: 29.9
click at [363, 160] on p "During the third quarter, the Supportive Housing Program served a total of 79 r…" at bounding box center [374, 164] width 456 height 59
click at [359, 180] on p "During the third quarter, the Supportive Housing Program served a total of 79 r…" at bounding box center [374, 164] width 456 height 59
click at [148, 204] on p "All 79 residents (100%) were supported in maintaining their public benefits, in…" at bounding box center [374, 211] width 456 height 20
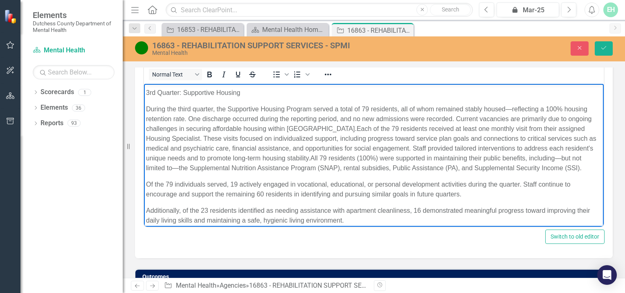
scroll to position [581, 0]
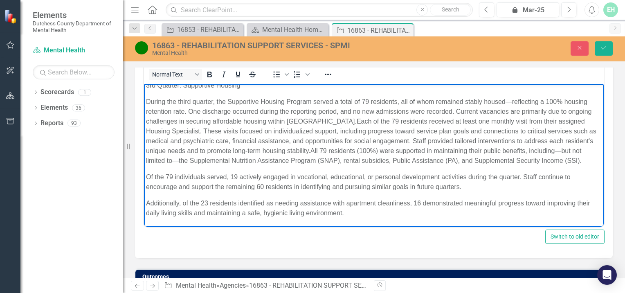
click at [148, 176] on p "Of the 79 individuals served, 19 actively engaged in vocational, educational, o…" at bounding box center [374, 182] width 456 height 20
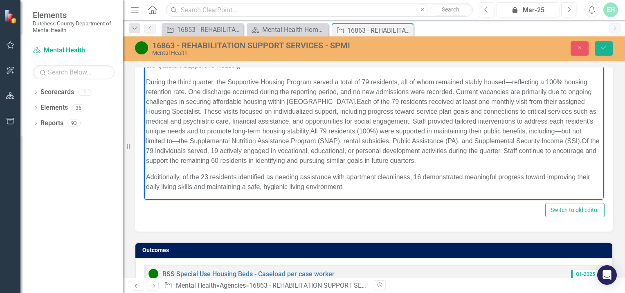
scroll to position [638, 0]
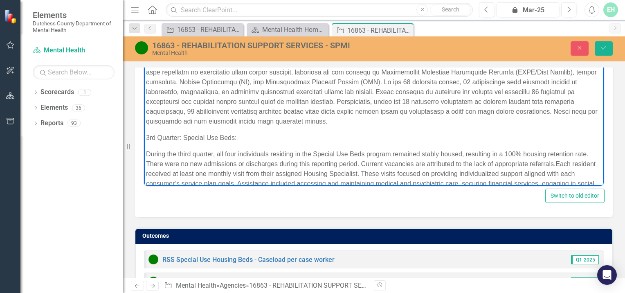
scroll to position [364, 0]
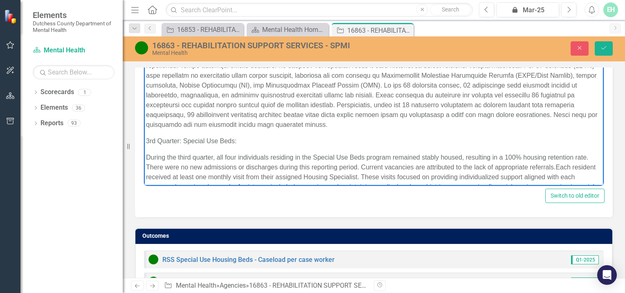
click at [366, 127] on p "Rich Text Area. Press ALT-0 for help." at bounding box center [374, 75] width 456 height 108
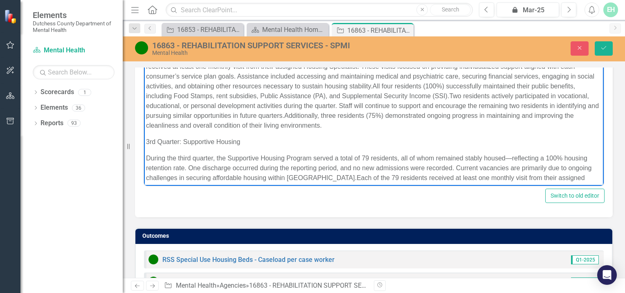
scroll to position [476, 0]
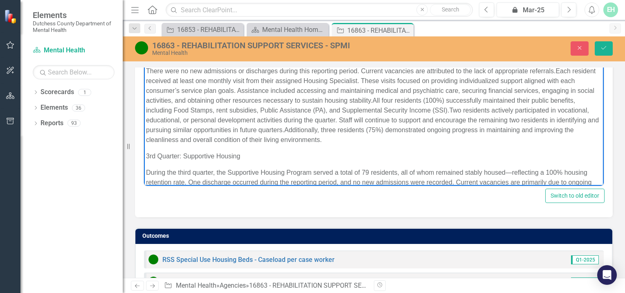
click at [377, 143] on p "During the third quarter, all four individuals residing in the Special Use Beds…" at bounding box center [374, 100] width 456 height 88
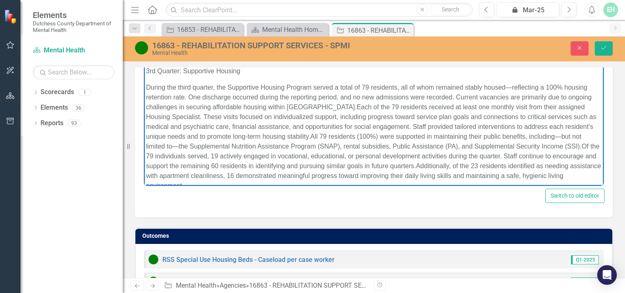
scroll to position [591, 0]
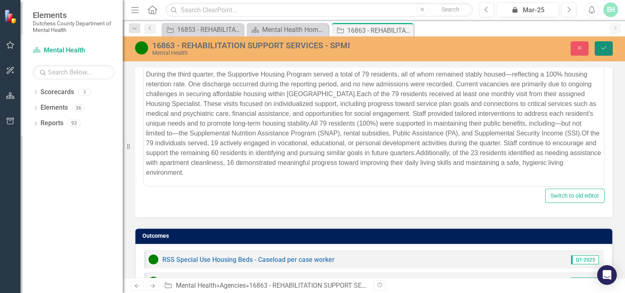
click at [605, 43] on button "Save" at bounding box center [604, 48] width 18 height 14
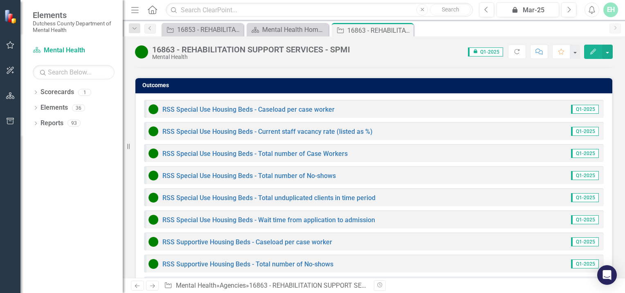
scroll to position [1114, 0]
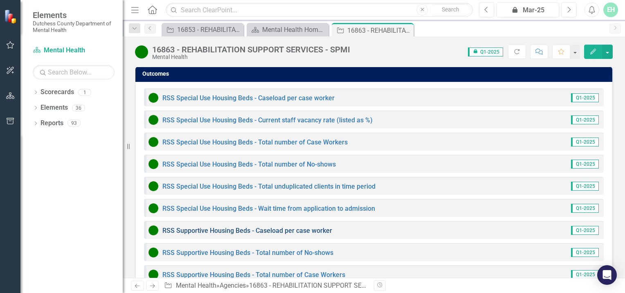
click at [219, 227] on link "RSS Supportive Housing Beds - Caseload per case worker" at bounding box center [247, 231] width 170 height 8
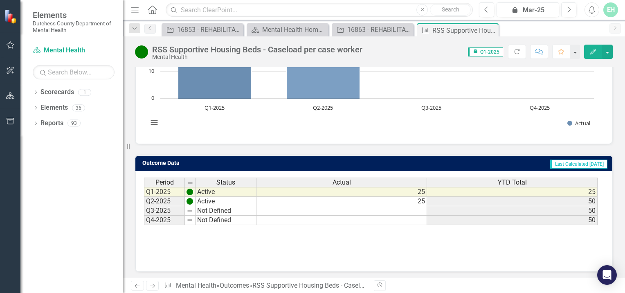
scroll to position [142, 0]
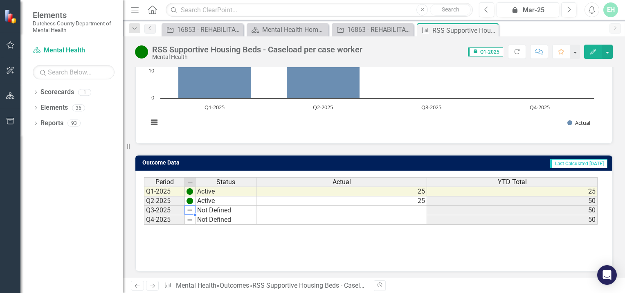
click at [189, 210] on img at bounding box center [189, 210] width 7 height 7
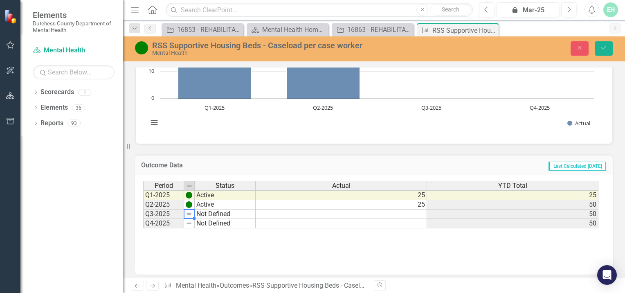
click at [191, 212] on img at bounding box center [189, 214] width 7 height 7
click at [205, 209] on td "Not Defined" at bounding box center [225, 213] width 61 height 9
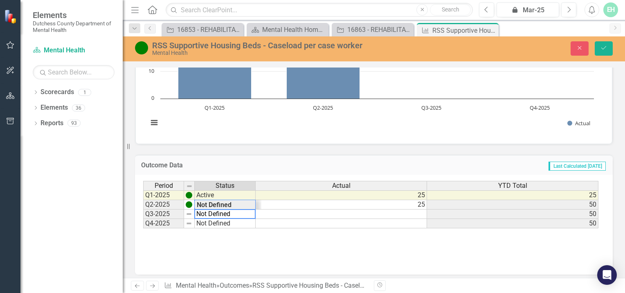
scroll to position [10, 0]
type textarea "Active"
click at [205, 203] on div "Period Status Actual YTD Total Q1-2025 Active 25 25 Q2-2025 Active 25 50 Q3-202…" at bounding box center [370, 205] width 455 height 48
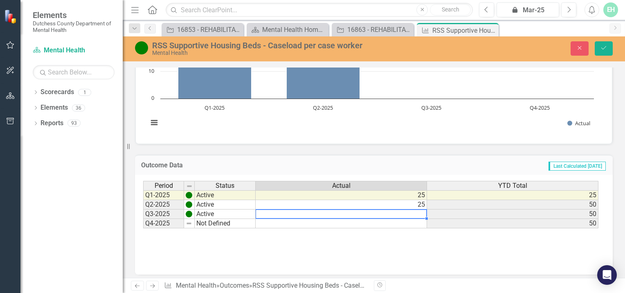
click at [419, 209] on td at bounding box center [341, 213] width 171 height 9
type textarea "25"
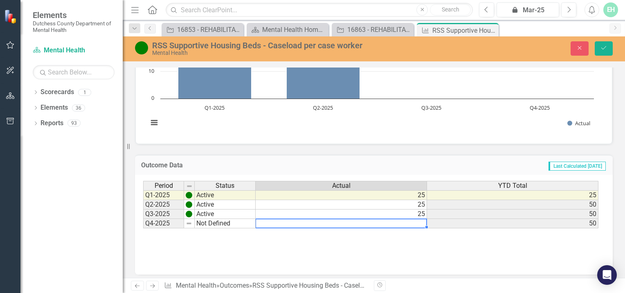
click at [366, 222] on td at bounding box center [341, 223] width 171 height 9
click at [604, 45] on button "Save" at bounding box center [604, 48] width 18 height 14
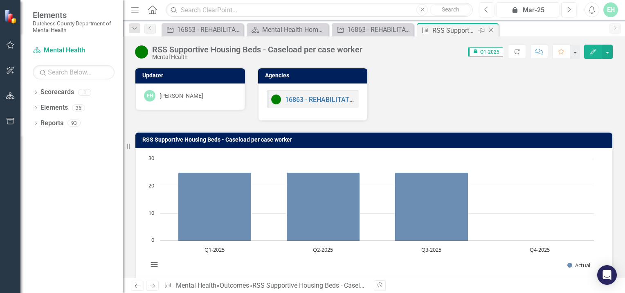
click at [489, 30] on icon "Close" at bounding box center [491, 30] width 8 height 7
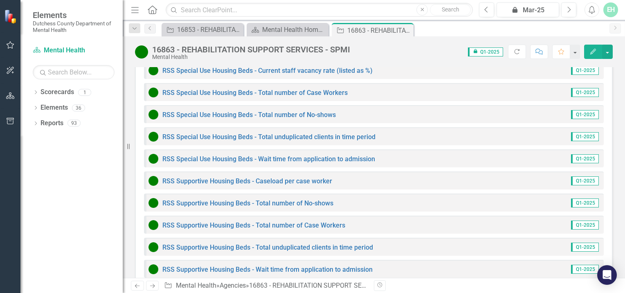
scroll to position [1166, 0]
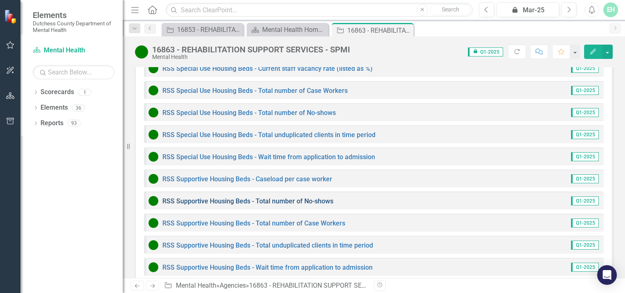
click at [213, 197] on link "RSS Supportive Housing Beds - Total number of No-shows" at bounding box center [247, 201] width 171 height 8
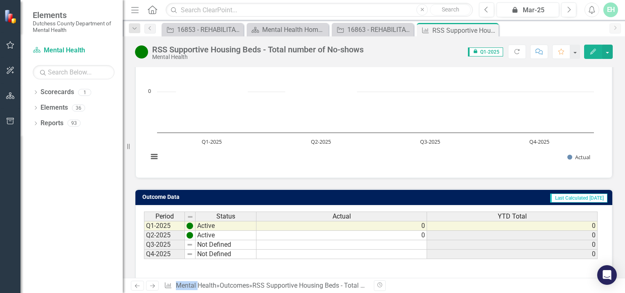
scroll to position [142, 0]
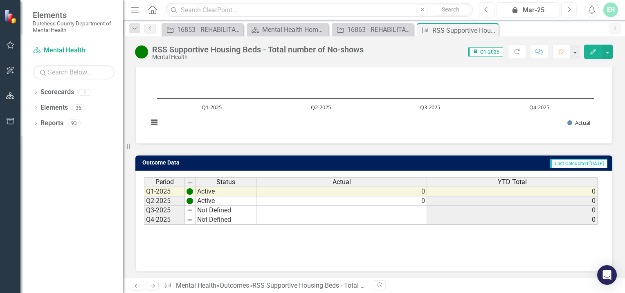
click at [212, 208] on td "Not Defined" at bounding box center [225, 210] width 61 height 9
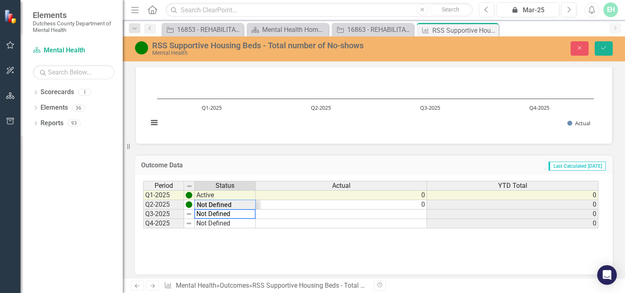
scroll to position [10, 0]
type textarea "Active"
click at [216, 201] on div "Period Status Actual YTD Total Q1-2025 Active 0 0 Q2-2025 Active 0 0 Q3-2025 No…" at bounding box center [370, 205] width 455 height 48
click at [422, 211] on td at bounding box center [341, 213] width 171 height 9
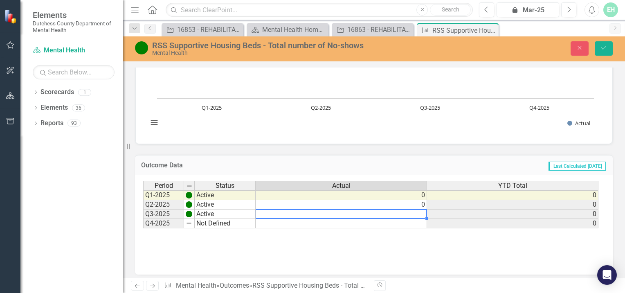
click at [422, 211] on td at bounding box center [341, 213] width 171 height 9
type textarea "0"
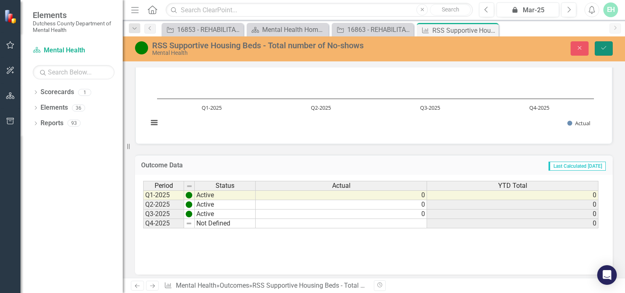
click at [607, 45] on button "Save" at bounding box center [604, 48] width 18 height 14
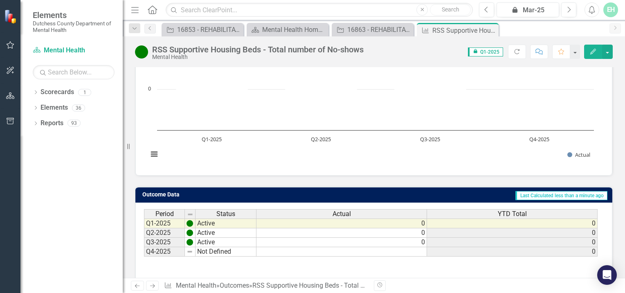
scroll to position [0, 0]
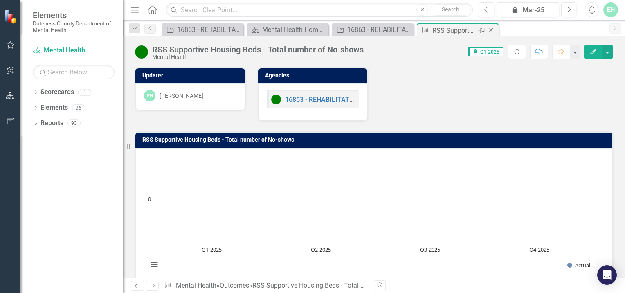
click at [492, 29] on icon at bounding box center [491, 30] width 4 height 4
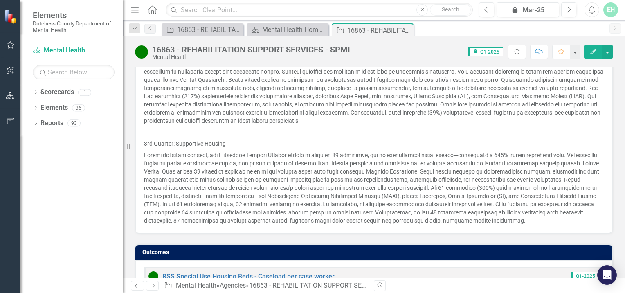
scroll to position [1125, 0]
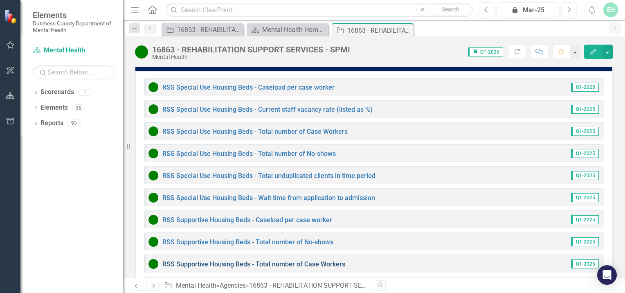
click at [175, 260] on link "RSS Supportive Housing Beds - Total number of Case Workers" at bounding box center [253, 264] width 183 height 8
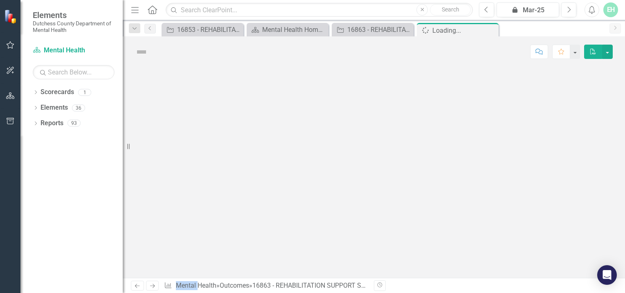
click at [175, 234] on div at bounding box center [374, 172] width 502 height 211
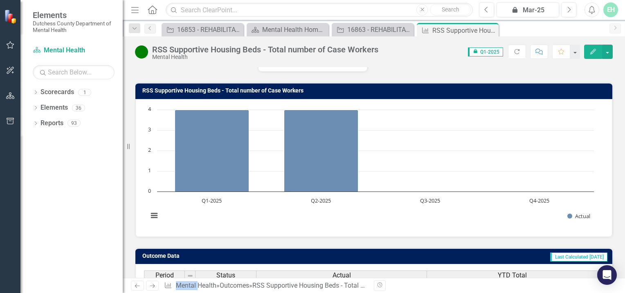
scroll to position [142, 0]
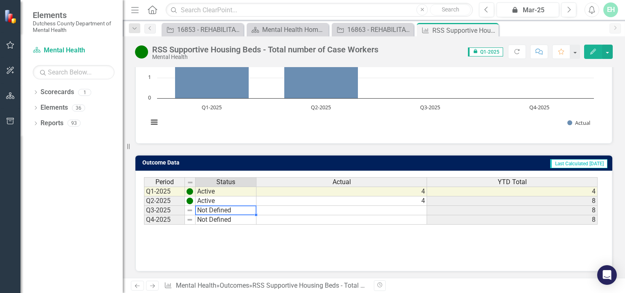
click at [213, 208] on td "Not Defined" at bounding box center [225, 210] width 61 height 9
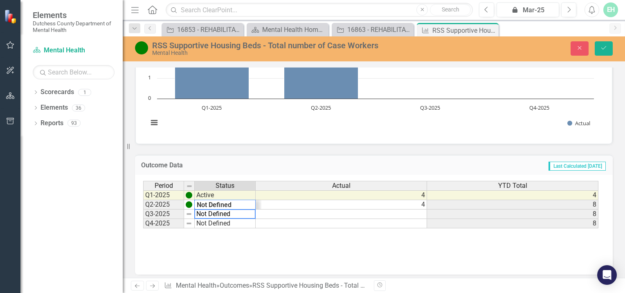
scroll to position [10, 0]
type textarea "Active"
click at [213, 200] on div "Period Status Actual YTD Total Q1-2025 Active 4 4 Q2-2025 Active 4 8 Q3-2025 No…" at bounding box center [370, 205] width 455 height 48
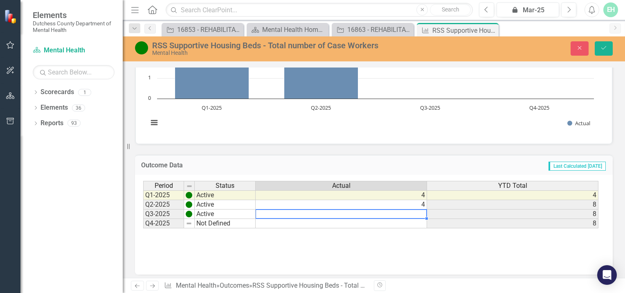
click at [421, 211] on td at bounding box center [341, 213] width 171 height 9
type textarea "4"
click at [405, 221] on td at bounding box center [341, 223] width 171 height 9
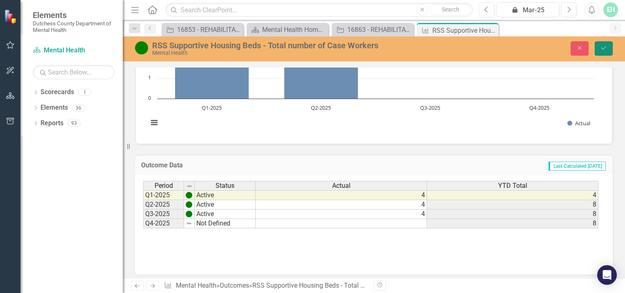
click at [603, 48] on icon "Save" at bounding box center [603, 48] width 7 height 6
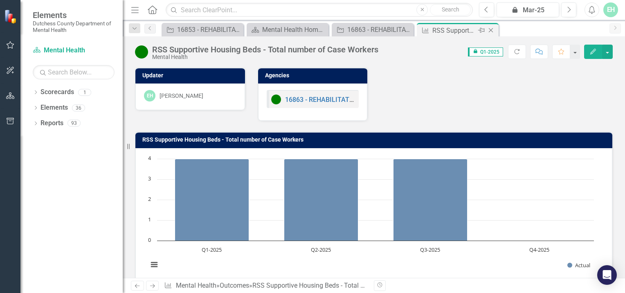
click at [489, 29] on icon "Close" at bounding box center [491, 30] width 8 height 7
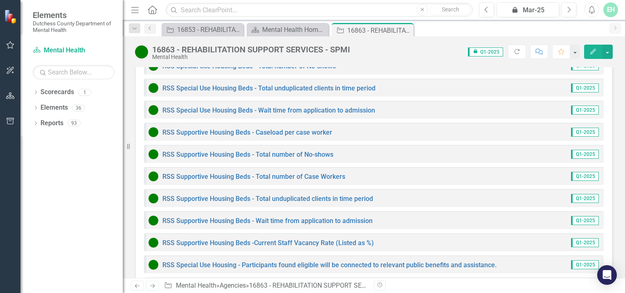
scroll to position [1217, 0]
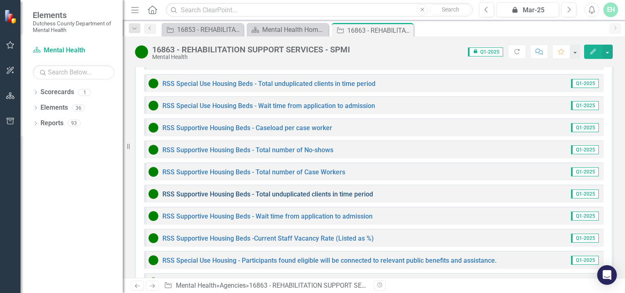
click at [316, 190] on link "RSS Supportive Housing Beds - Total unduplicated clients in time period" at bounding box center [267, 194] width 211 height 8
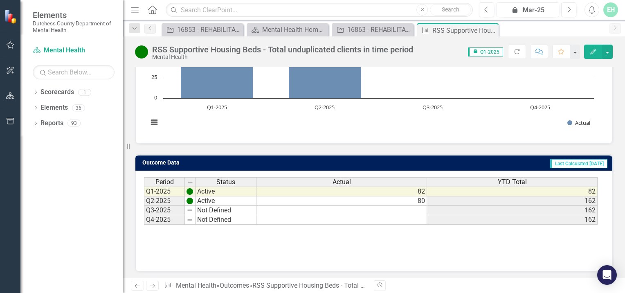
scroll to position [142, 0]
click at [221, 207] on td "Not Defined" at bounding box center [225, 210] width 61 height 9
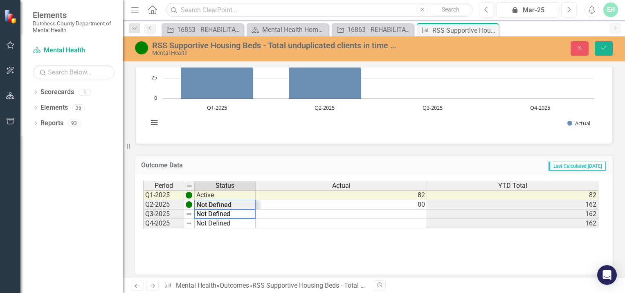
scroll to position [10, 0]
type textarea "Active"
click at [223, 204] on div "Period Status Actual YTD Total Q1-2025 Active 82 82 Q2-2025 Active 80 162 Q3-20…" at bounding box center [370, 205] width 455 height 48
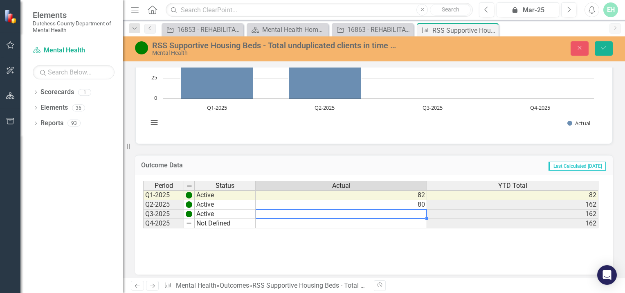
click at [417, 213] on td at bounding box center [341, 213] width 171 height 9
type textarea "79"
click at [362, 223] on td at bounding box center [341, 223] width 171 height 9
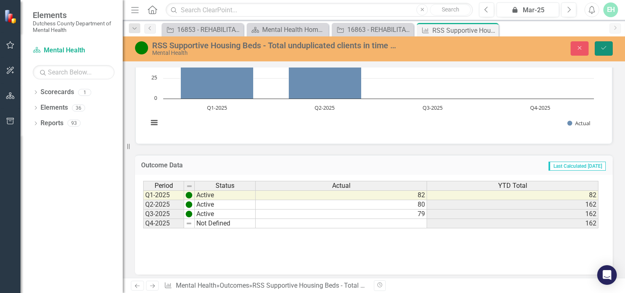
click at [605, 47] on icon "Save" at bounding box center [603, 48] width 7 height 6
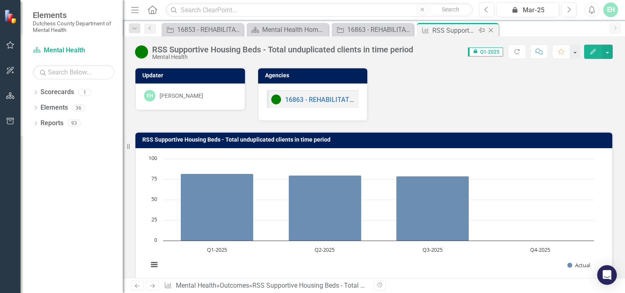
click at [491, 29] on icon at bounding box center [491, 30] width 4 height 4
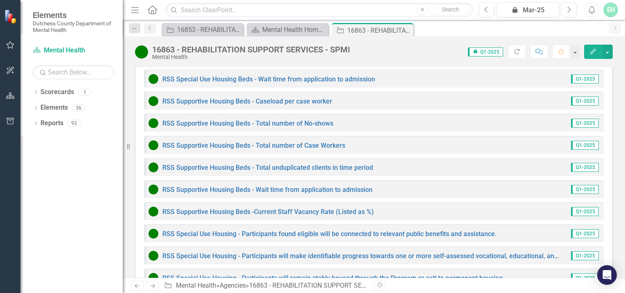
scroll to position [1240, 0]
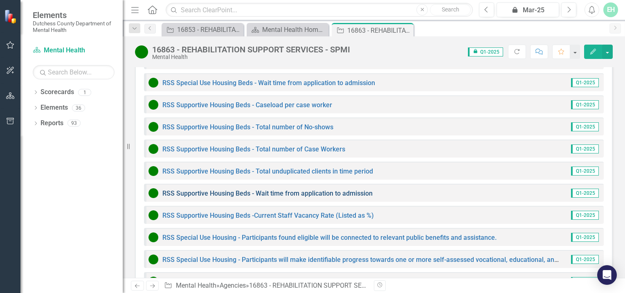
click at [280, 189] on link "RSS Supportive Housing Beds - Wait time from application to admission" at bounding box center [267, 193] width 210 height 8
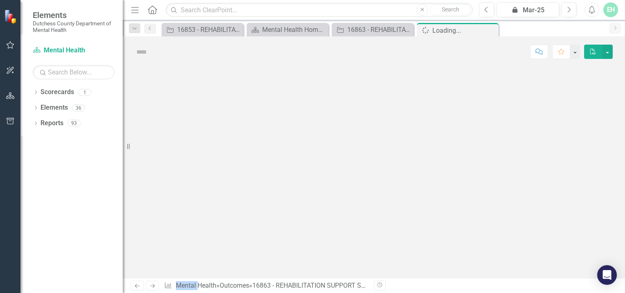
click at [280, 162] on div at bounding box center [374, 172] width 502 height 211
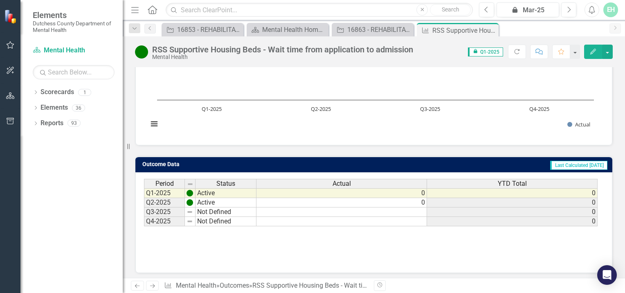
scroll to position [142, 0]
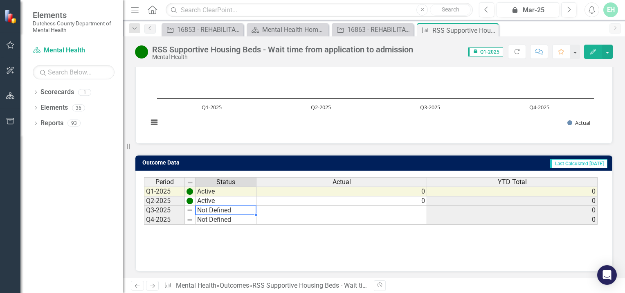
click at [220, 207] on td "Not Defined" at bounding box center [225, 210] width 61 height 9
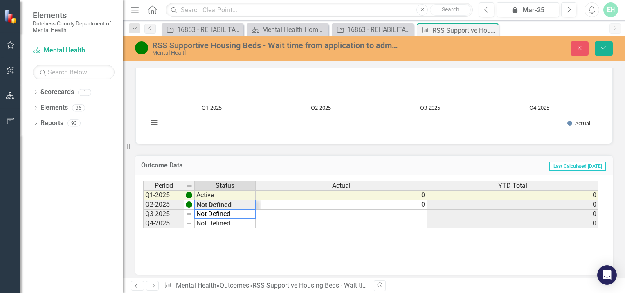
scroll to position [10, 0]
type textarea "Active"
click at [230, 199] on div "Period Status Actual YTD Total Q1-2025 Active 0 0 Q2-2025 Active 0 0 Q3-2025 No…" at bounding box center [370, 205] width 455 height 48
click at [416, 213] on td at bounding box center [341, 213] width 171 height 9
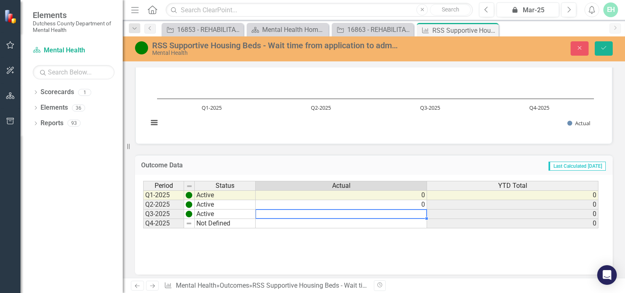
click at [416, 213] on td at bounding box center [341, 213] width 171 height 9
type textarea "0"
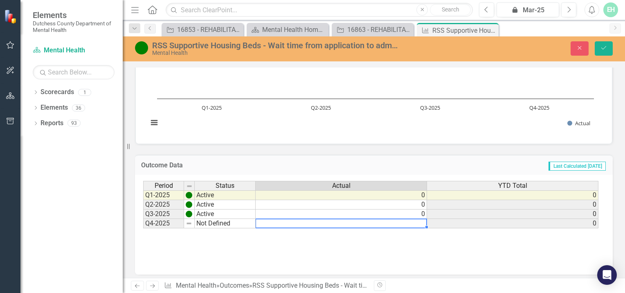
click at [318, 224] on td at bounding box center [341, 223] width 171 height 9
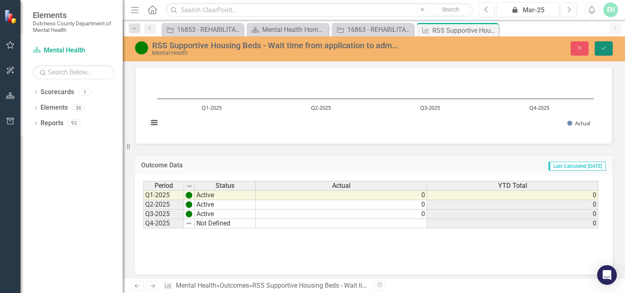
click at [611, 43] on button "Save" at bounding box center [604, 48] width 18 height 14
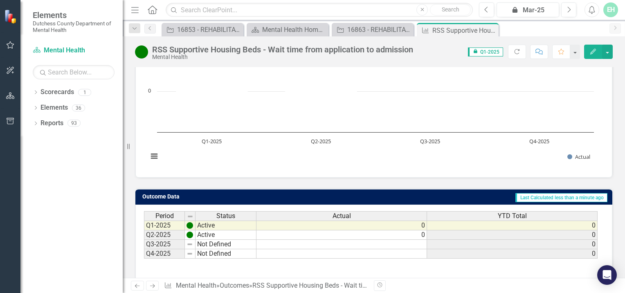
scroll to position [101, 0]
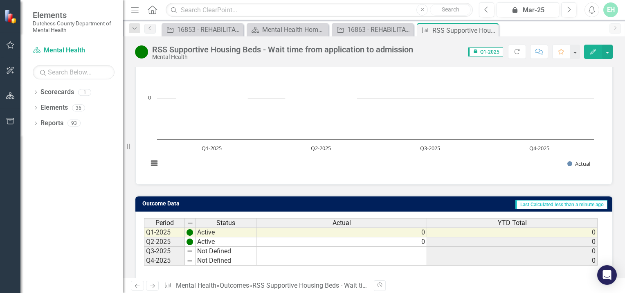
click at [221, 249] on td "Not Defined" at bounding box center [225, 251] width 61 height 9
click at [222, 249] on td "Not Defined" at bounding box center [225, 251] width 61 height 9
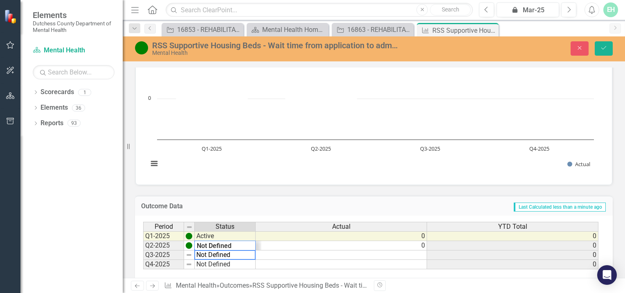
scroll to position [10, 0]
type textarea "Active"
click at [227, 243] on div "Period Status Actual YTD Total Q1-2025 Active 0 0 Q2-2025 Active 0 0 Q3-2025 Ac…" at bounding box center [370, 246] width 455 height 48
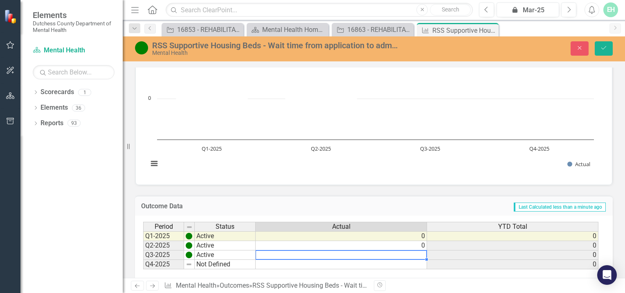
click at [416, 252] on td at bounding box center [341, 254] width 171 height 9
type textarea "0"
click at [350, 263] on td at bounding box center [341, 264] width 171 height 9
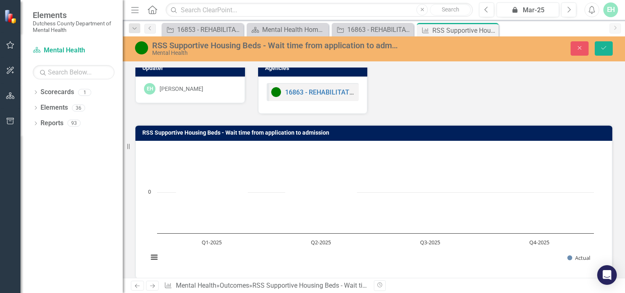
scroll to position [0, 0]
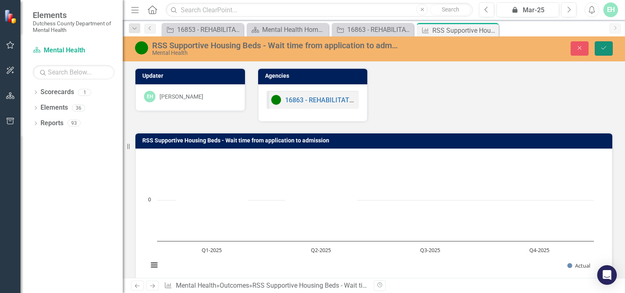
click at [600, 46] on icon "Save" at bounding box center [603, 48] width 7 height 6
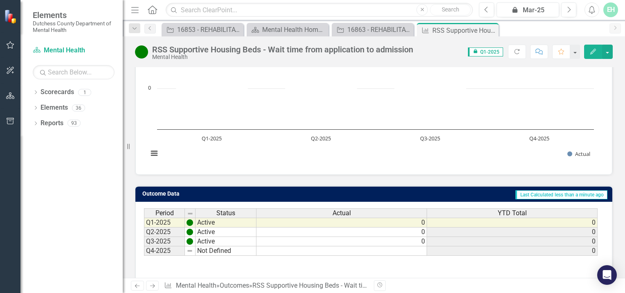
scroll to position [142, 0]
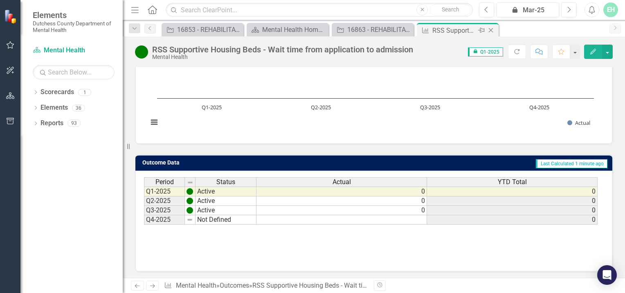
click at [493, 28] on icon "Close" at bounding box center [491, 30] width 8 height 7
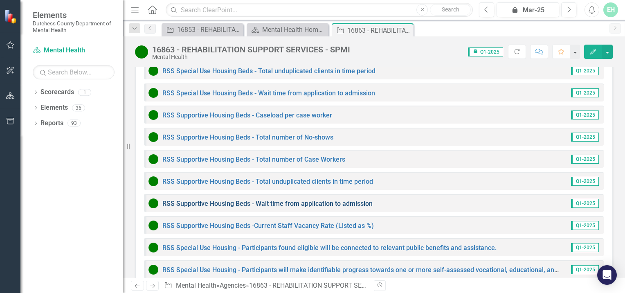
scroll to position [1240, 0]
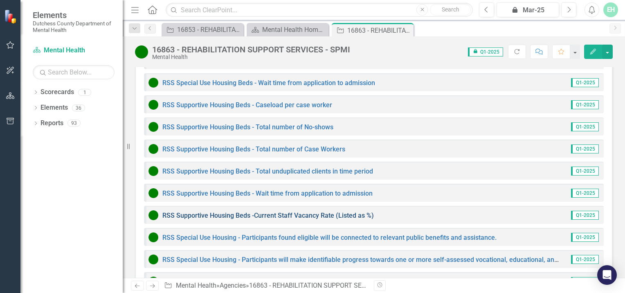
click at [316, 211] on link "RSS Supportive Housing Beds -Current Staff Vacancy Rate (Listed as %)" at bounding box center [267, 215] width 211 height 8
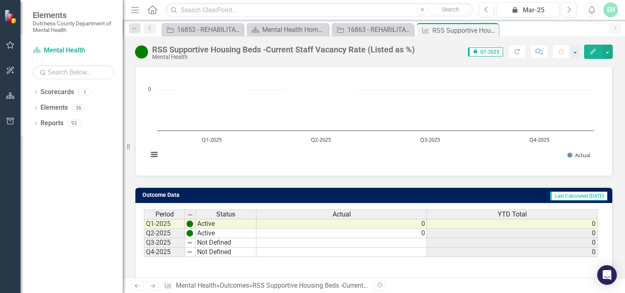
scroll to position [142, 0]
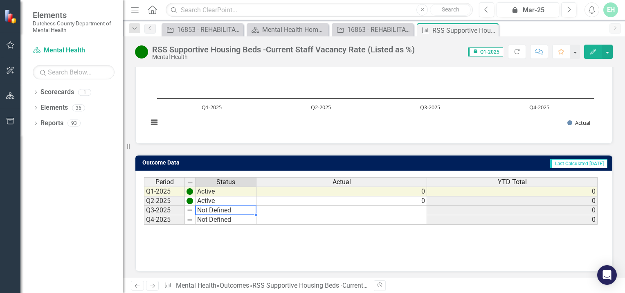
click at [231, 209] on td "Not Defined" at bounding box center [225, 210] width 61 height 9
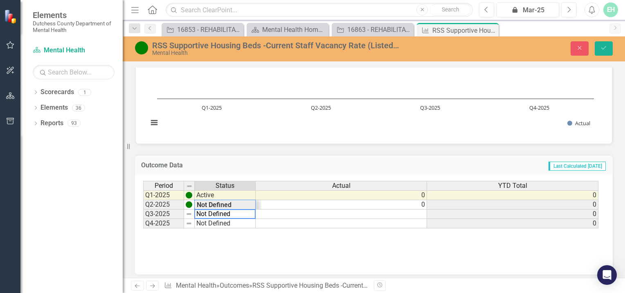
scroll to position [10, 0]
type textarea "Active"
click at [231, 202] on div "Period Status Actual YTD Total Q1-2025 Active 0 0 Q2-2025 Active 0 0 Q3-2025 Ac…" at bounding box center [370, 205] width 455 height 48
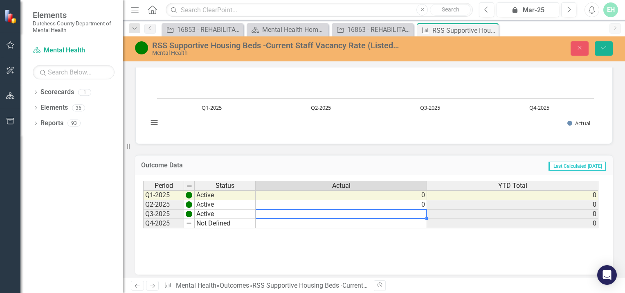
click at [414, 214] on td at bounding box center [341, 213] width 171 height 9
type textarea "0"
click at [385, 221] on td at bounding box center [341, 223] width 171 height 9
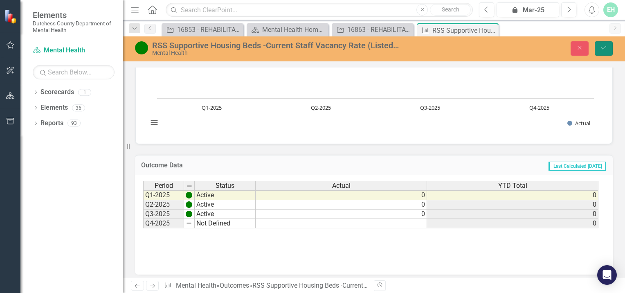
click at [608, 49] on button "Save" at bounding box center [604, 48] width 18 height 14
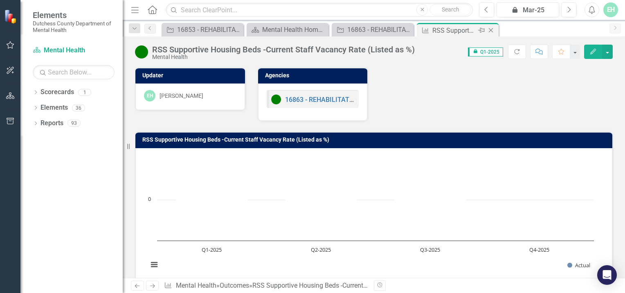
click at [490, 30] on icon "Close" at bounding box center [491, 30] width 8 height 7
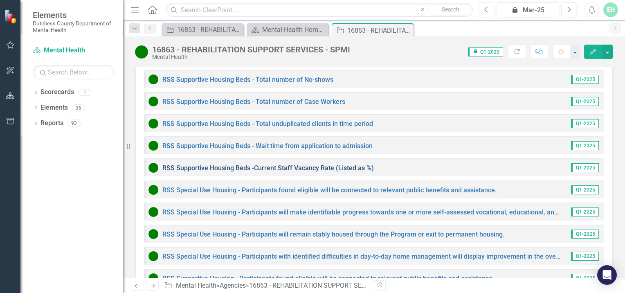
scroll to position [1288, 0]
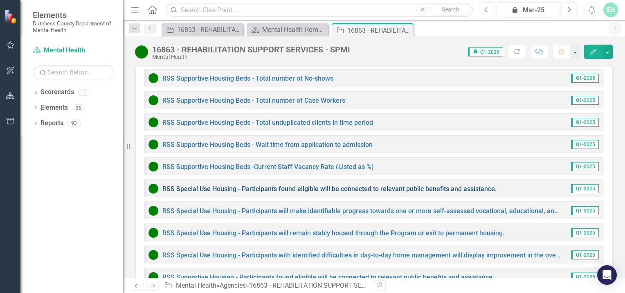
click at [295, 185] on link "RSS Special Use Housing - Participants found eligible will be connected to rele…" at bounding box center [329, 189] width 334 height 8
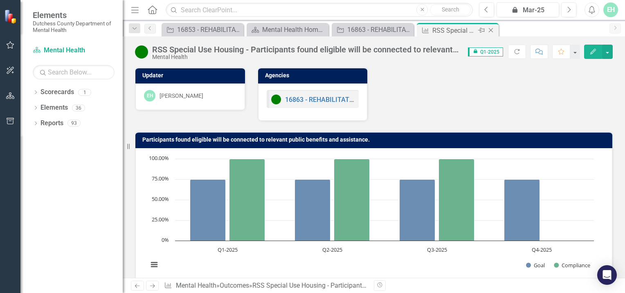
click at [491, 29] on icon "Close" at bounding box center [491, 30] width 8 height 7
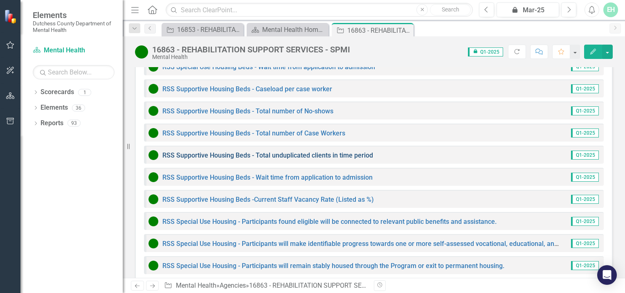
scroll to position [1258, 0]
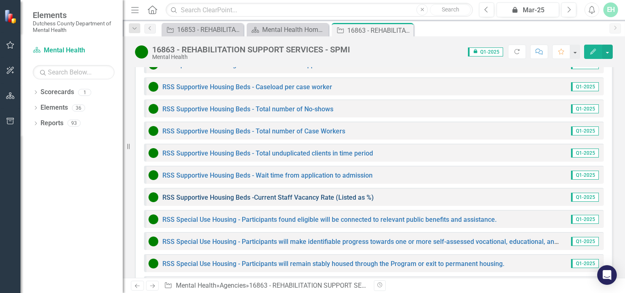
click at [272, 193] on link "RSS Supportive Housing Beds -Current Staff Vacancy Rate (Listed as %)" at bounding box center [267, 197] width 211 height 8
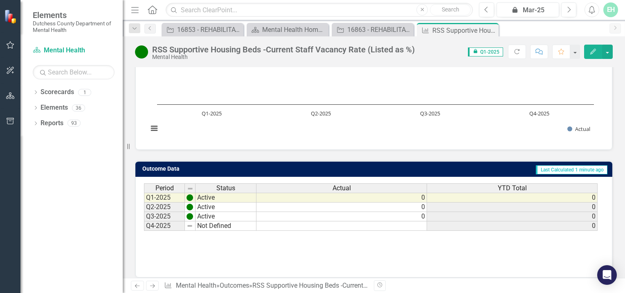
scroll to position [142, 0]
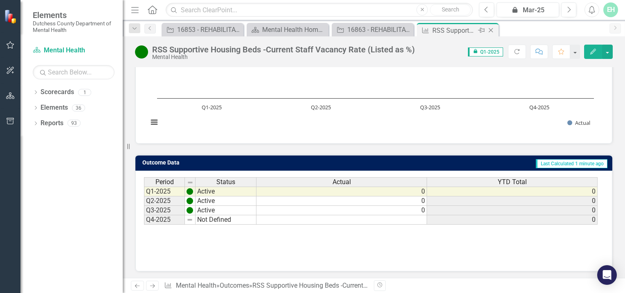
click at [492, 29] on icon "Close" at bounding box center [491, 30] width 8 height 7
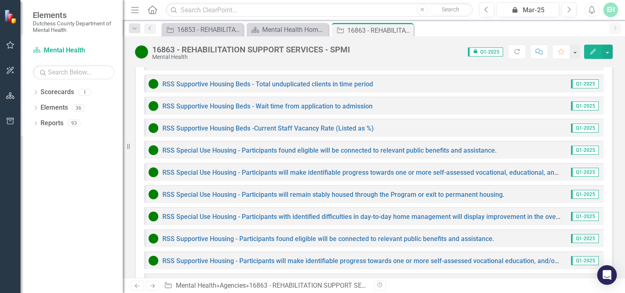
scroll to position [1339, 0]
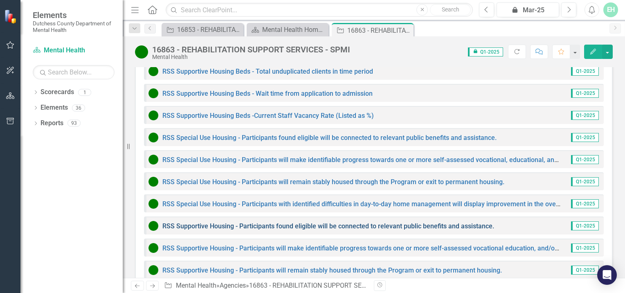
click at [259, 222] on link "RSS Supportive Housing - Participants found eligible will be connected to relev…" at bounding box center [328, 226] width 332 height 8
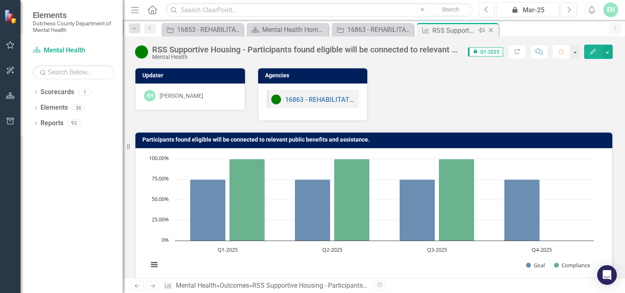
click at [492, 28] on icon "Close" at bounding box center [491, 30] width 8 height 7
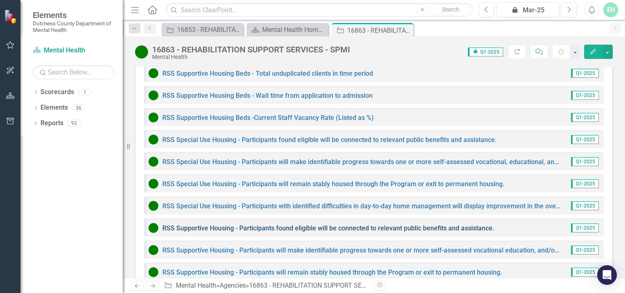
scroll to position [1352, 0]
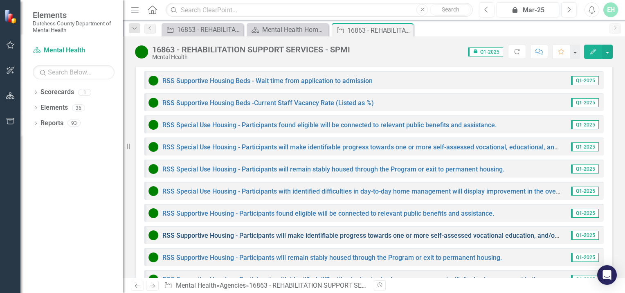
click at [270, 231] on link "RSS Supportive Housing - Participants will make identifiable progress towards o…" at bounding box center [402, 235] width 481 height 8
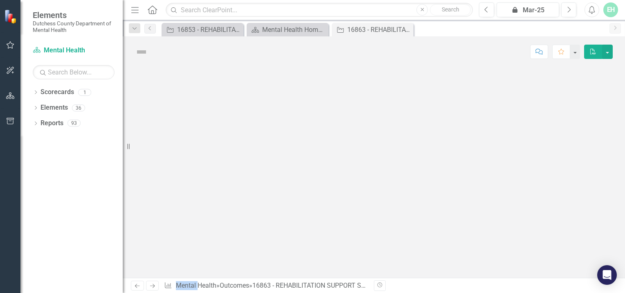
click at [270, 204] on div at bounding box center [374, 172] width 502 height 211
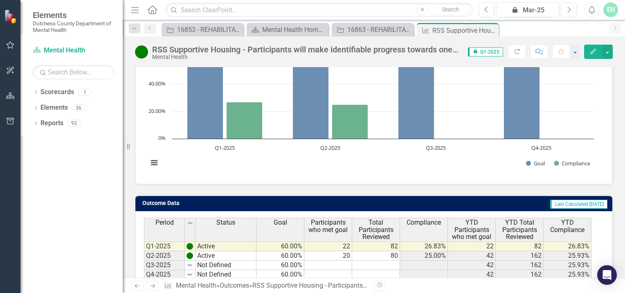
scroll to position [142, 0]
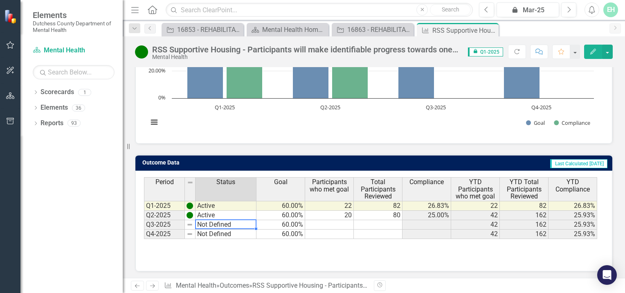
click at [221, 220] on td "Not Defined" at bounding box center [225, 224] width 61 height 9
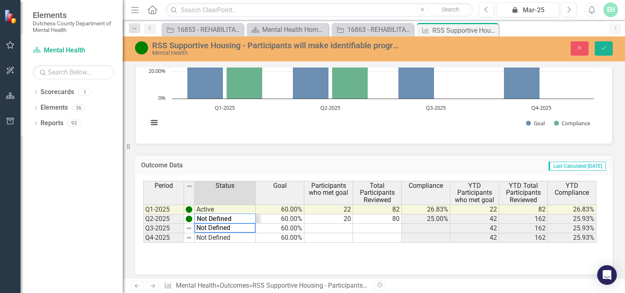
scroll to position [10, 0]
type textarea "Active"
click at [228, 215] on div "Period Status Goal Participants who met goal Total Participants Reviewed Compli…" at bounding box center [370, 212] width 455 height 62
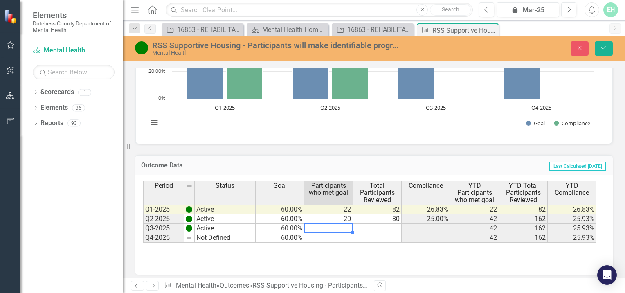
click at [143, 225] on div "Period Status Goal Participants who met goal Total Participants Reviewed Compli…" at bounding box center [143, 212] width 0 height 62
type textarea "19"
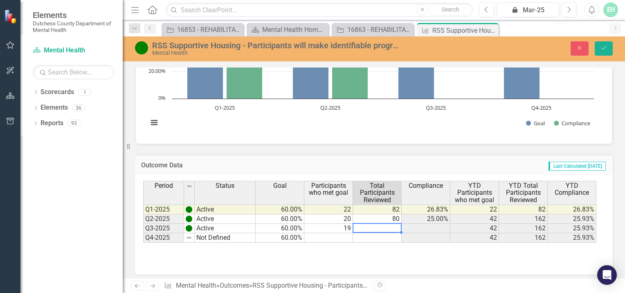
click at [380, 225] on td at bounding box center [377, 228] width 49 height 9
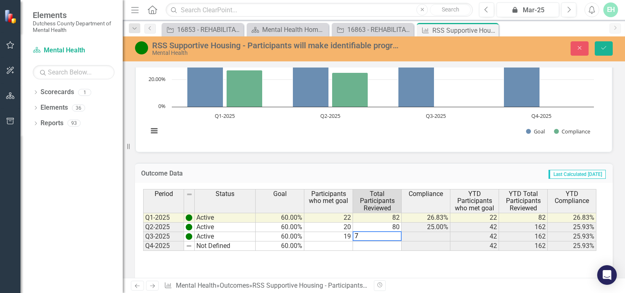
scroll to position [133, 0]
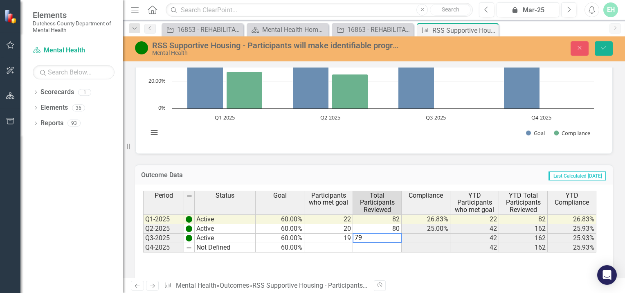
type textarea "79"
click at [381, 246] on td at bounding box center [377, 247] width 49 height 9
click at [609, 44] on button "Save" at bounding box center [604, 48] width 18 height 14
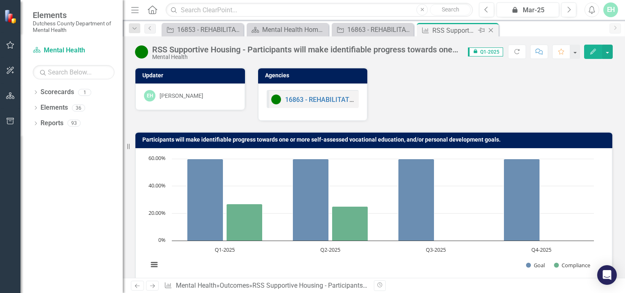
click at [492, 29] on icon "Close" at bounding box center [491, 30] width 8 height 7
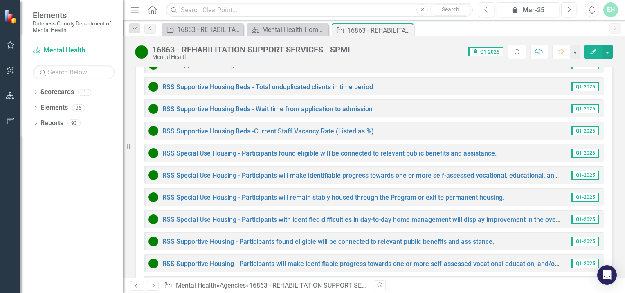
scroll to position [1329, 0]
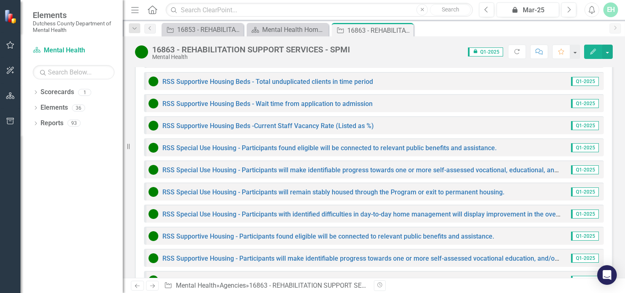
click at [332, 276] on link "RSS Supportive Housing - Participants will remain stably housed through the Pro…" at bounding box center [331, 280] width 339 height 8
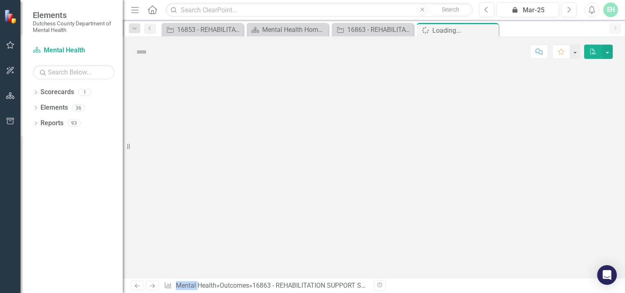
click at [332, 247] on div at bounding box center [374, 172] width 502 height 211
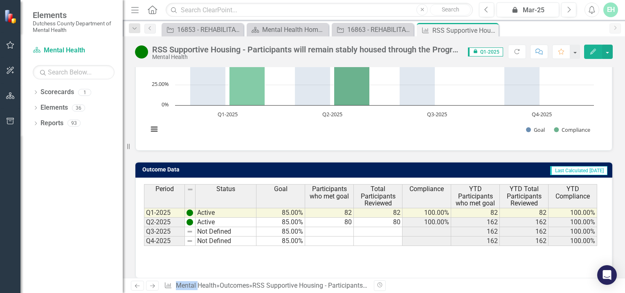
scroll to position [142, 0]
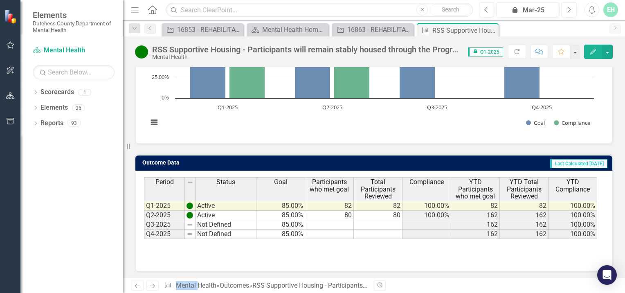
click at [232, 221] on td "Not Defined" at bounding box center [225, 224] width 61 height 9
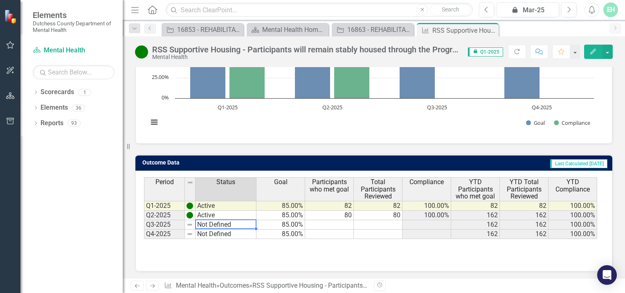
click at [232, 221] on td "Not Defined" at bounding box center [225, 224] width 61 height 9
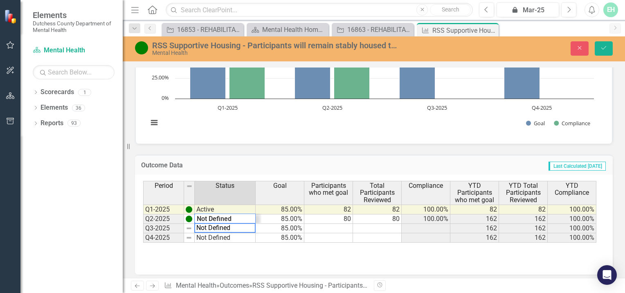
scroll to position [10, 0]
type textarea "Active"
click at [227, 216] on div "Period Status Goal Participants who met goal Total Participants Reviewed Compli…" at bounding box center [370, 212] width 455 height 62
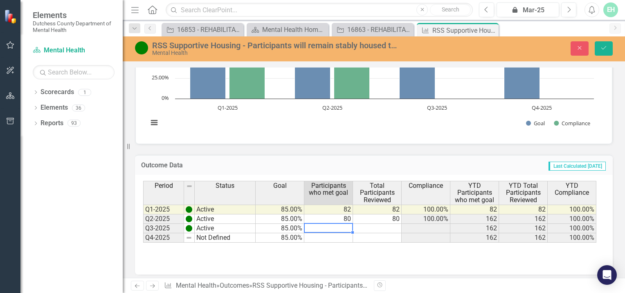
click at [341, 224] on td at bounding box center [328, 228] width 49 height 9
type textarea "79"
click at [379, 225] on td at bounding box center [377, 228] width 49 height 9
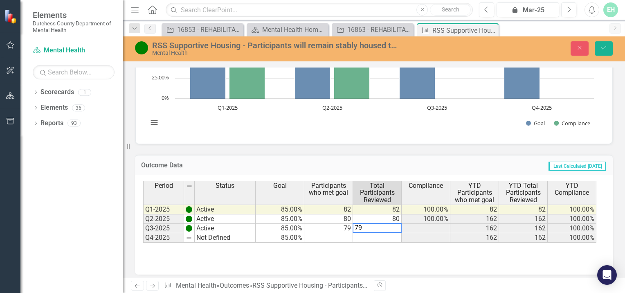
type textarea "79"
click at [386, 237] on td at bounding box center [377, 237] width 49 height 9
click at [604, 49] on icon "submit" at bounding box center [603, 47] width 5 height 3
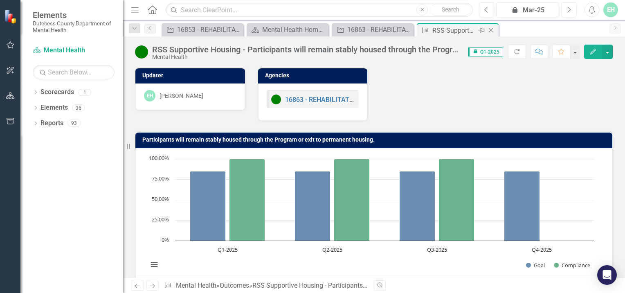
click at [493, 26] on div "Close" at bounding box center [491, 30] width 10 height 10
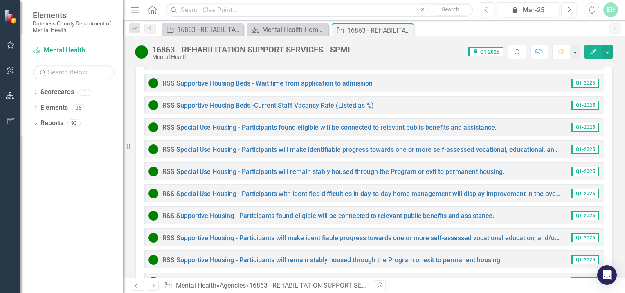
scroll to position [1352, 0]
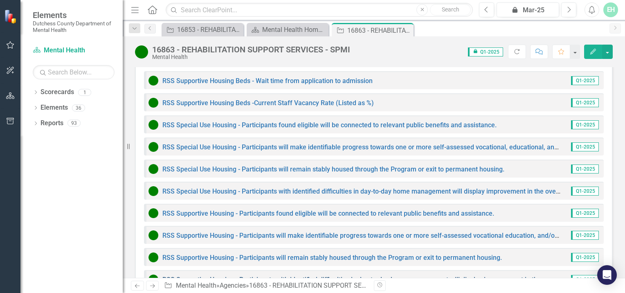
click at [306, 276] on link "RSS Supportive Housing - Participants with identified difficulties in day-to-da…" at bounding box center [421, 280] width 518 height 8
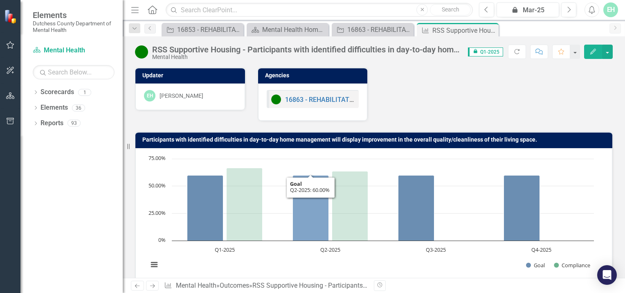
scroll to position [142, 0]
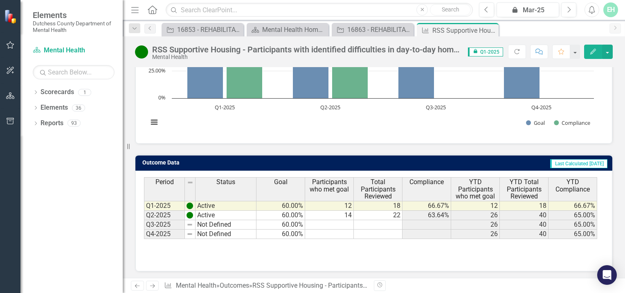
click at [229, 221] on td "Not Defined" at bounding box center [225, 224] width 61 height 9
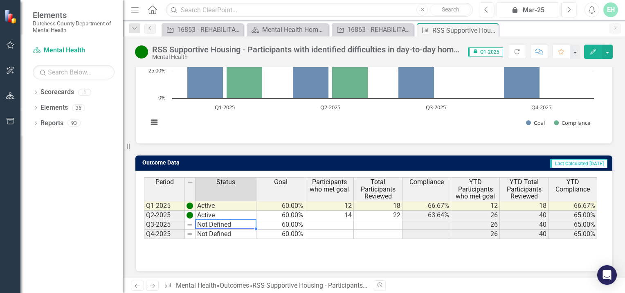
click at [229, 221] on td "Not Defined" at bounding box center [225, 224] width 61 height 9
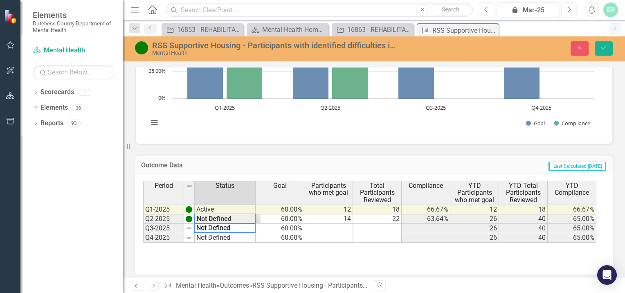
scroll to position [10, 0]
type textarea "Active"
click at [239, 216] on div "Period Status Goal Participants who met goal Total Participants Reviewed Compli…" at bounding box center [370, 212] width 455 height 62
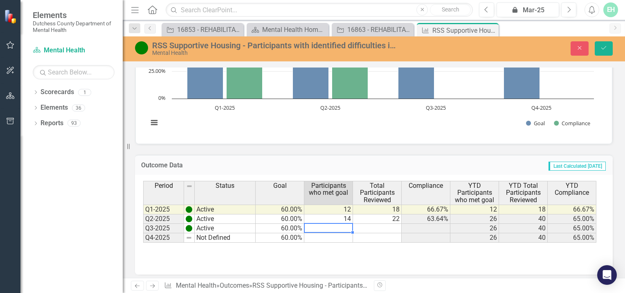
click at [344, 226] on td at bounding box center [328, 228] width 49 height 9
type textarea "16"
click at [375, 226] on td at bounding box center [377, 228] width 49 height 9
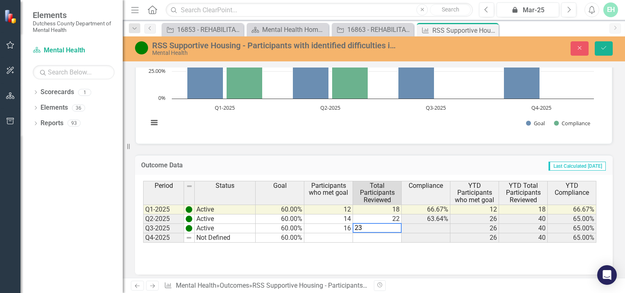
type textarea "23"
click at [373, 235] on td at bounding box center [377, 237] width 49 height 9
click at [605, 44] on button "Save" at bounding box center [604, 48] width 18 height 14
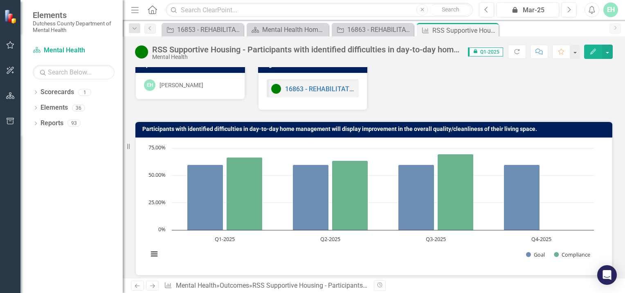
scroll to position [0, 0]
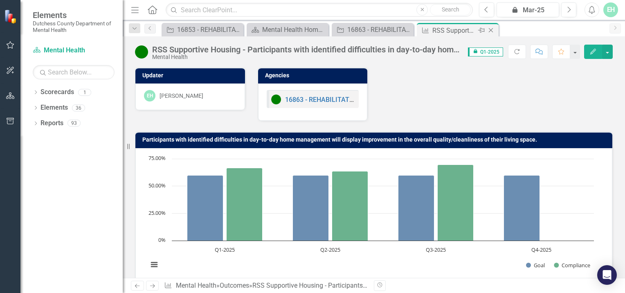
click at [490, 29] on icon "Close" at bounding box center [491, 30] width 8 height 7
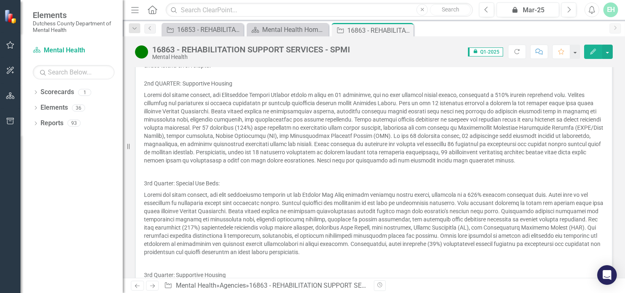
scroll to position [759, 0]
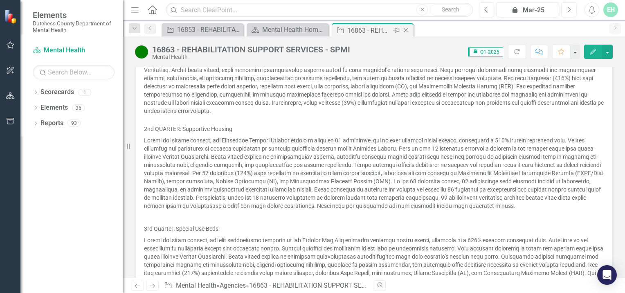
click at [405, 30] on icon at bounding box center [406, 30] width 4 height 4
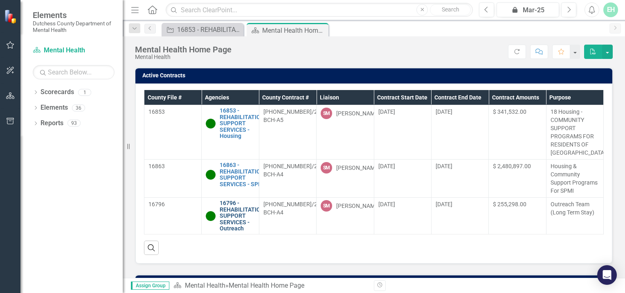
click at [234, 228] on link "16796 - REHABILITATION SUPPORT SERVICES - Outreach" at bounding box center [242, 215] width 45 height 31
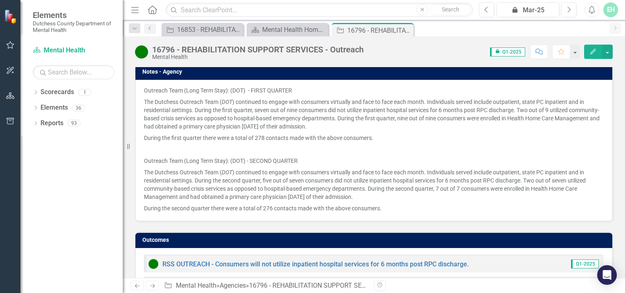
scroll to position [573, 0]
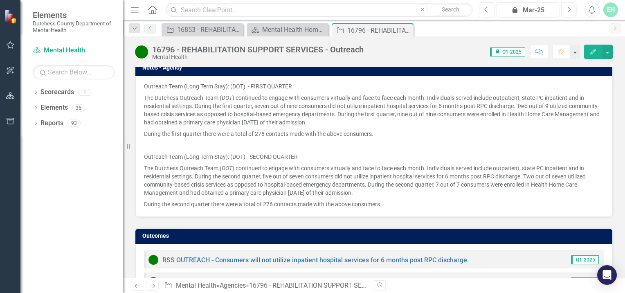
click at [143, 124] on div "Outreach Team (Long Term Stay): (DOT) - FIRST QUARTER The Dutchess Outreach Tea…" at bounding box center [373, 146] width 477 height 141
click at [464, 139] on p at bounding box center [374, 144] width 460 height 11
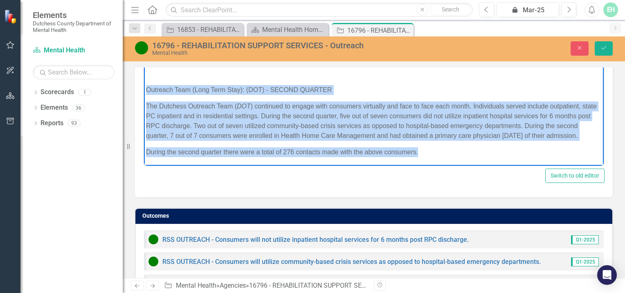
scroll to position [54, 0]
drag, startPoint x: 145, startPoint y: 123, endPoint x: 475, endPoint y: 151, distance: 331.7
click at [475, 151] on body "Outreach Team (Long Term Stay): (DOT) - FIRST QUARTER The Dutchess Outreach Tea…" at bounding box center [374, 76] width 460 height 177
copy body "Outreach Team (Long Term Stay): (DOT) - SECOND QUARTER The Dutchess Outreach Te…"
click at [454, 155] on p "During the second quarter there were a total of 276 contacts made with the abov…" at bounding box center [374, 152] width 456 height 10
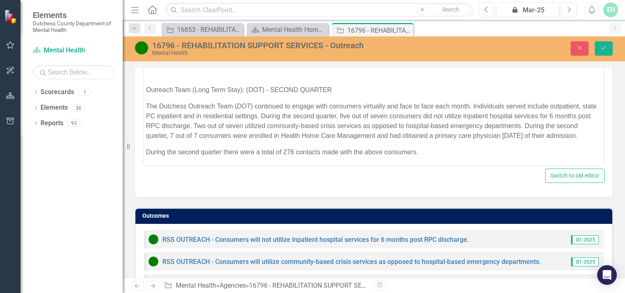
click at [349, 234] on div "RSS OUTREACH - Consumers will not utilize inpatient hospital services for 6 mon…" at bounding box center [308, 239] width 320 height 10
click at [604, 48] on icon "submit" at bounding box center [603, 47] width 5 height 3
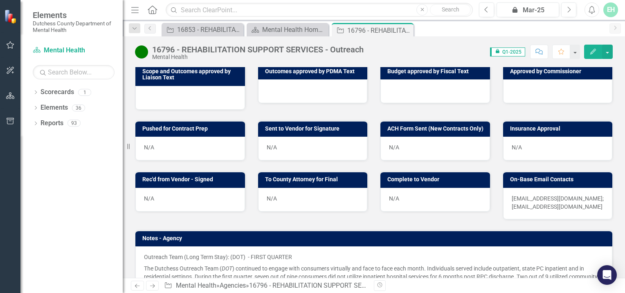
scroll to position [597, 0]
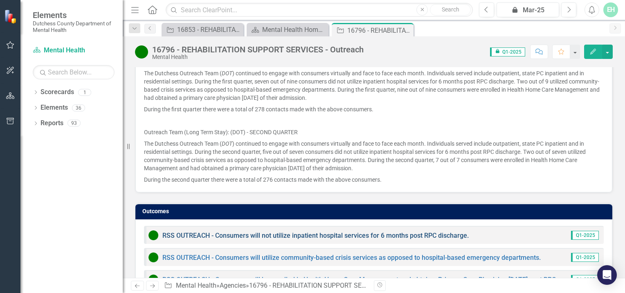
click at [289, 231] on link "RSS OUTREACH - Consumers will not utilize inpatient hospital services for 6 mon…" at bounding box center [315, 235] width 306 height 8
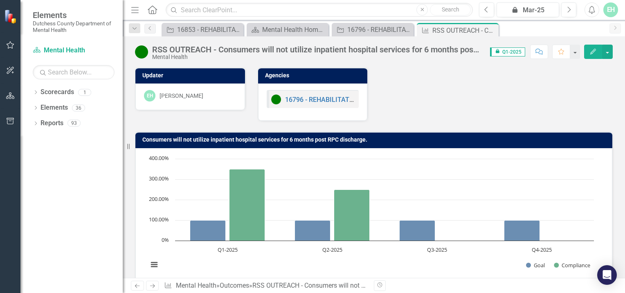
drag, startPoint x: 144, startPoint y: 137, endPoint x: 197, endPoint y: 138, distance: 53.6
click at [196, 138] on h3 "Consumers will not utilize inpatient hospital services for 6 months post RPC di…" at bounding box center [375, 140] width 466 height 6
click at [402, 52] on div "RSS OUTREACH - Consumers will not utilize inpatient hospital services for 6 mon…" at bounding box center [317, 49] width 330 height 9
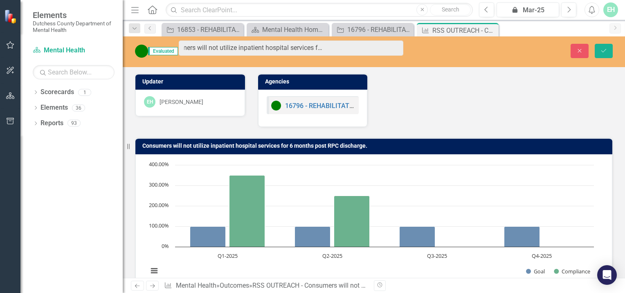
scroll to position [0, 98]
click at [485, 99] on div "Updater EH Eric Hughes Agencies 16796 - REHABILITATION SUPPORT SERVICES - Outre…" at bounding box center [374, 95] width 490 height 64
click at [144, 143] on h3 "Consumers will not utilize inpatient hospital services for 6 months post RPC di…" at bounding box center [375, 146] width 466 height 6
drag, startPoint x: 144, startPoint y: 139, endPoint x: 380, endPoint y: 141, distance: 235.2
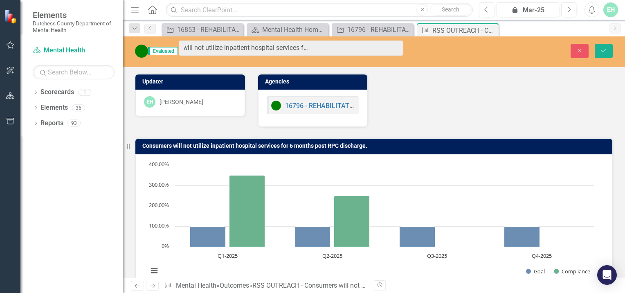
click at [380, 143] on h3 "Consumers will not utilize inpatient hospital services for 6 months post RPC di…" at bounding box center [375, 146] width 466 height 6
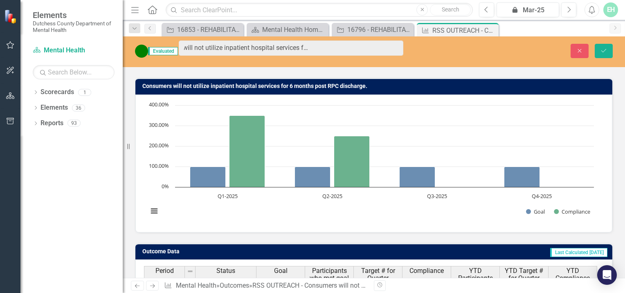
scroll to position [0, 0]
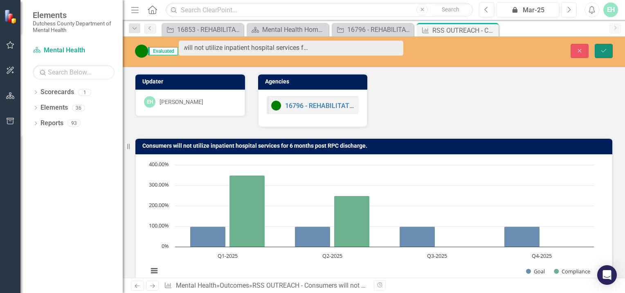
click at [602, 48] on icon "Save" at bounding box center [603, 51] width 7 height 6
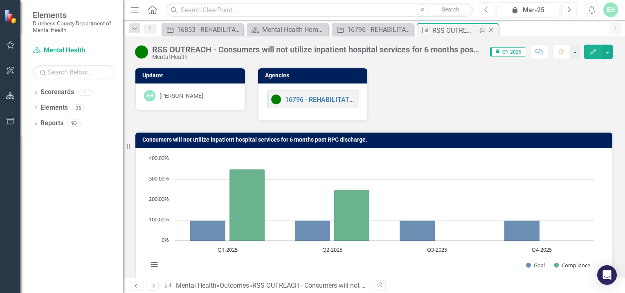
click at [493, 30] on icon "Close" at bounding box center [491, 30] width 8 height 7
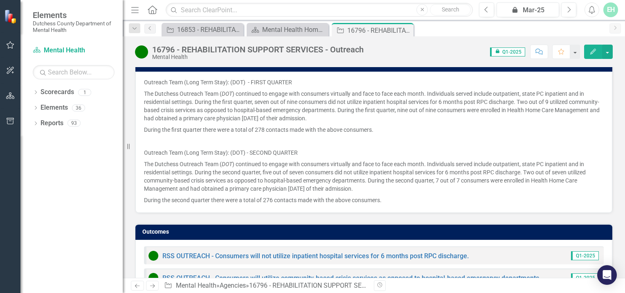
scroll to position [597, 0]
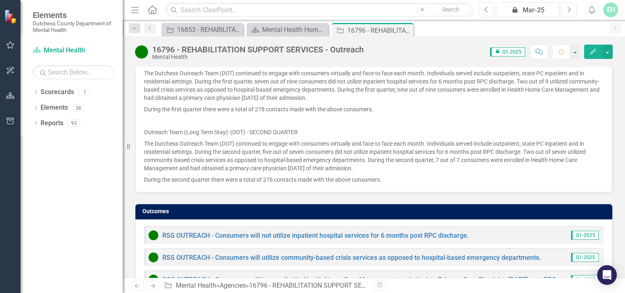
drag, startPoint x: 472, startPoint y: 203, endPoint x: 153, endPoint y: 201, distance: 318.2
click at [171, 226] on div "RSS OUTREACH - Consumers will not utilize inpatient hospital services for 6 mon…" at bounding box center [374, 235] width 460 height 18
click at [304, 231] on link "RSS OUTREACH - Consumers will not utilize inpatient hospital services for 6 mon…" at bounding box center [315, 235] width 306 height 8
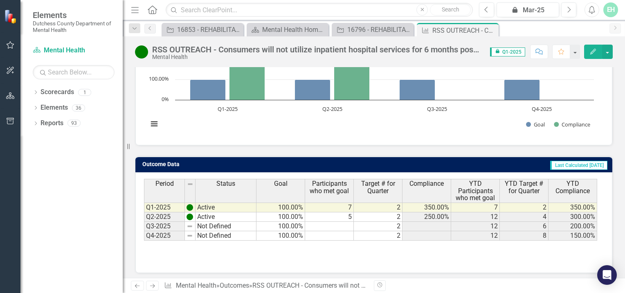
scroll to position [142, 0]
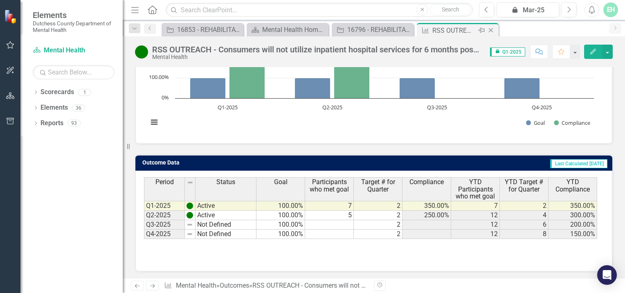
click at [492, 28] on icon "Close" at bounding box center [491, 30] width 8 height 7
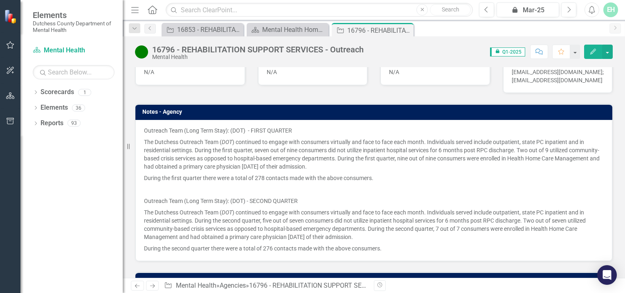
scroll to position [597, 0]
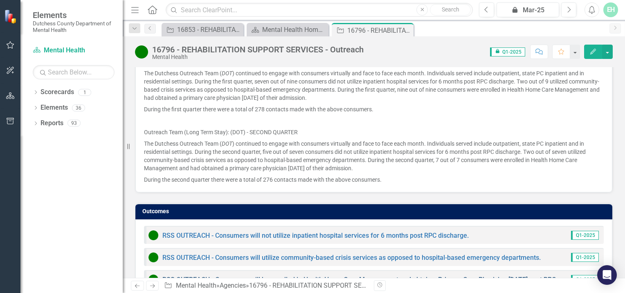
click at [436, 276] on link "RSS OUTREACH - Consumers will be enrolled in Health Home Care Management and ob…" at bounding box center [375, 280] width 426 height 8
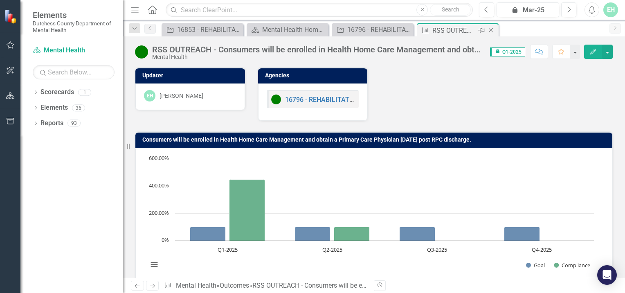
click at [493, 29] on icon "Close" at bounding box center [491, 30] width 8 height 7
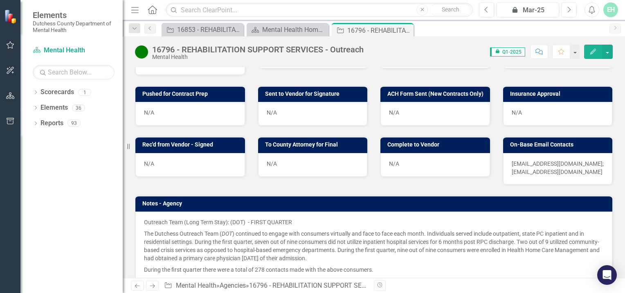
scroll to position [450, 0]
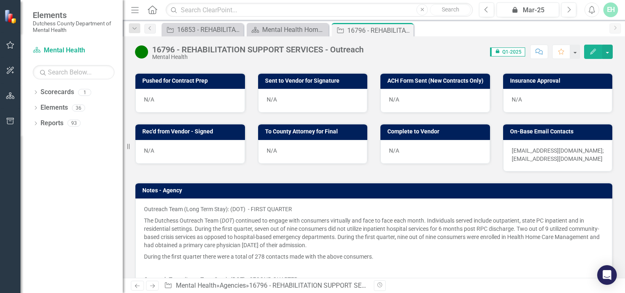
click at [616, 12] on div "EH" at bounding box center [610, 9] width 15 height 15
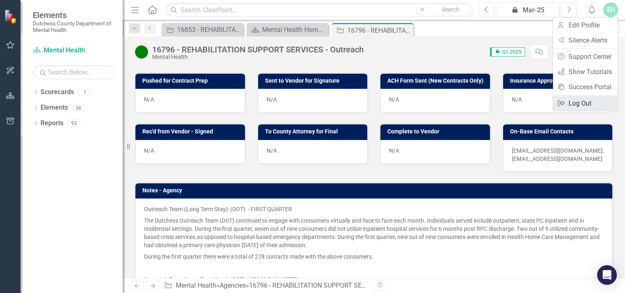
click at [585, 105] on link "Logout Log Out" at bounding box center [585, 103] width 65 height 15
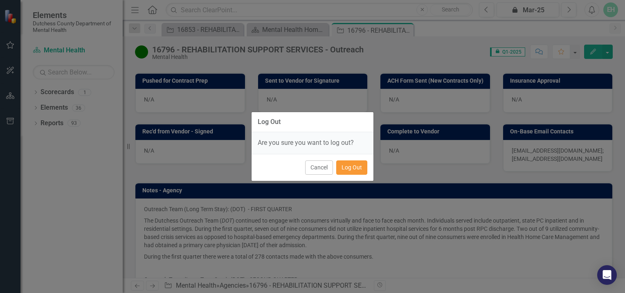
click at [357, 168] on button "Log Out" at bounding box center [351, 167] width 31 height 14
